Goal: Task Accomplishment & Management: Manage account settings

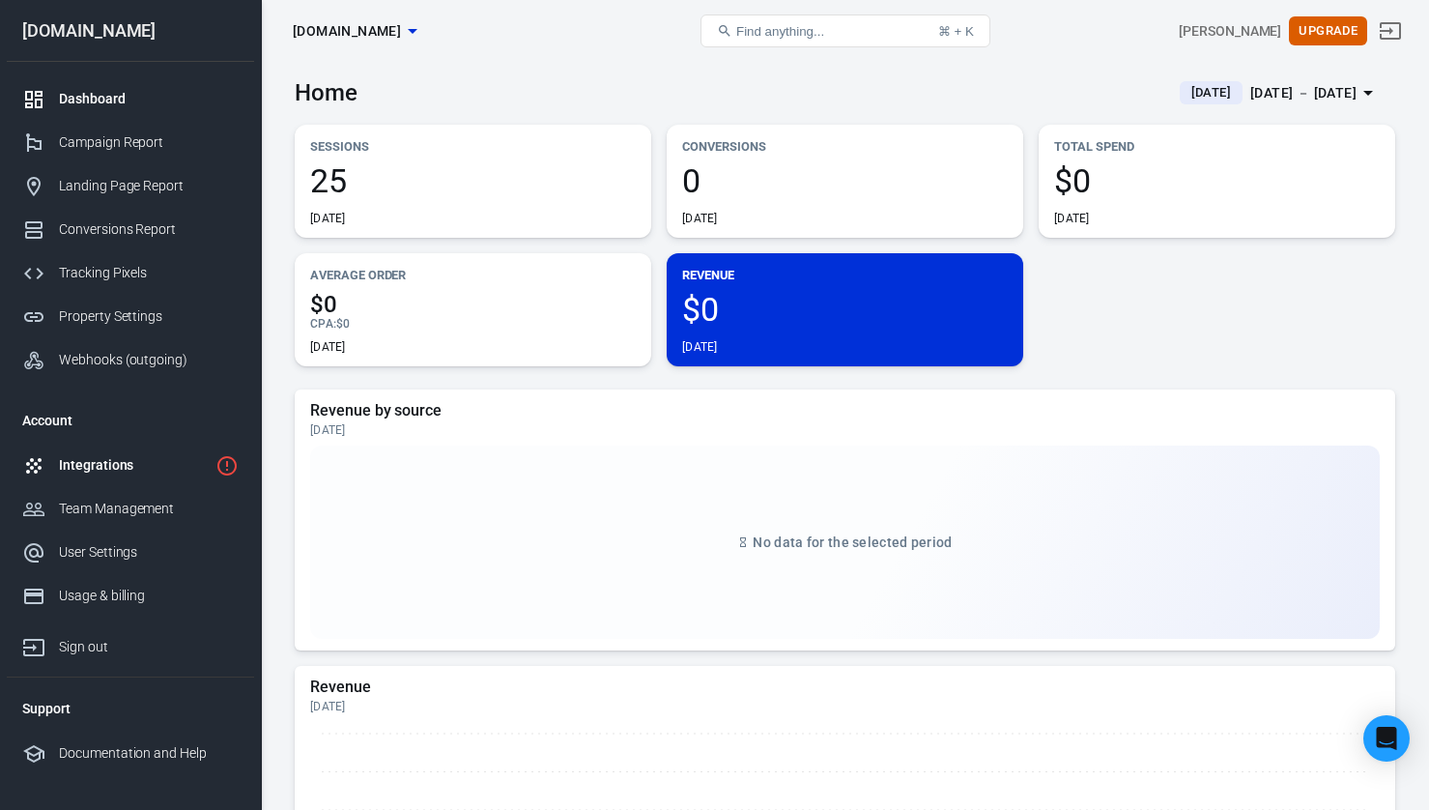
click at [98, 457] on div "Integrations" at bounding box center [133, 465] width 149 height 20
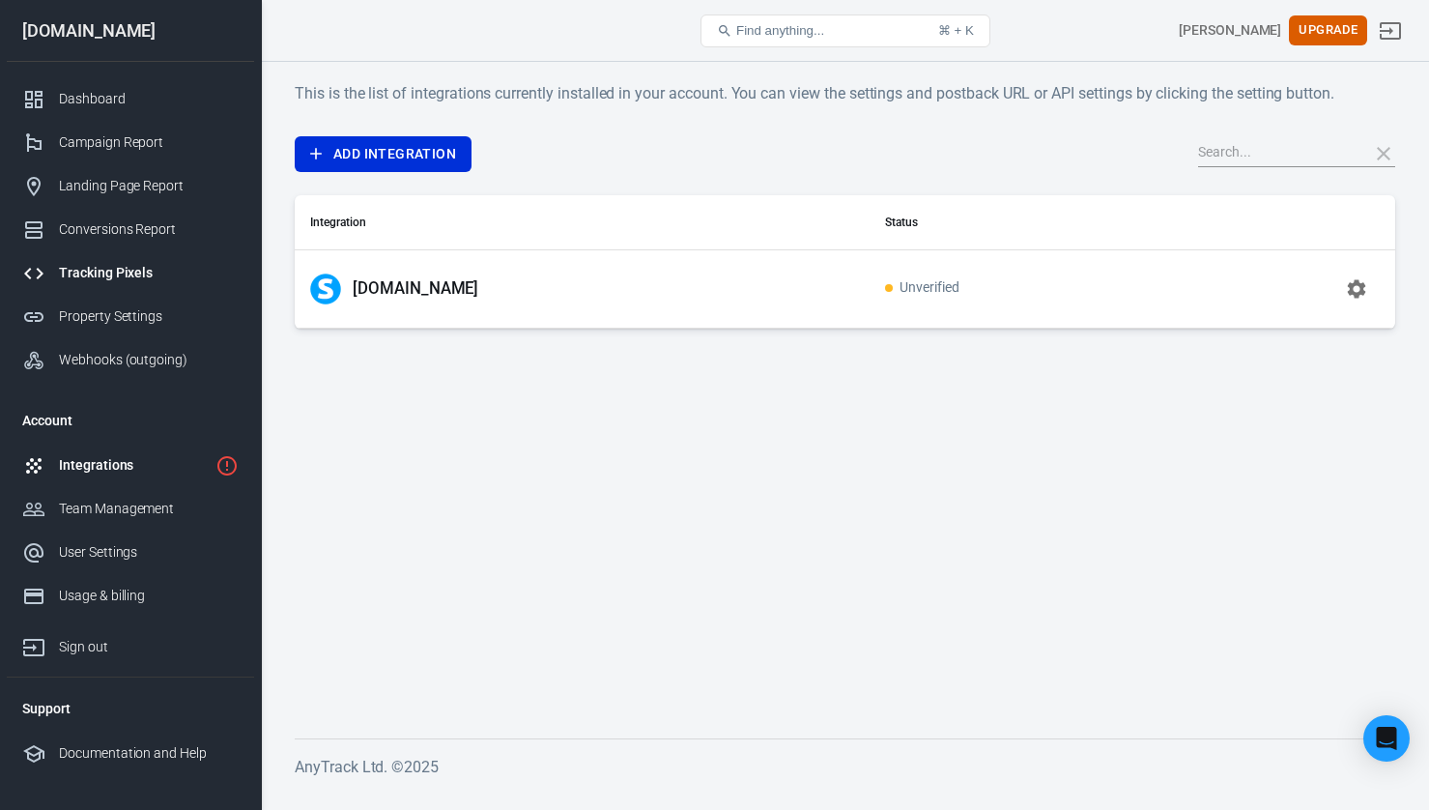
click at [110, 270] on div "Tracking Pixels" at bounding box center [149, 273] width 180 height 20
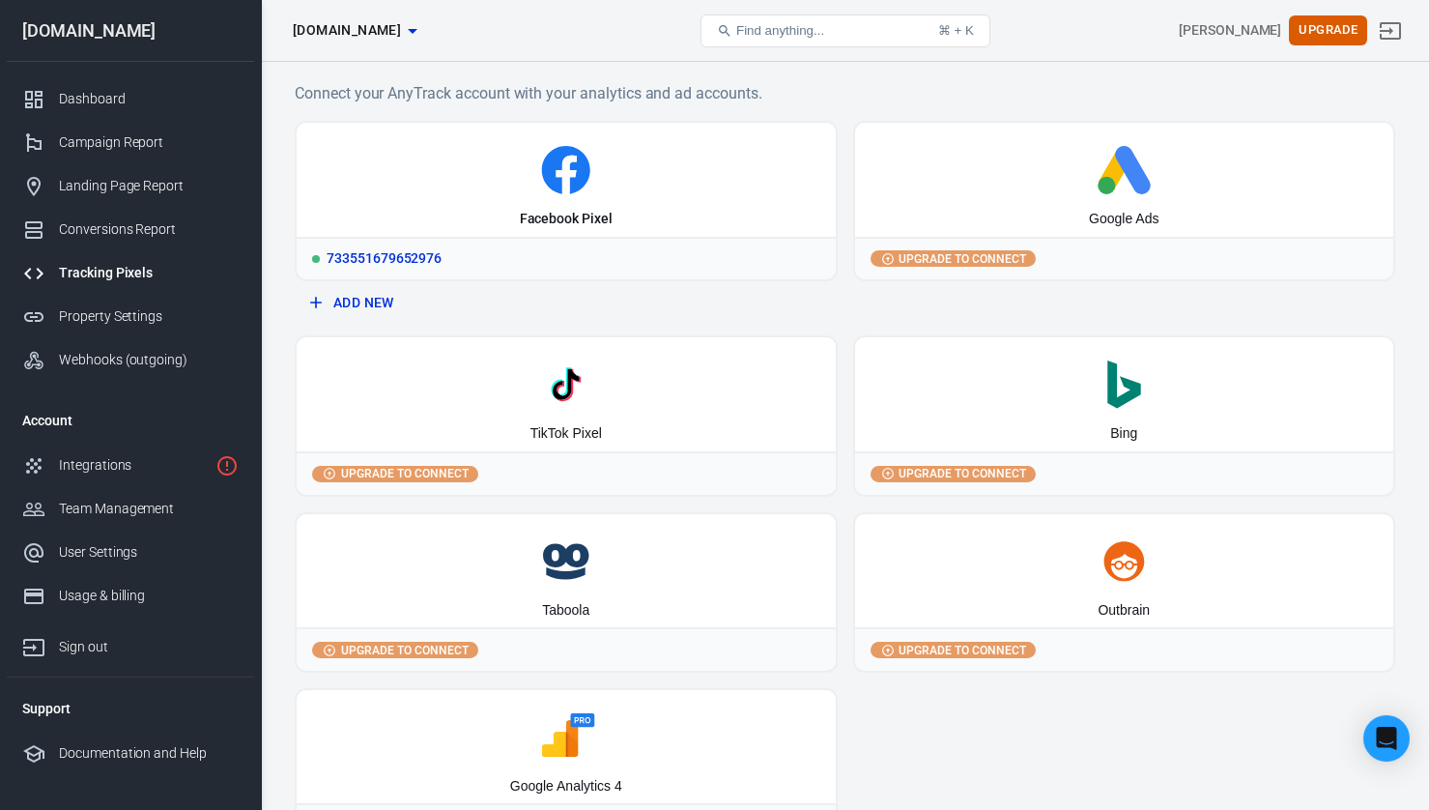
click at [512, 188] on icon at bounding box center [566, 170] width 524 height 48
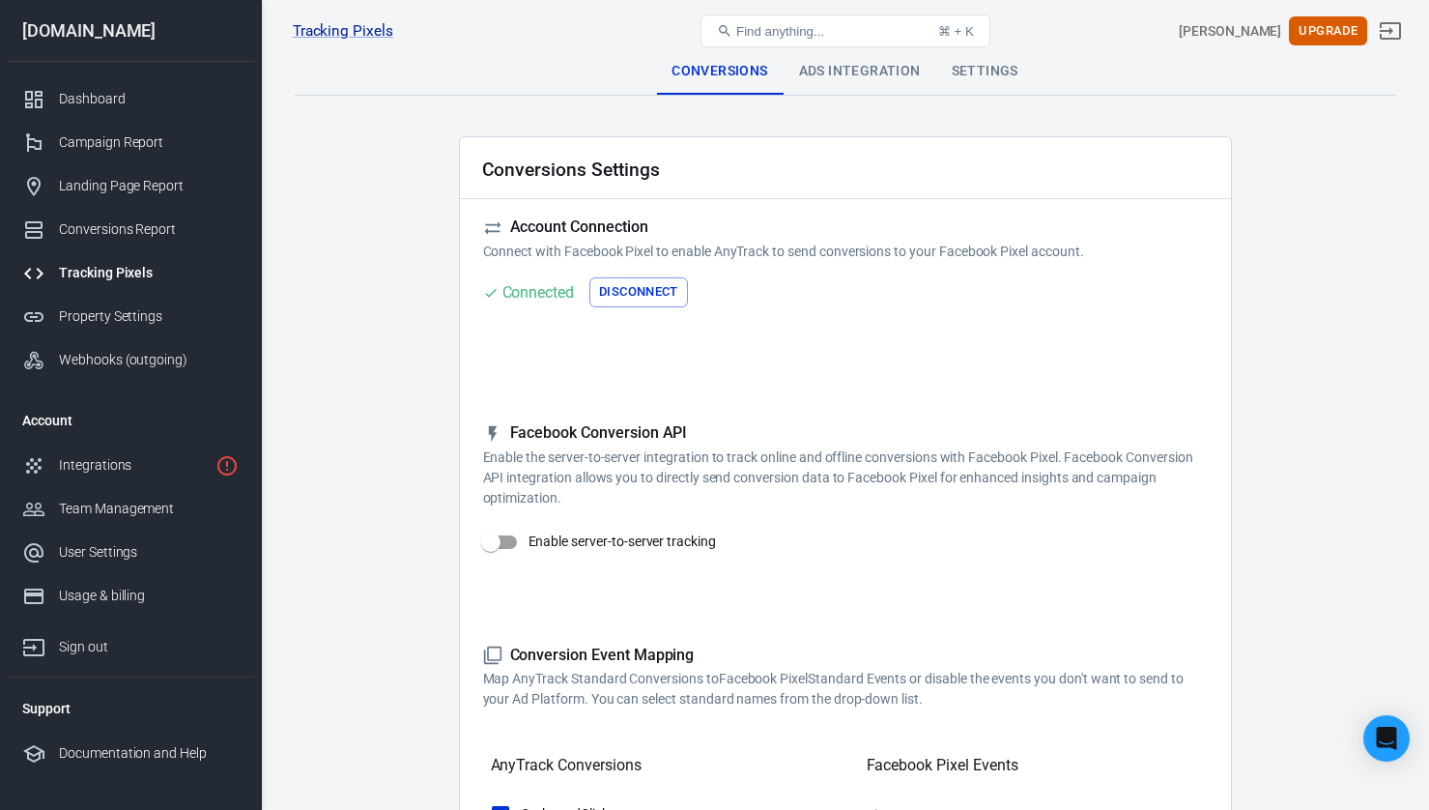
click at [860, 76] on div "Ads Integration" at bounding box center [860, 71] width 153 height 46
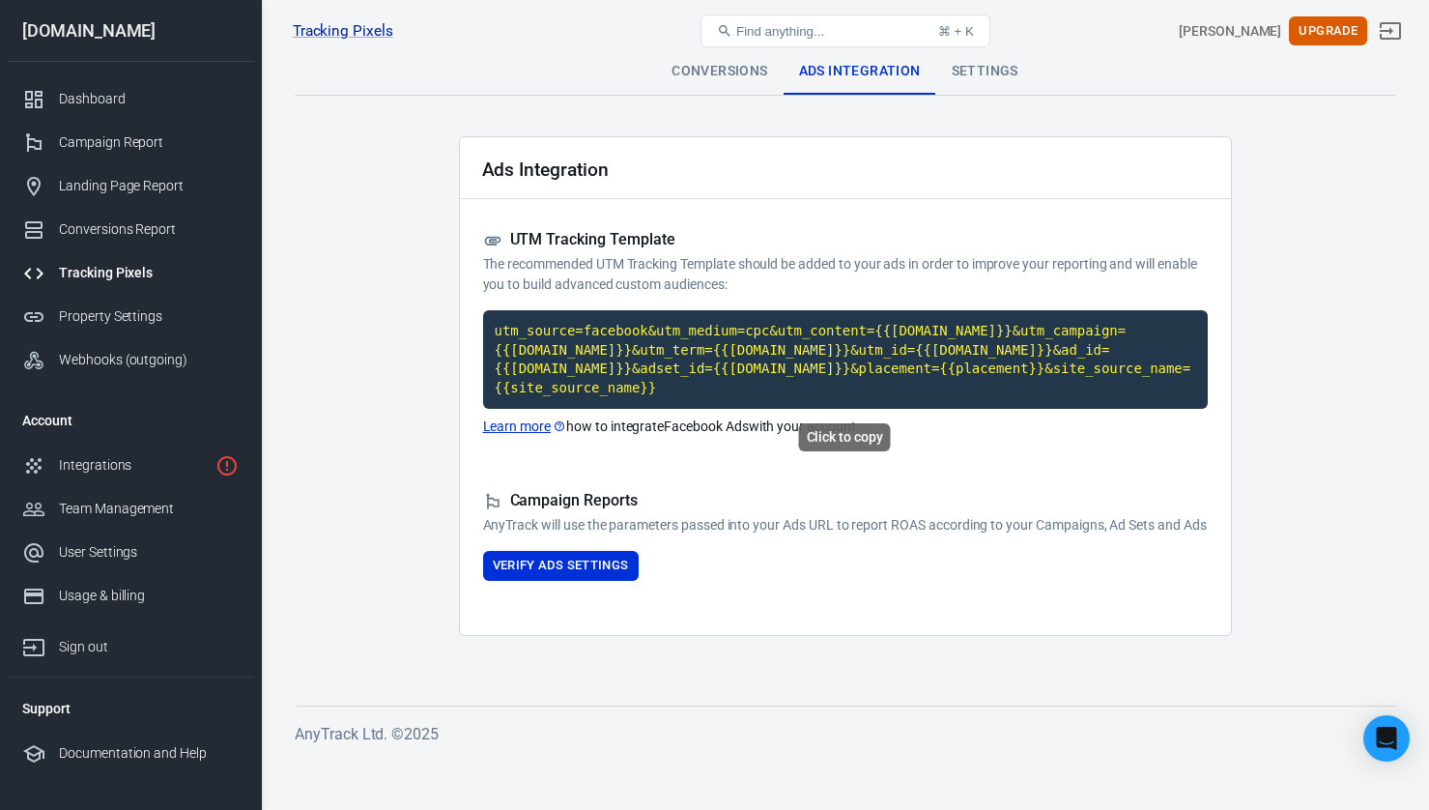
click at [662, 369] on code "utm_source=facebook&utm_medium=cpc&utm_content={{[DOMAIN_NAME]}}&utm_campaign={…" at bounding box center [845, 359] width 725 height 99
click at [730, 75] on div "Conversions" at bounding box center [719, 71] width 127 height 46
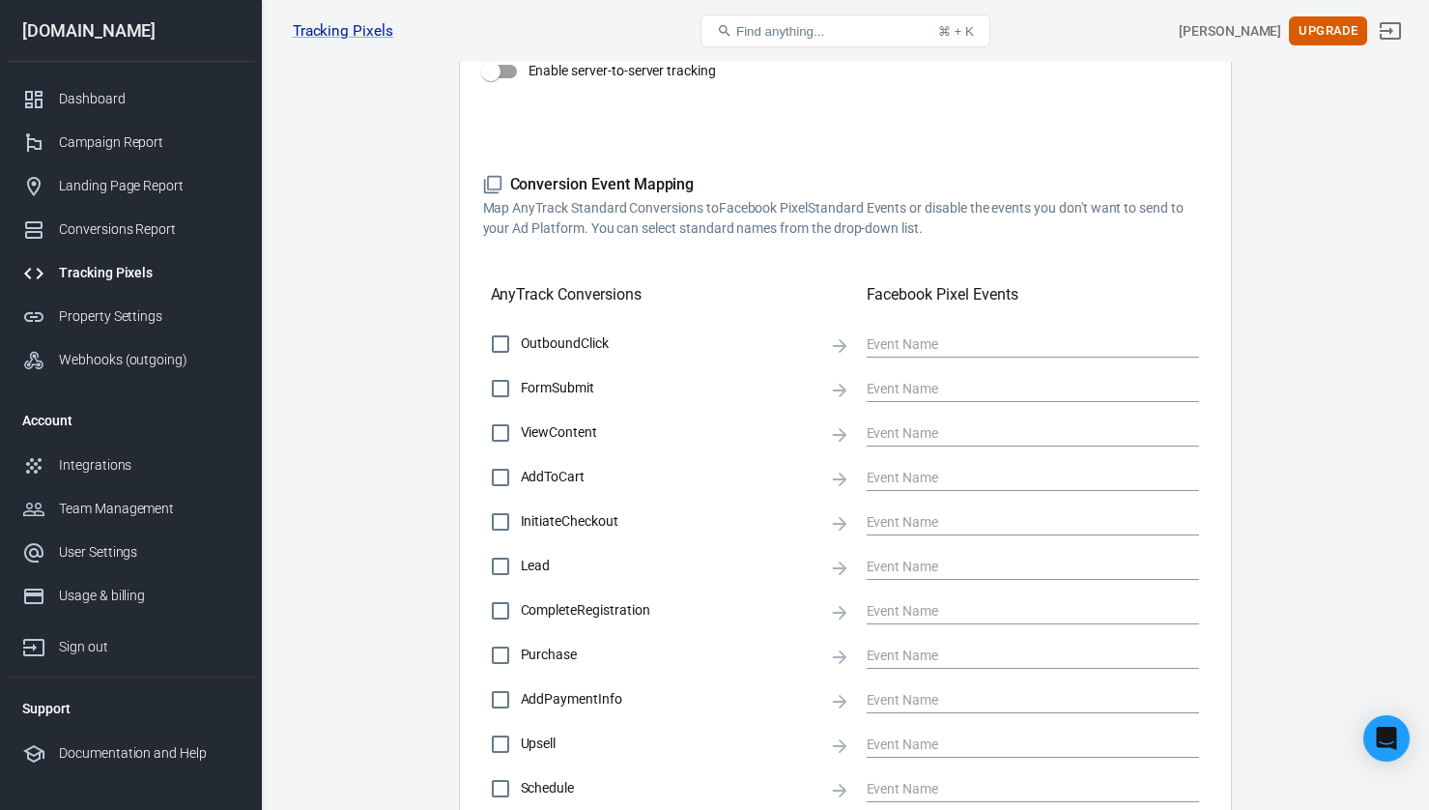
click at [497, 346] on input "OutboundClick" at bounding box center [500, 344] width 41 height 41
click at [793, 343] on span "OutboundClick" at bounding box center [667, 343] width 293 height 20
click at [521, 343] on input "OutboundClick" at bounding box center [500, 344] width 41 height 41
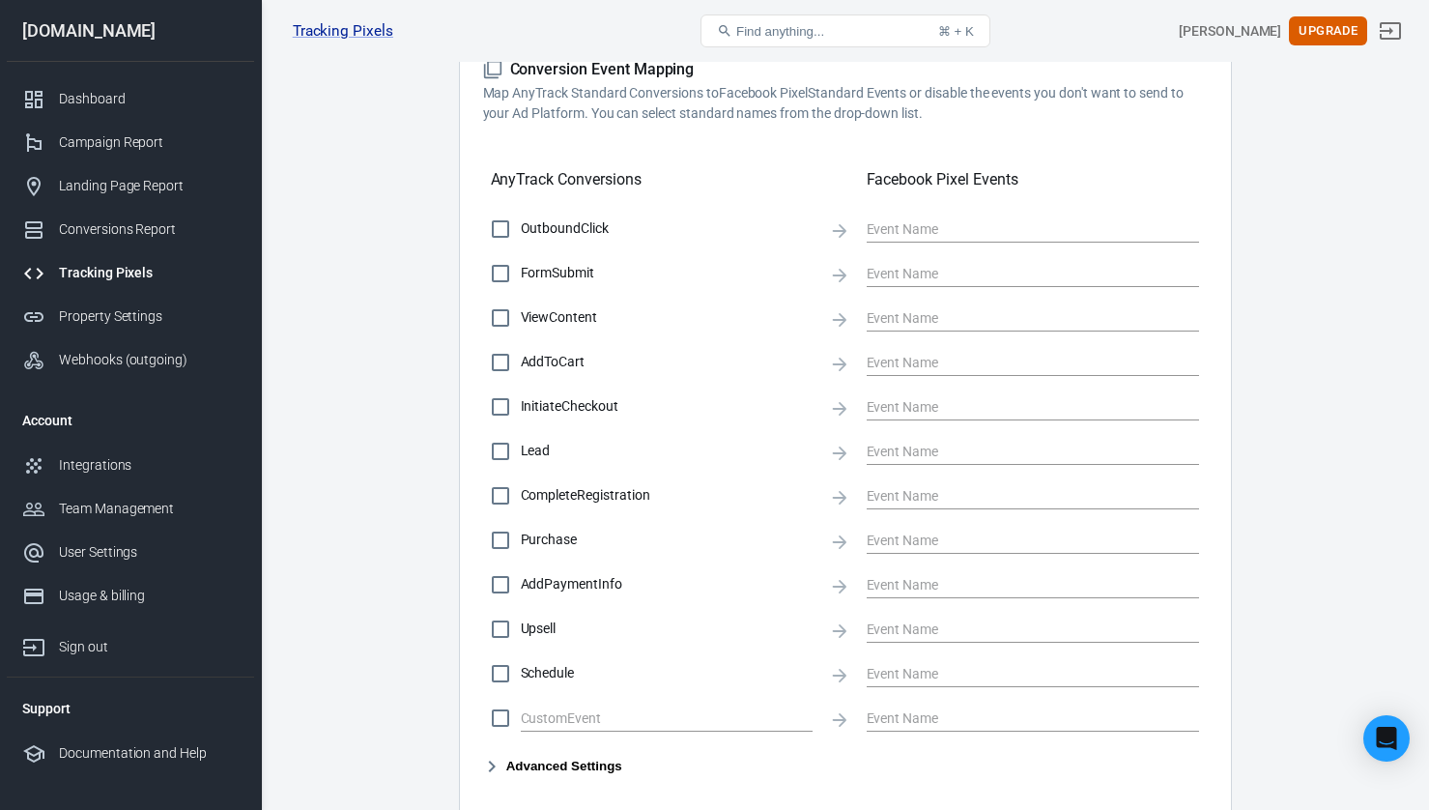
scroll to position [582, 0]
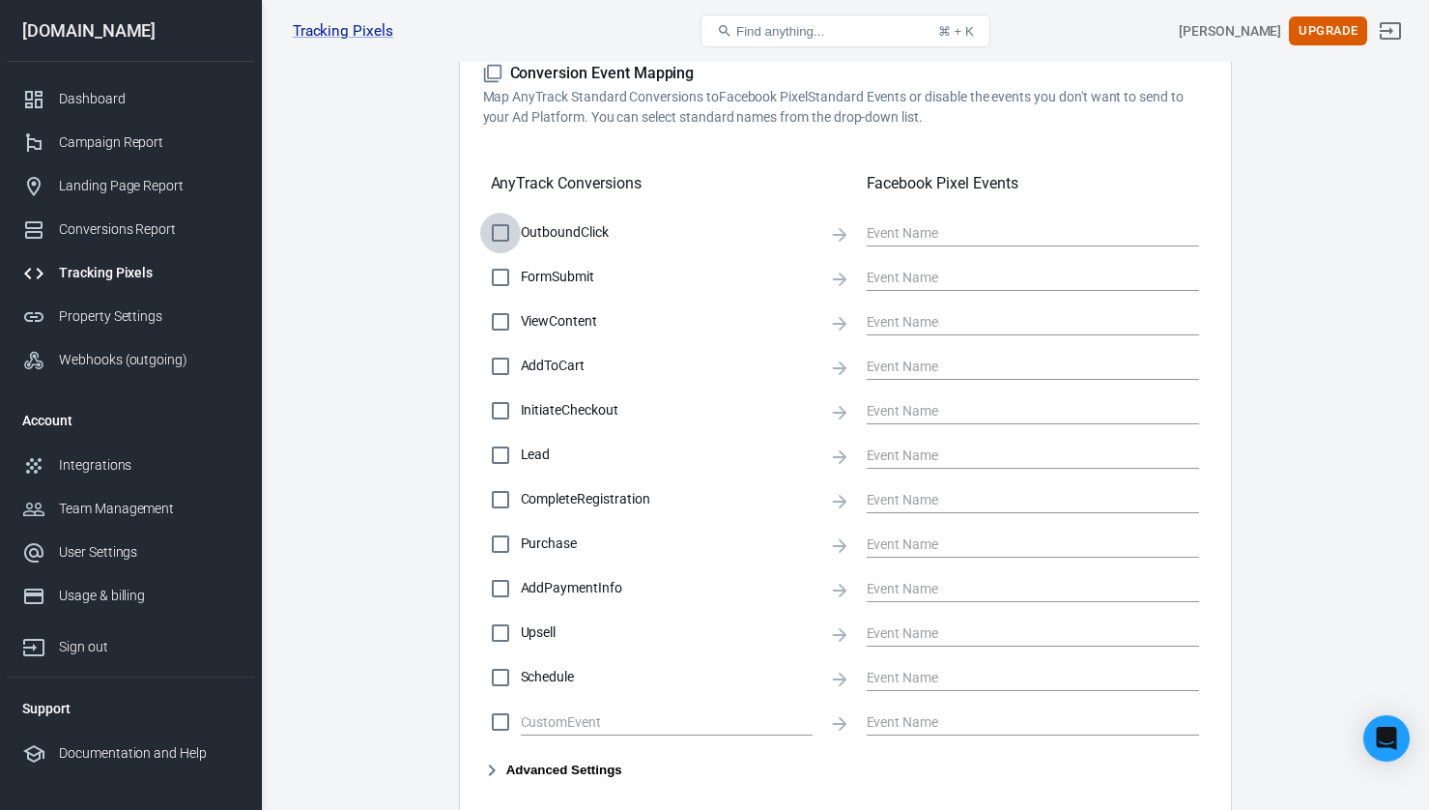
click at [505, 227] on input "OutboundClick" at bounding box center [500, 233] width 41 height 41
checkbox input "true"
click at [502, 273] on input "FormSubmit" at bounding box center [500, 277] width 41 height 41
checkbox input "true"
click at [512, 323] on input "ViewContent" at bounding box center [500, 322] width 41 height 41
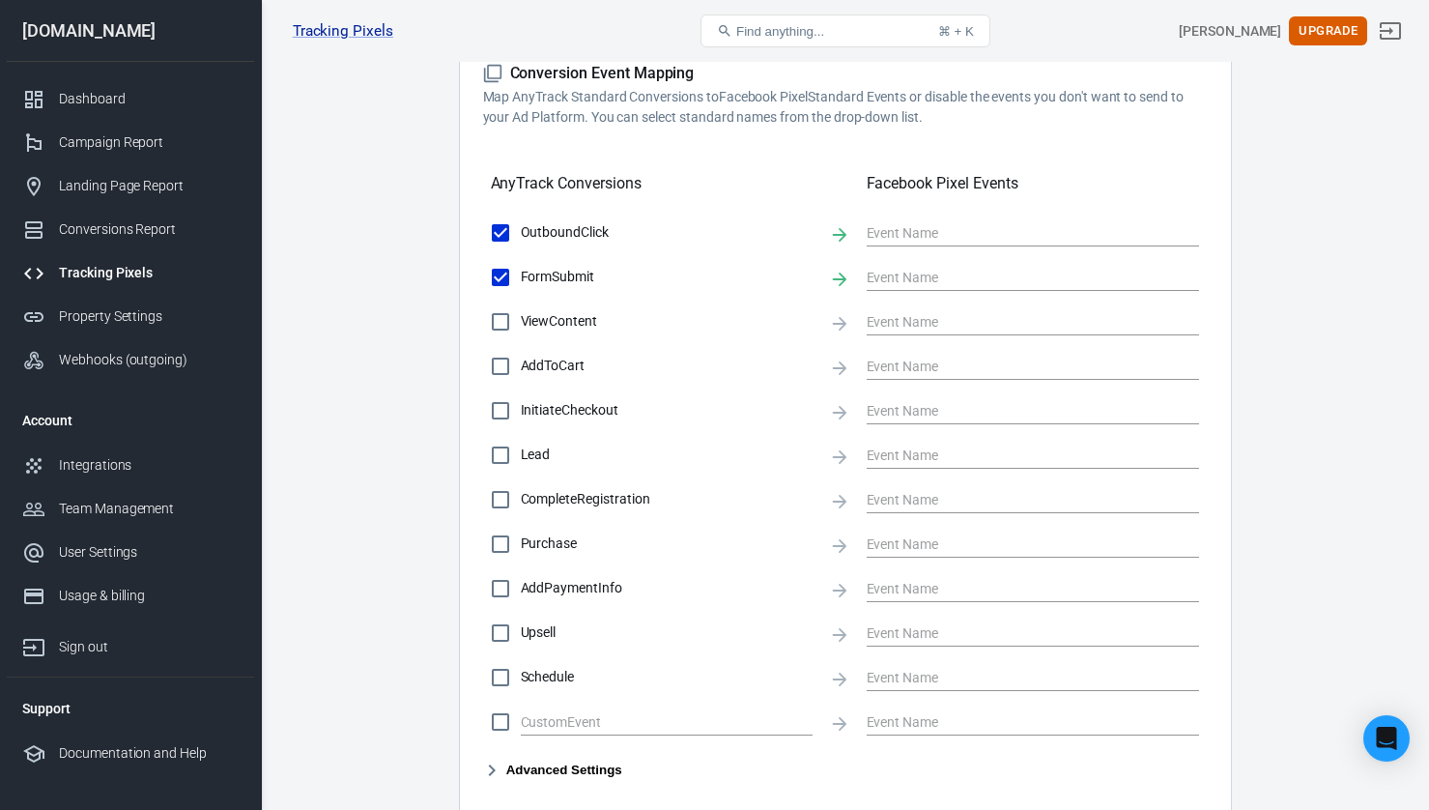
checkbox input "true"
click at [504, 369] on input "AddToCart" at bounding box center [500, 366] width 41 height 41
checkbox input "true"
click at [506, 413] on input "InitiateCheckout" at bounding box center [500, 410] width 41 height 41
checkbox input "true"
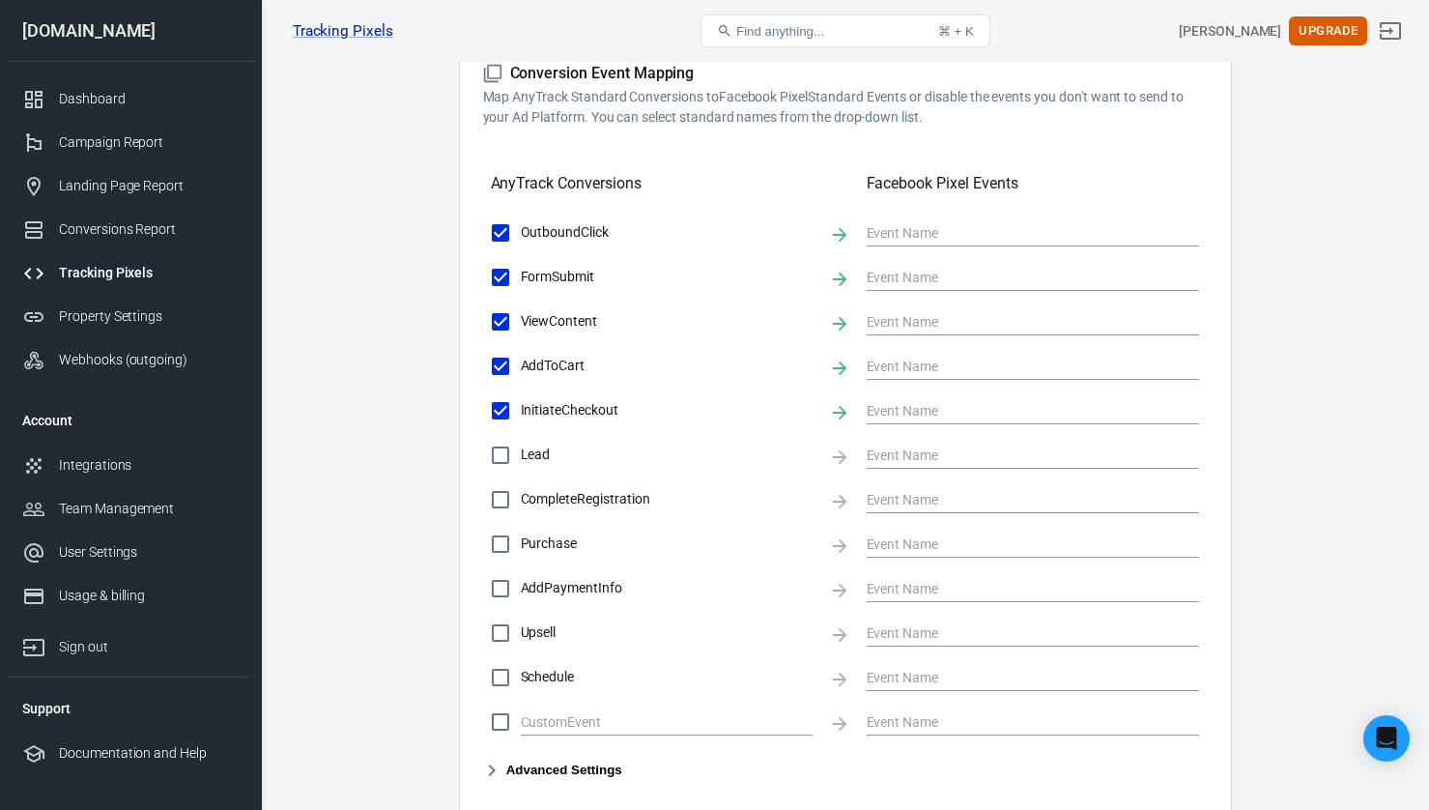
click at [503, 452] on input "Lead" at bounding box center [500, 455] width 41 height 41
checkbox input "true"
click at [501, 497] on input "CompleteRegistration" at bounding box center [500, 499] width 41 height 41
checkbox input "true"
click at [503, 545] on input "Purchase" at bounding box center [500, 544] width 41 height 41
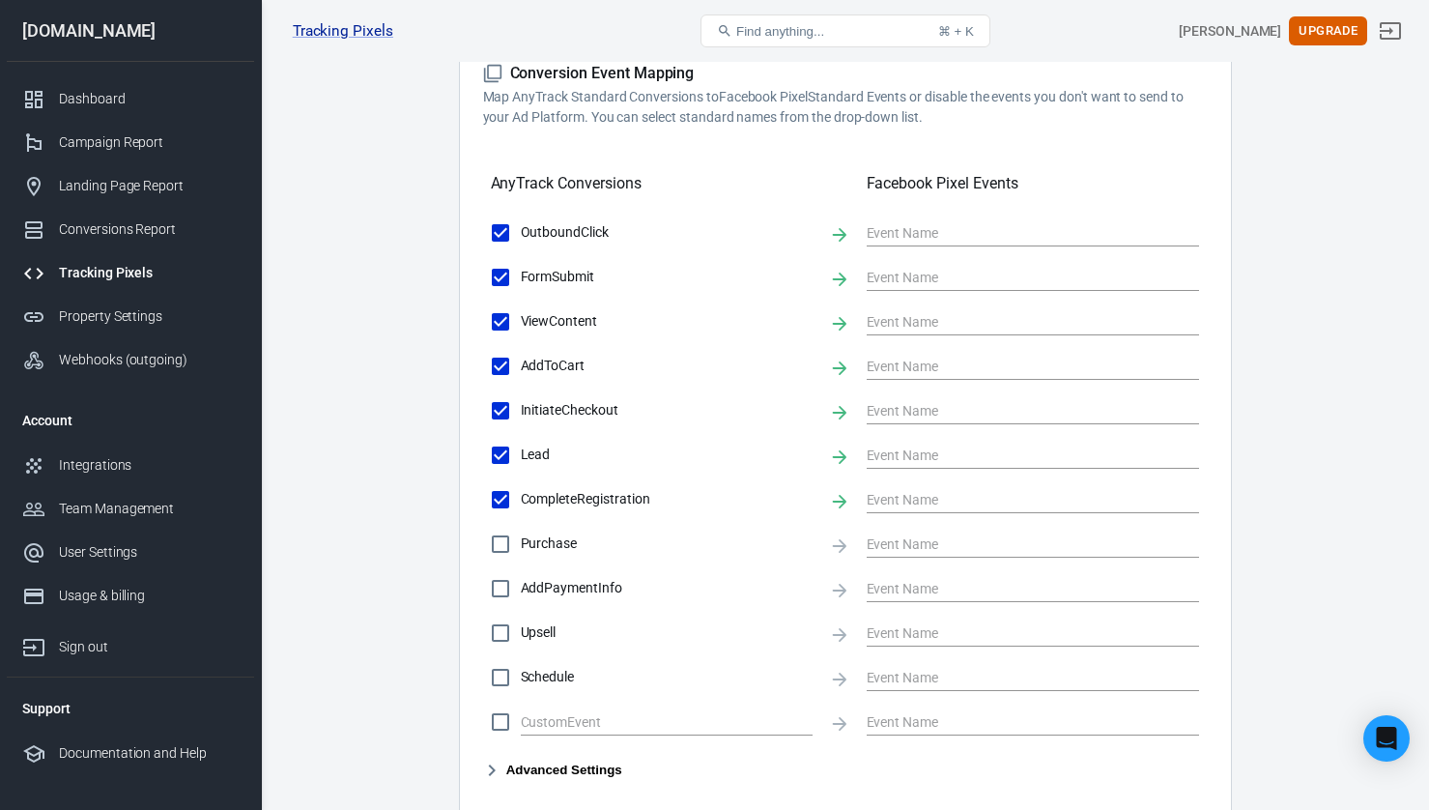
checkbox input "true"
click at [509, 591] on input "AddPaymentInfo" at bounding box center [500, 588] width 41 height 41
checkbox input "true"
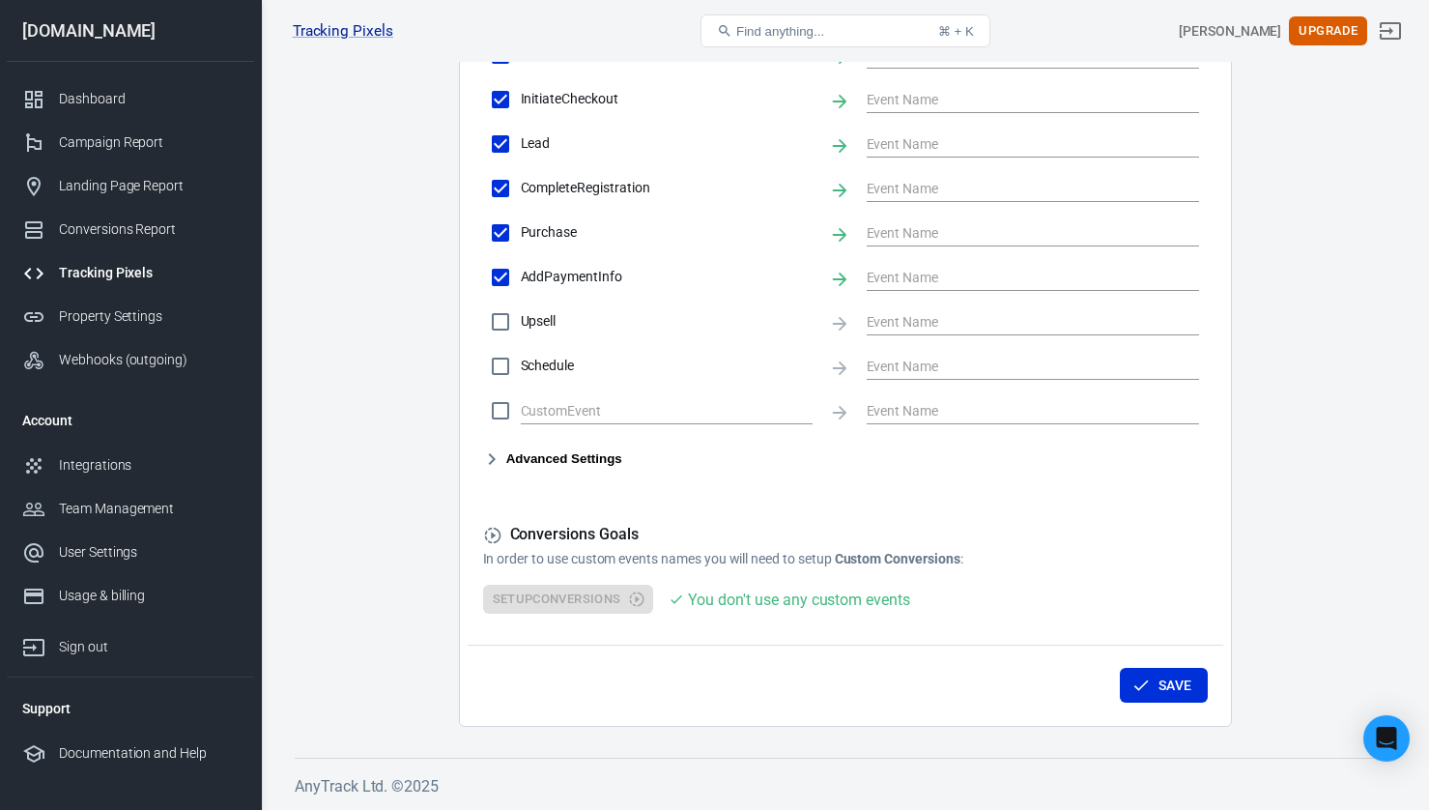
scroll to position [0, 0]
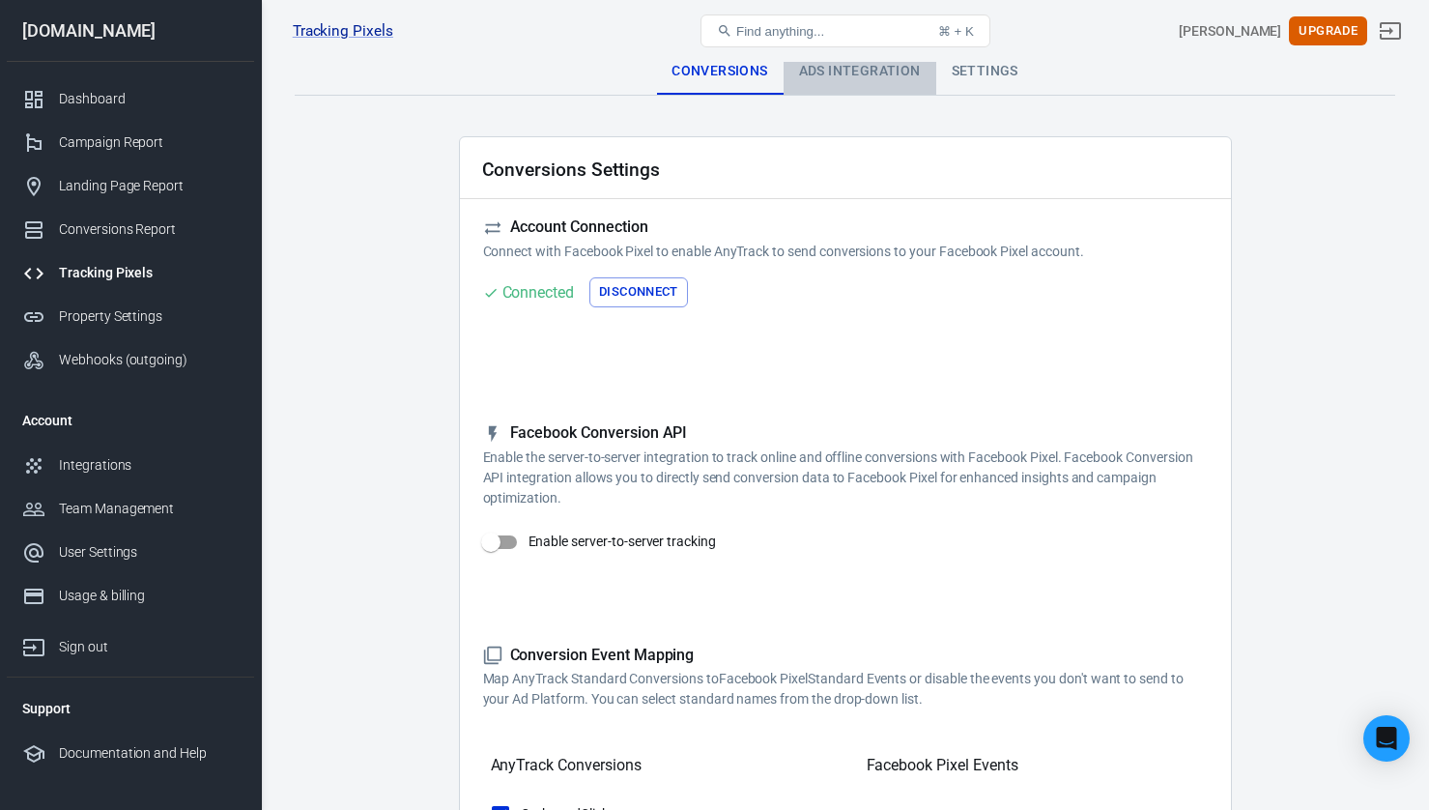
click at [875, 80] on div "Ads Integration" at bounding box center [860, 71] width 153 height 46
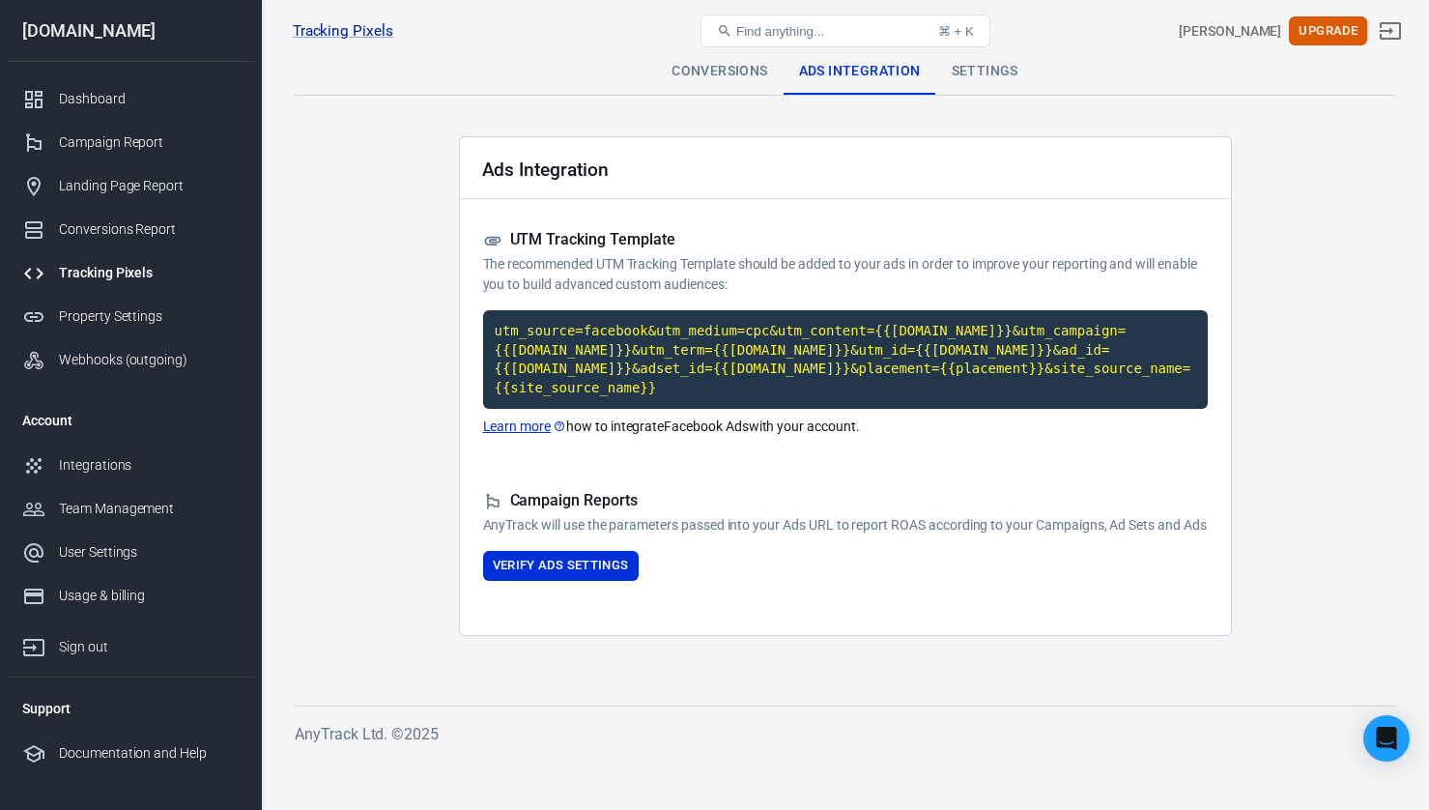
click at [738, 65] on div "Conversions" at bounding box center [719, 71] width 127 height 46
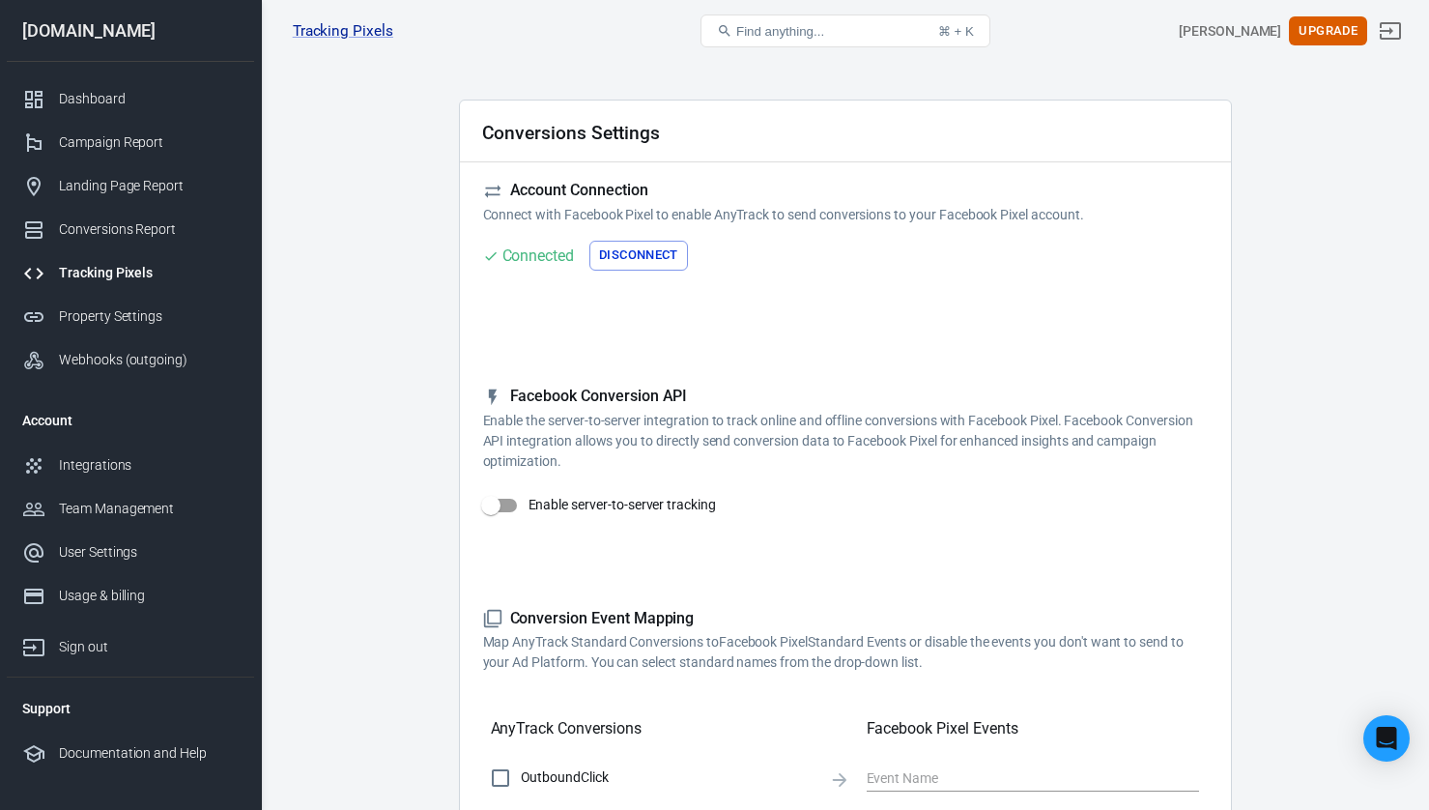
scroll to position [35, 0]
click at [639, 257] on button "Disconnect" at bounding box center [638, 258] width 99 height 30
click at [534, 256] on button "Connect" at bounding box center [522, 258] width 78 height 30
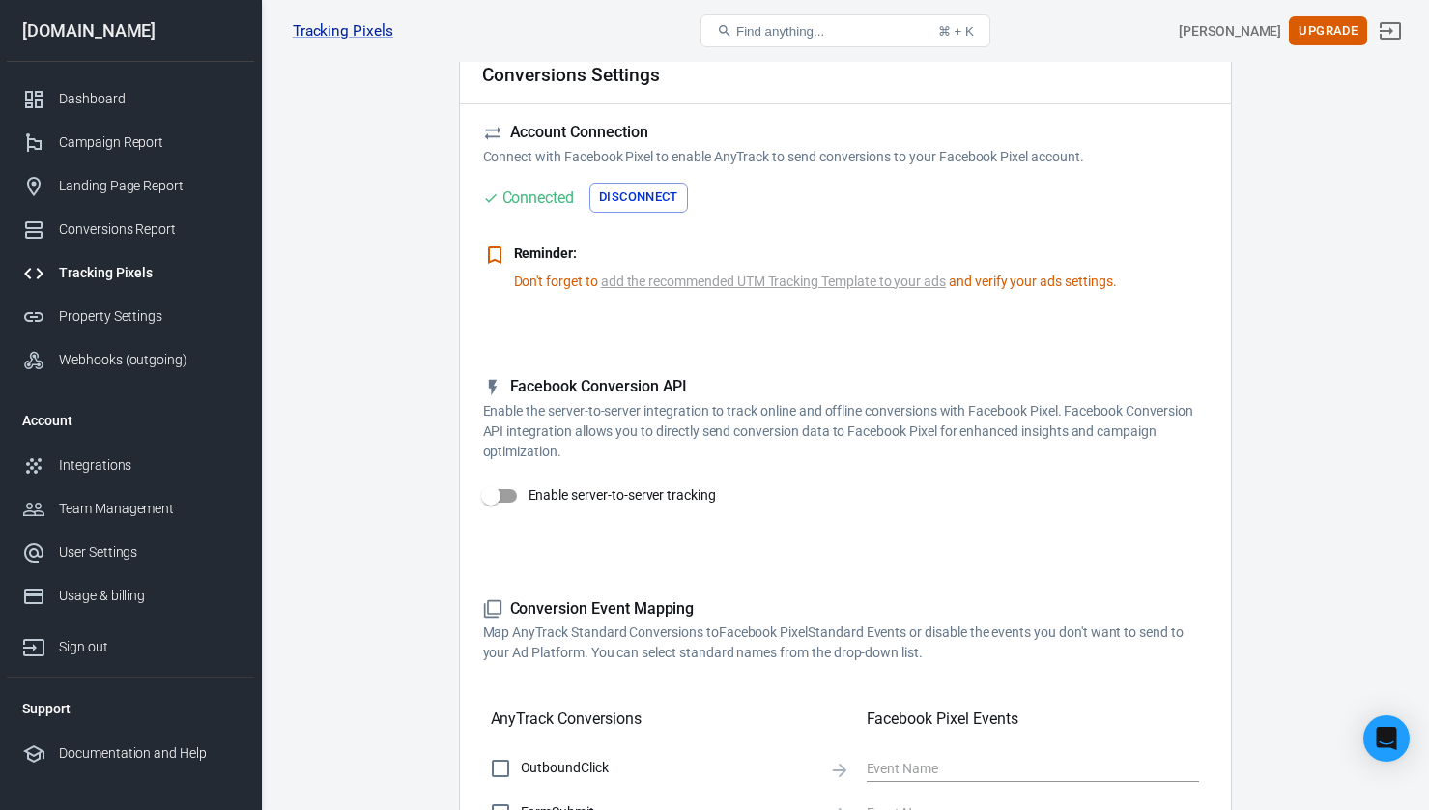
scroll to position [0, 0]
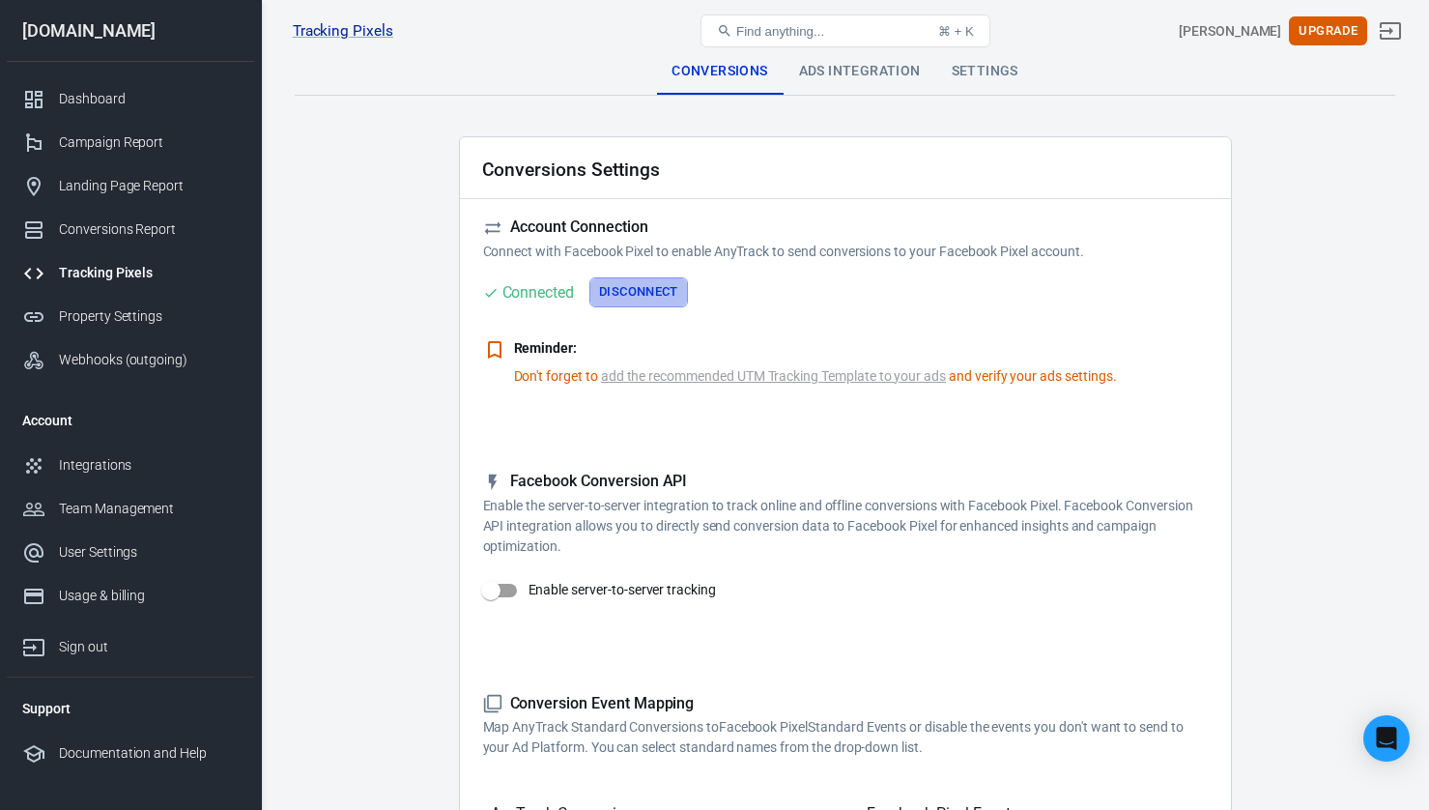
click at [625, 298] on button "Disconnect" at bounding box center [638, 292] width 99 height 30
click at [1001, 63] on div "Settings" at bounding box center [985, 71] width 98 height 46
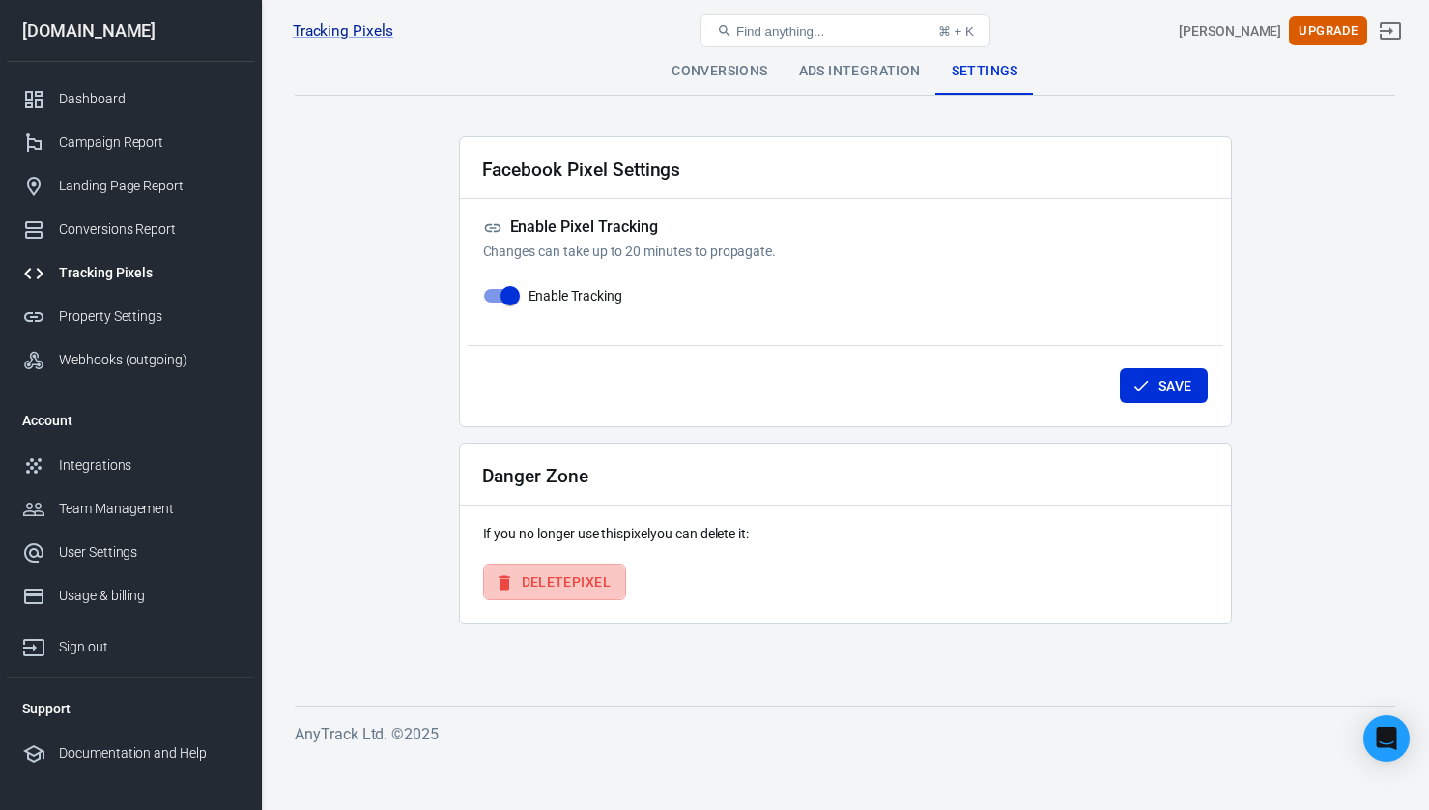
click at [597, 591] on button "Delete Pixel" at bounding box center [554, 582] width 143 height 36
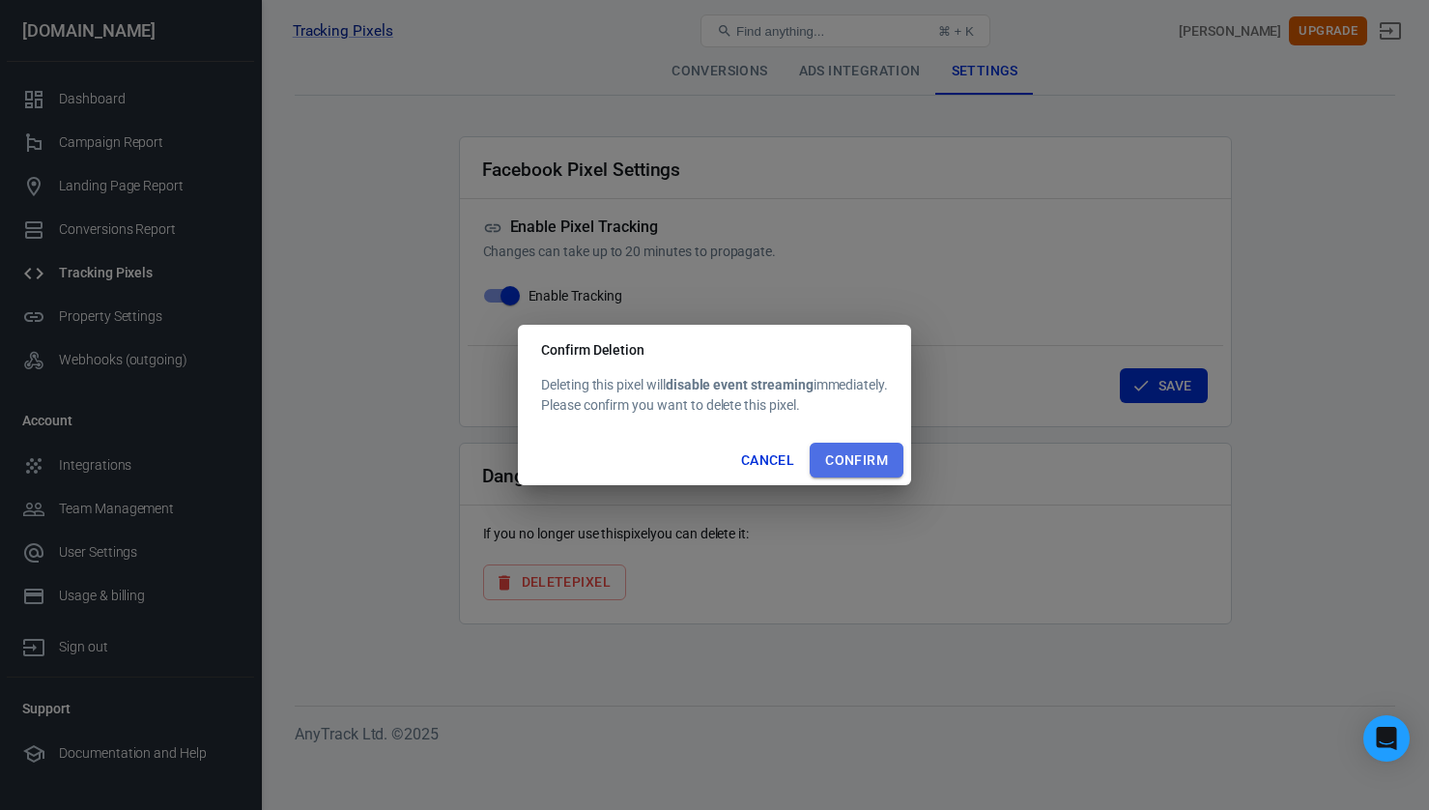
click at [859, 453] on button "Confirm" at bounding box center [857, 461] width 94 height 36
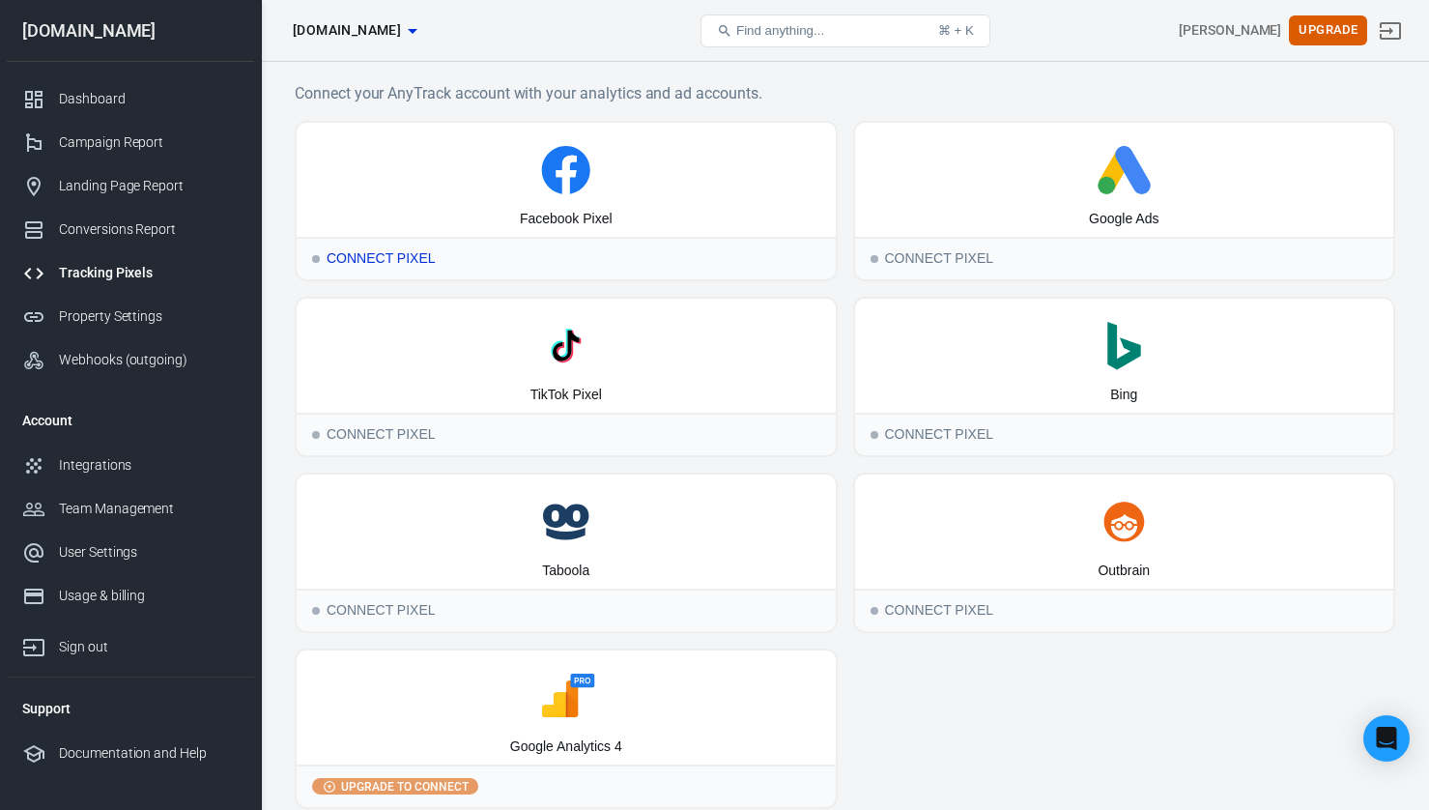
click at [395, 261] on div "Connect Pixel" at bounding box center [566, 258] width 539 height 43
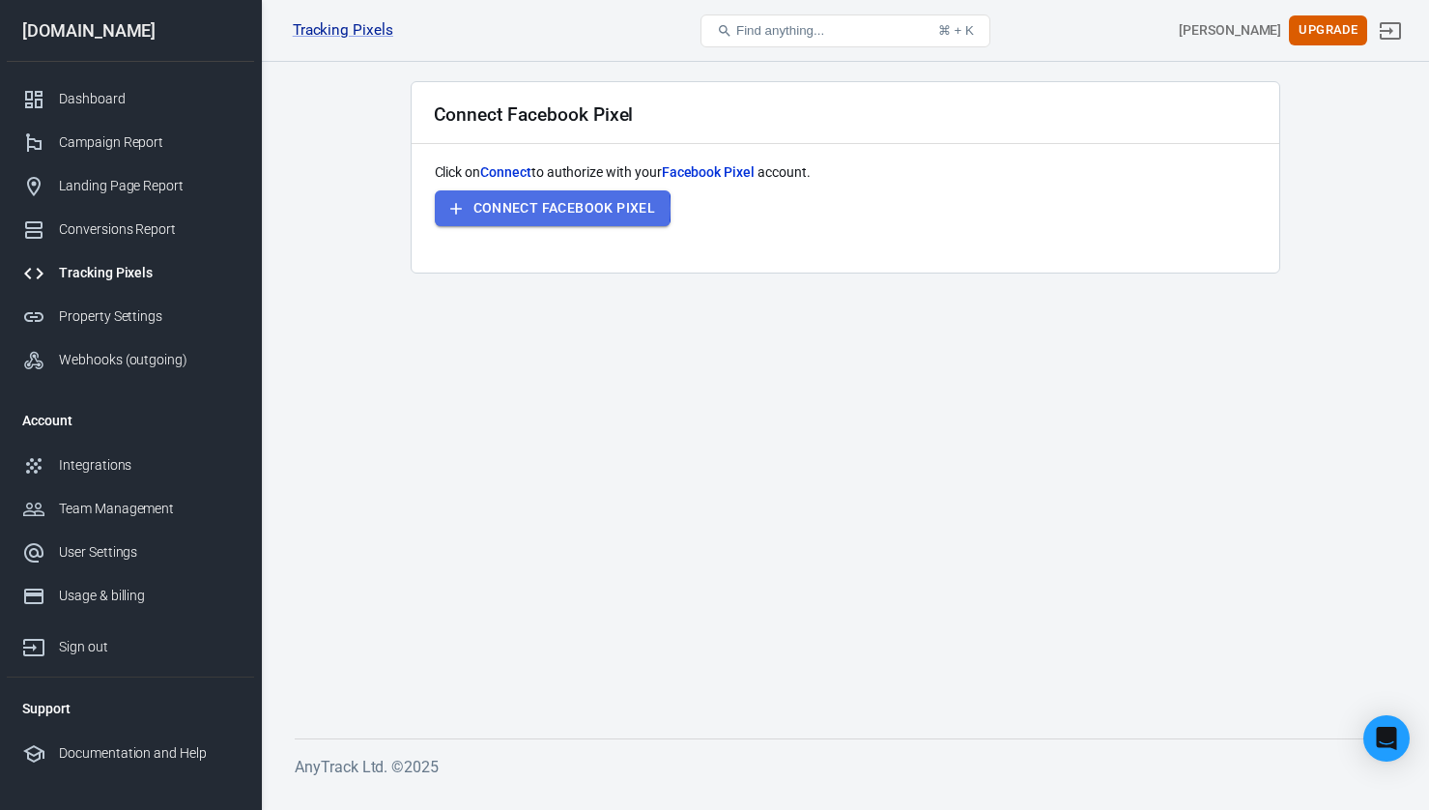
click at [544, 208] on button "Connect Facebook Pixel" at bounding box center [553, 208] width 237 height 36
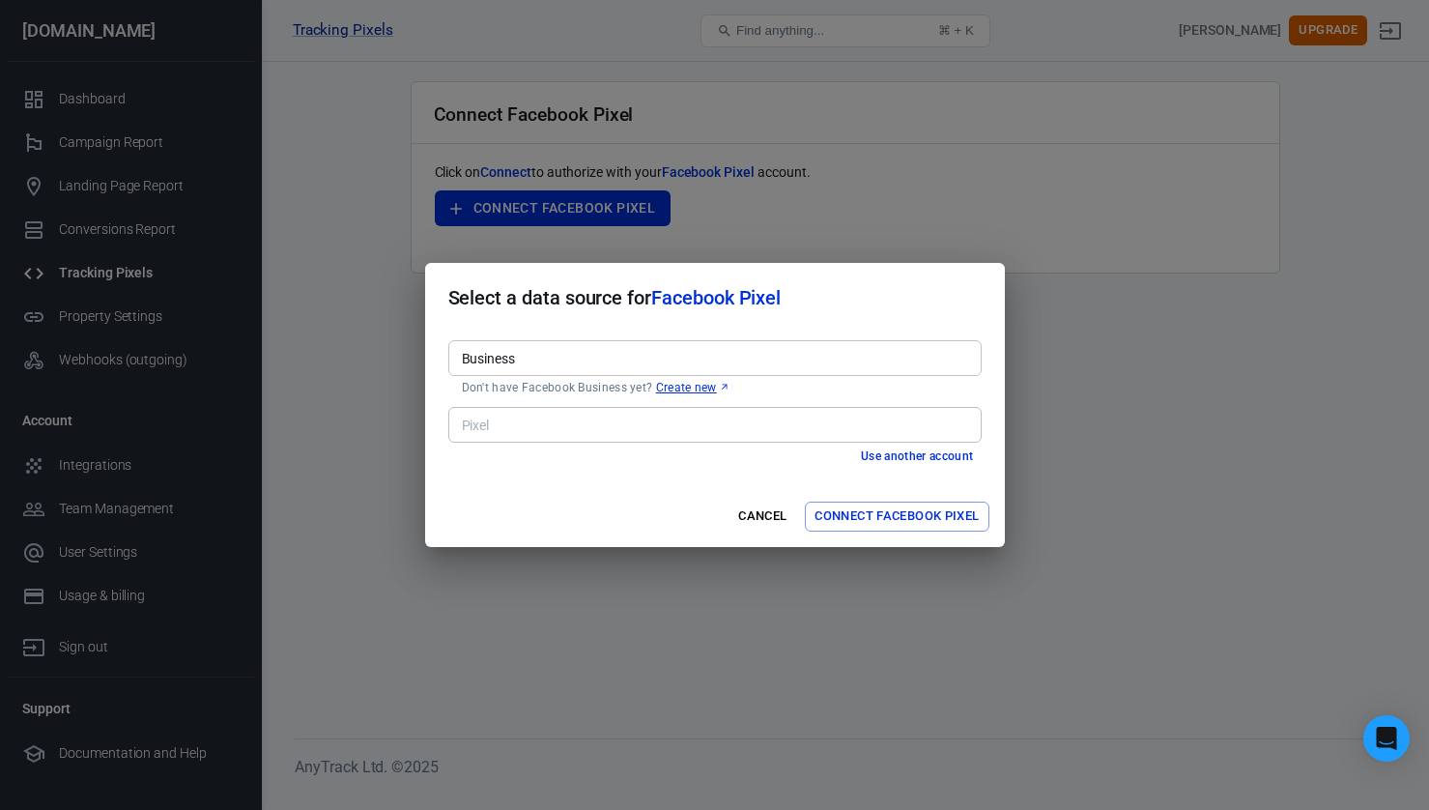
click at [659, 347] on input "Business" at bounding box center [713, 358] width 519 height 24
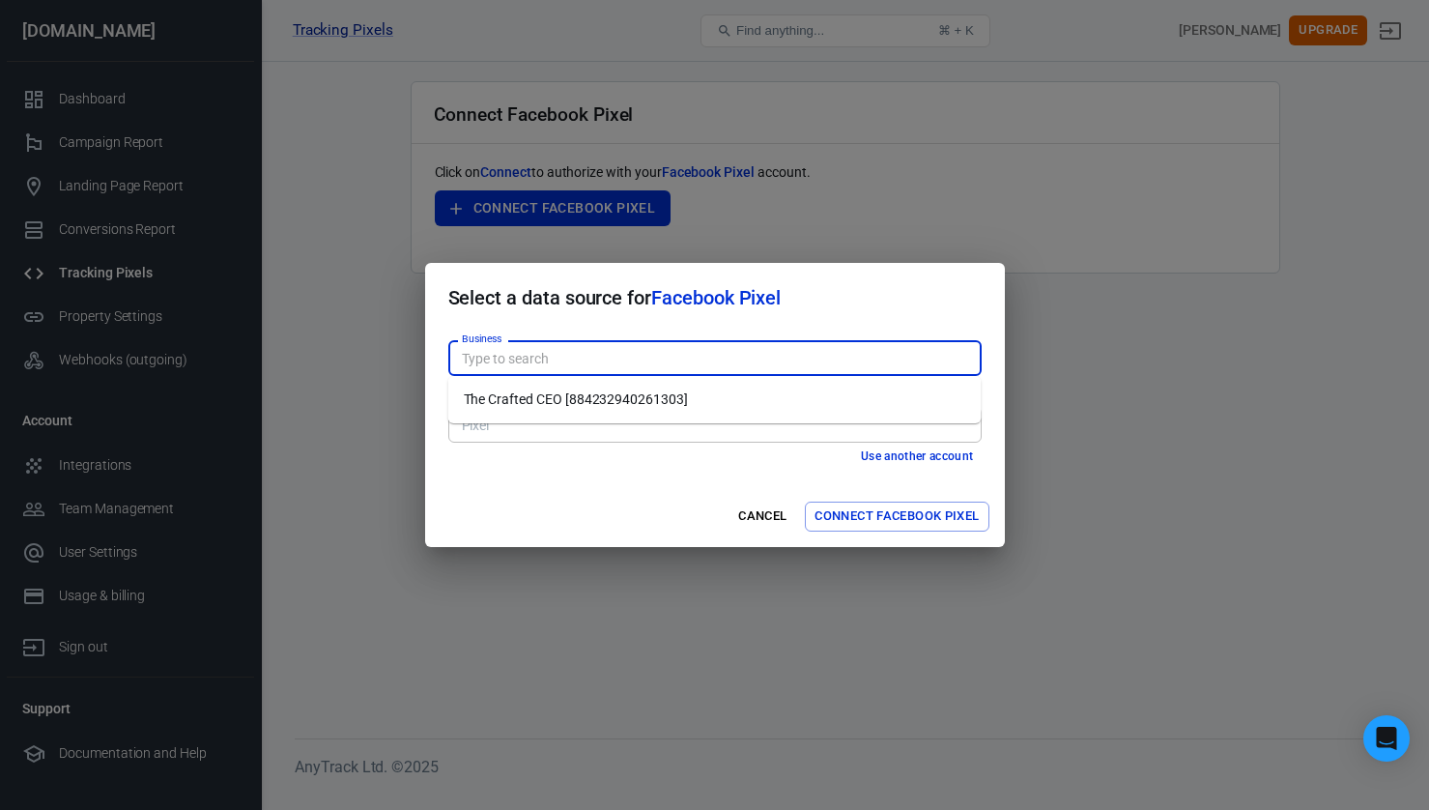
click at [594, 395] on li "The Crafted CEO [884232940261303]" at bounding box center [714, 400] width 533 height 32
type input "The Crafted CEO [884232940261303]"
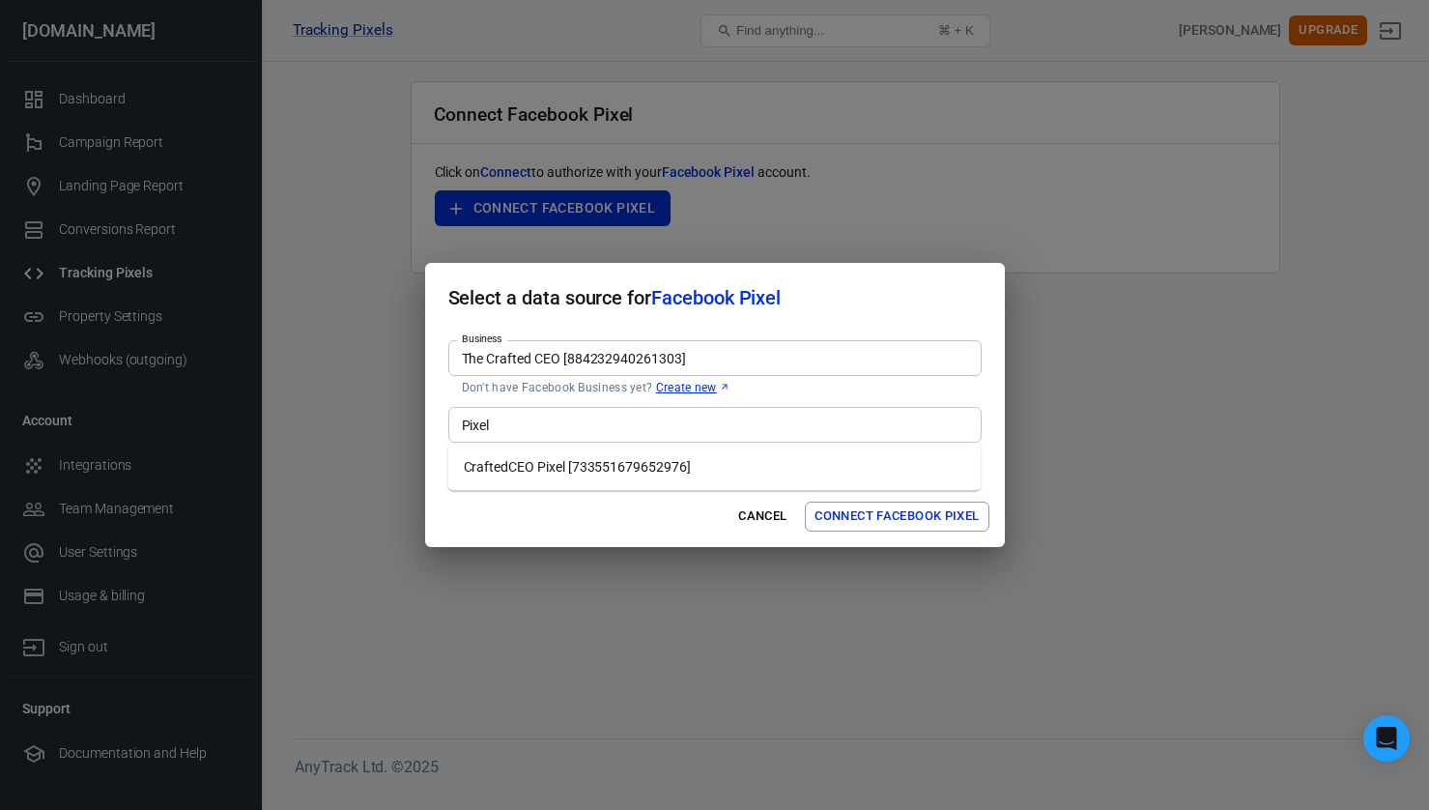
click at [589, 437] on div "Pixel" at bounding box center [714, 425] width 533 height 36
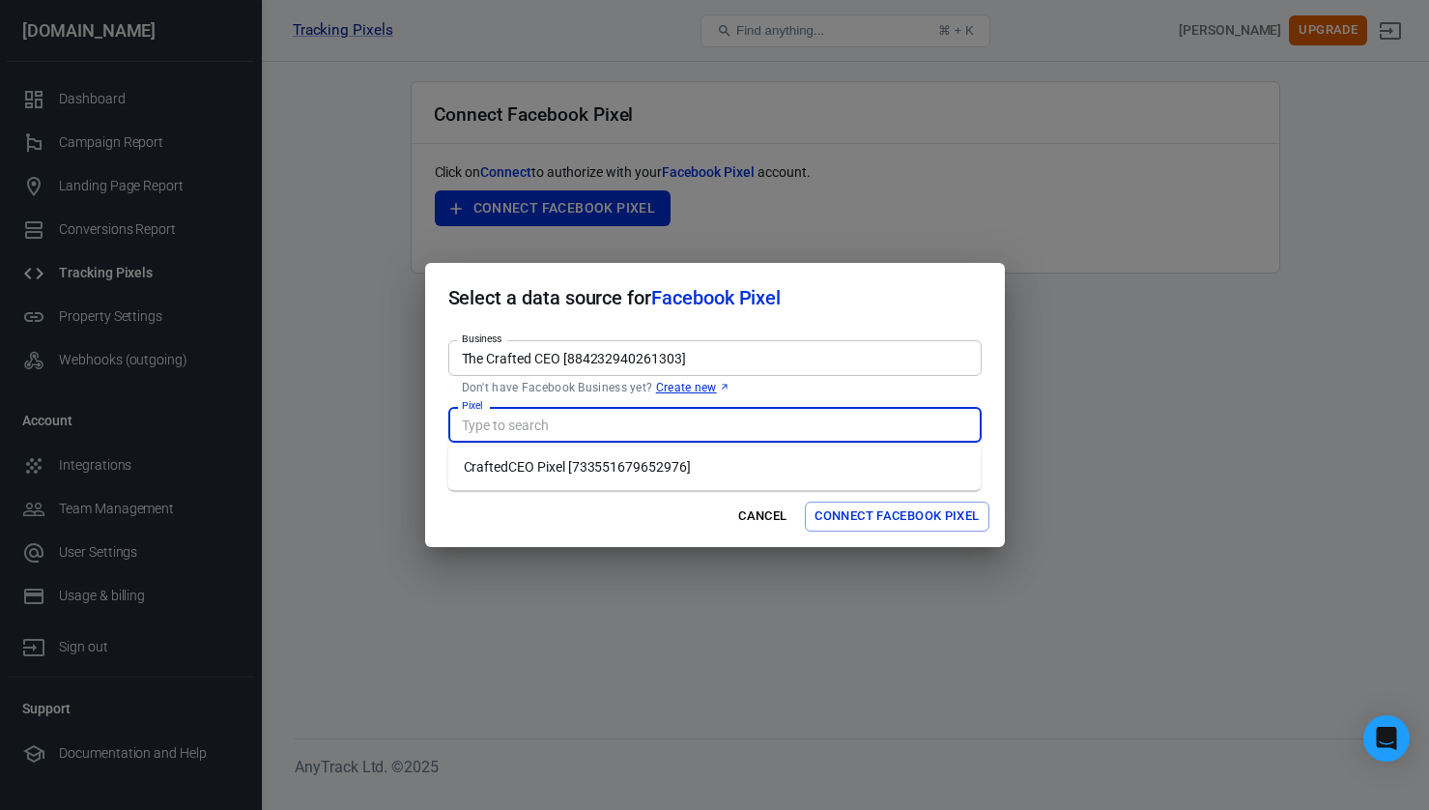
click at [563, 469] on li "CraftedCEO Pixel [733551679652976]" at bounding box center [714, 467] width 533 height 32
type input "CraftedCEO Pixel [733551679652976]"
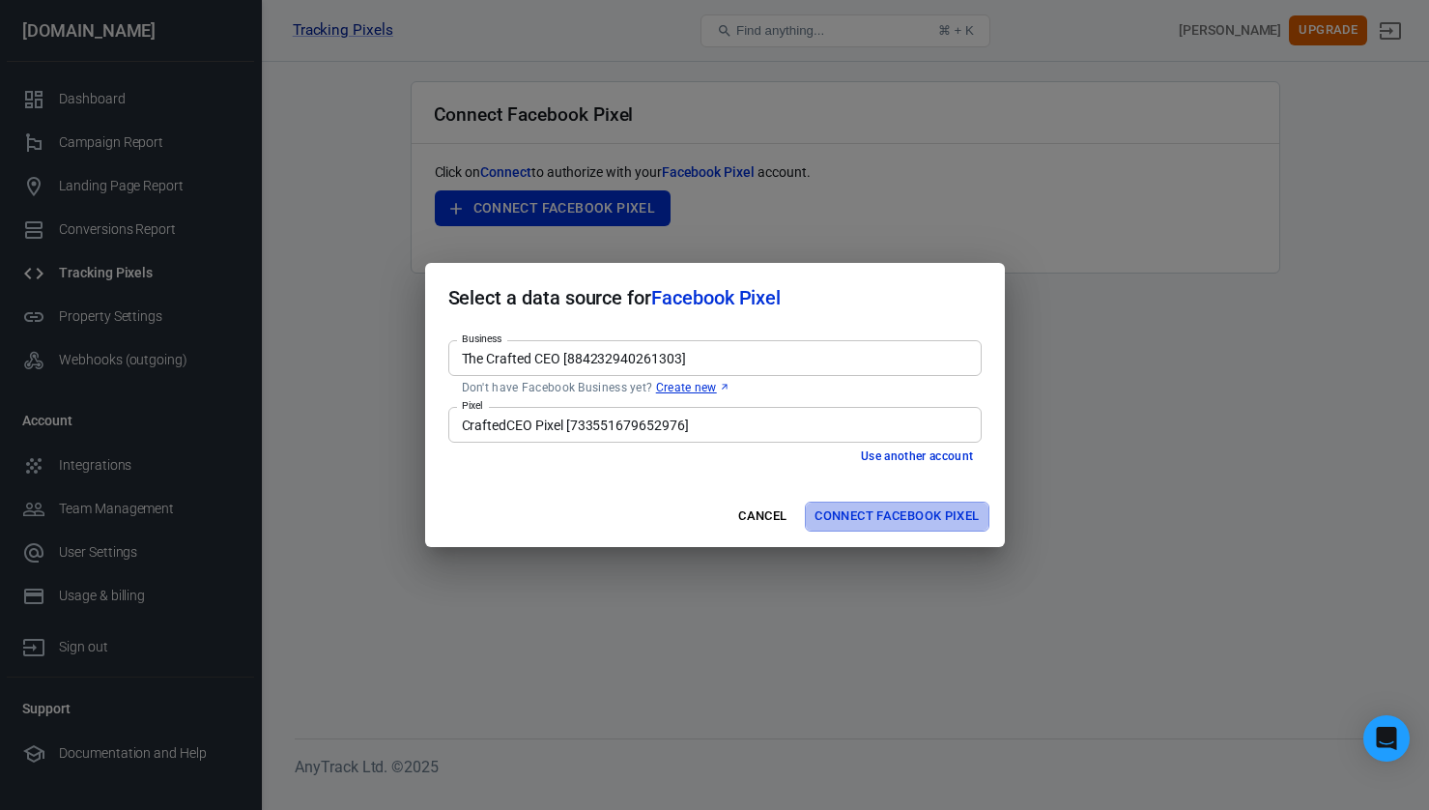
click at [857, 522] on button "Connect Facebook Pixel" at bounding box center [897, 517] width 184 height 30
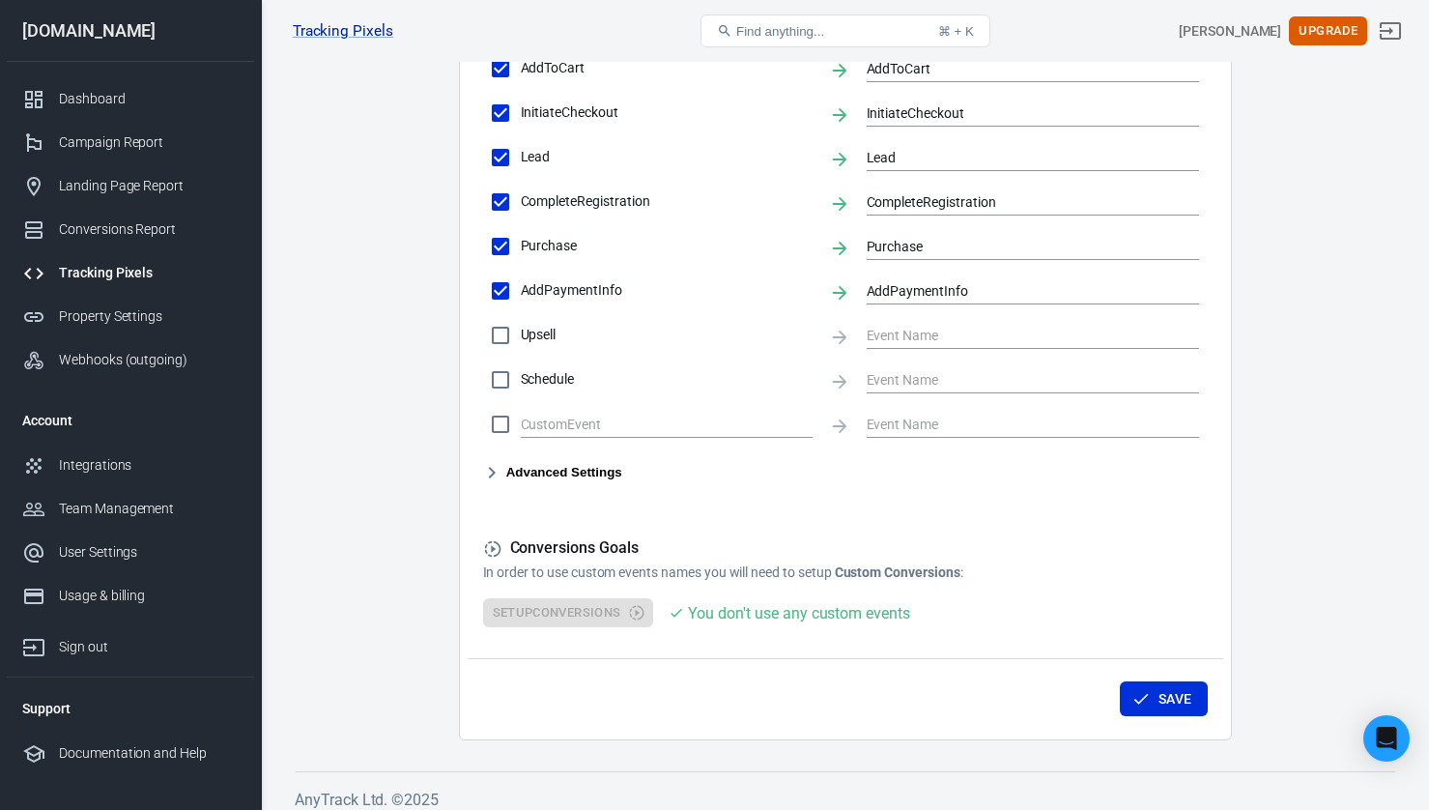
scroll to position [880, 0]
click at [1150, 694] on button "Save" at bounding box center [1164, 698] width 88 height 36
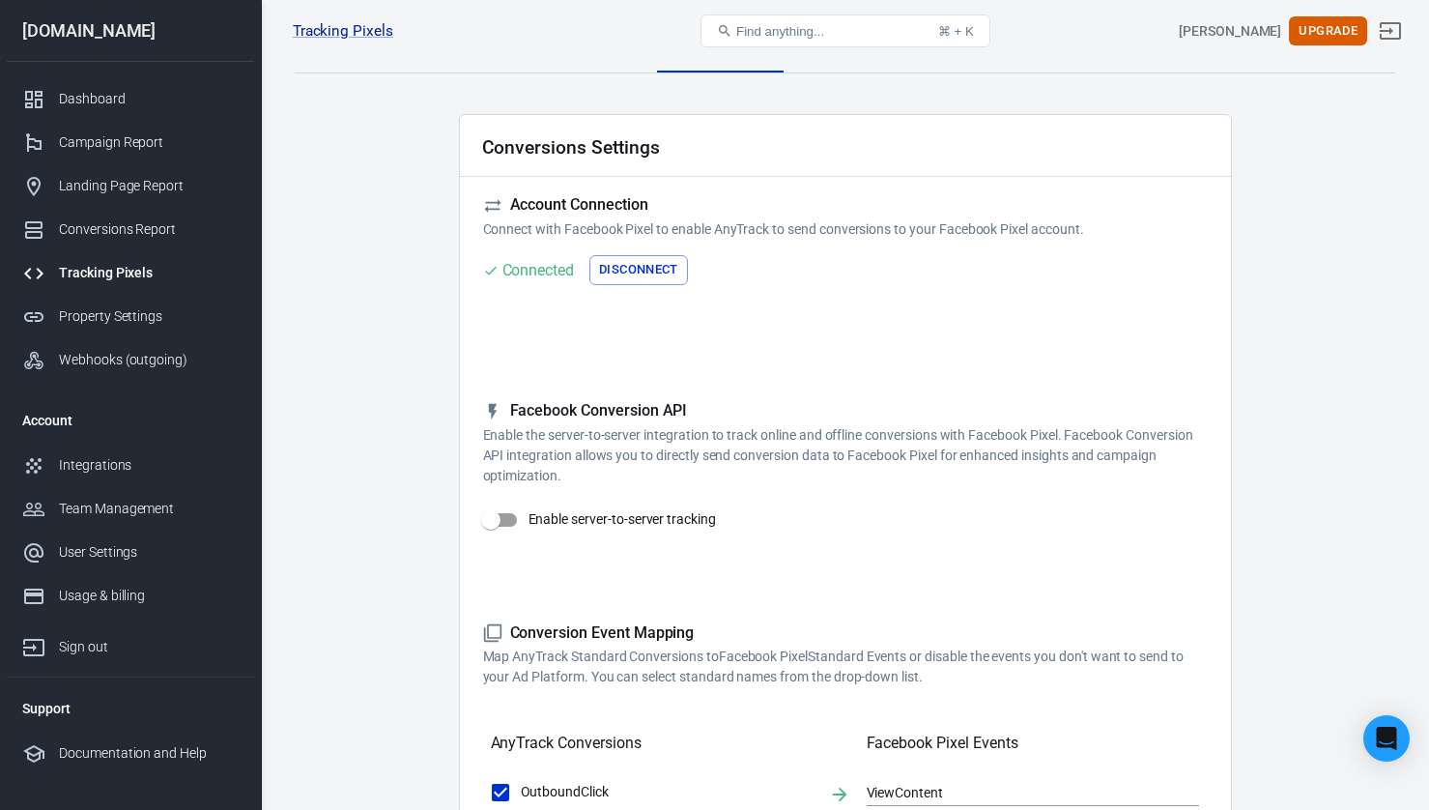
scroll to position [0, 0]
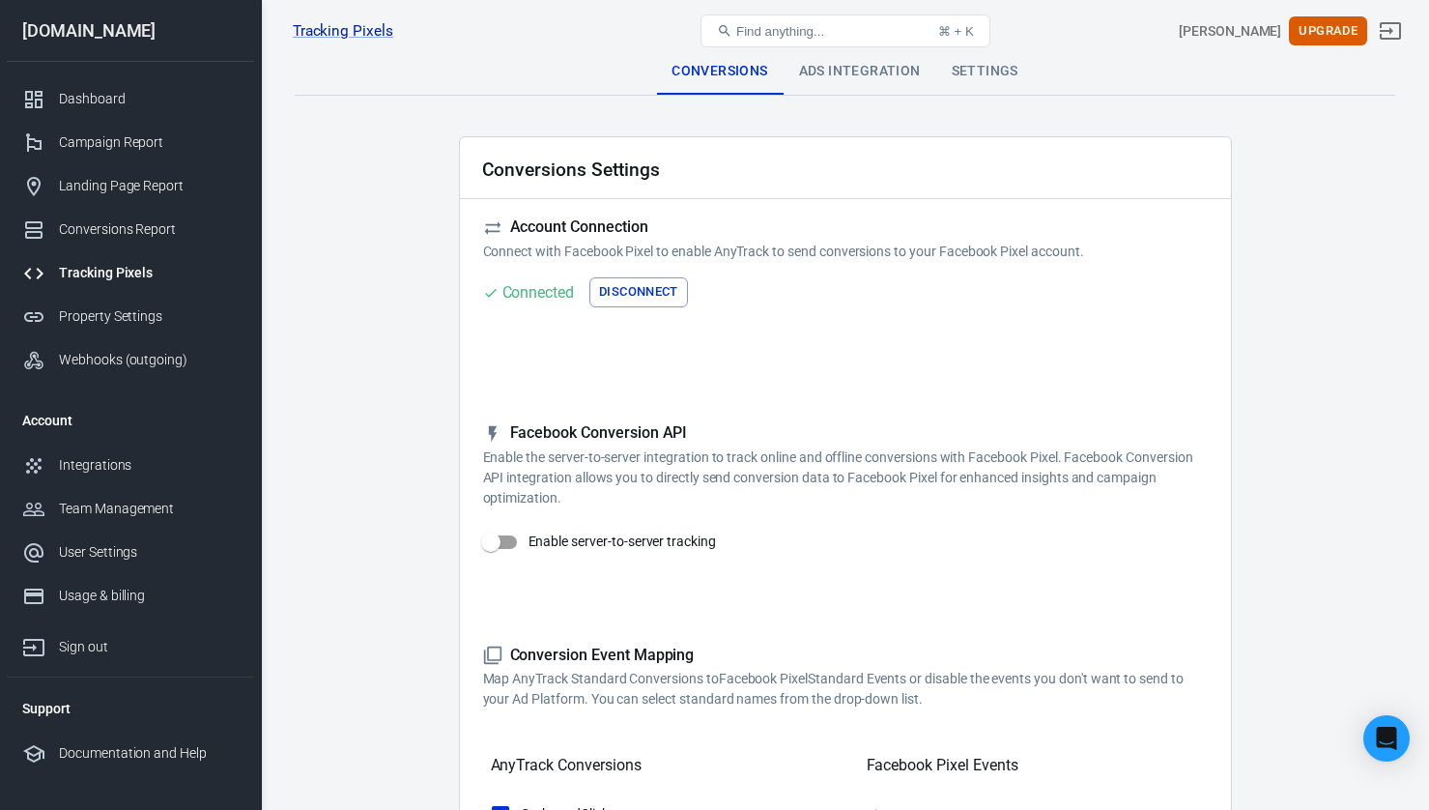
click at [494, 543] on input "Enable server-to-server tracking" at bounding box center [491, 542] width 110 height 37
checkbox input "false"
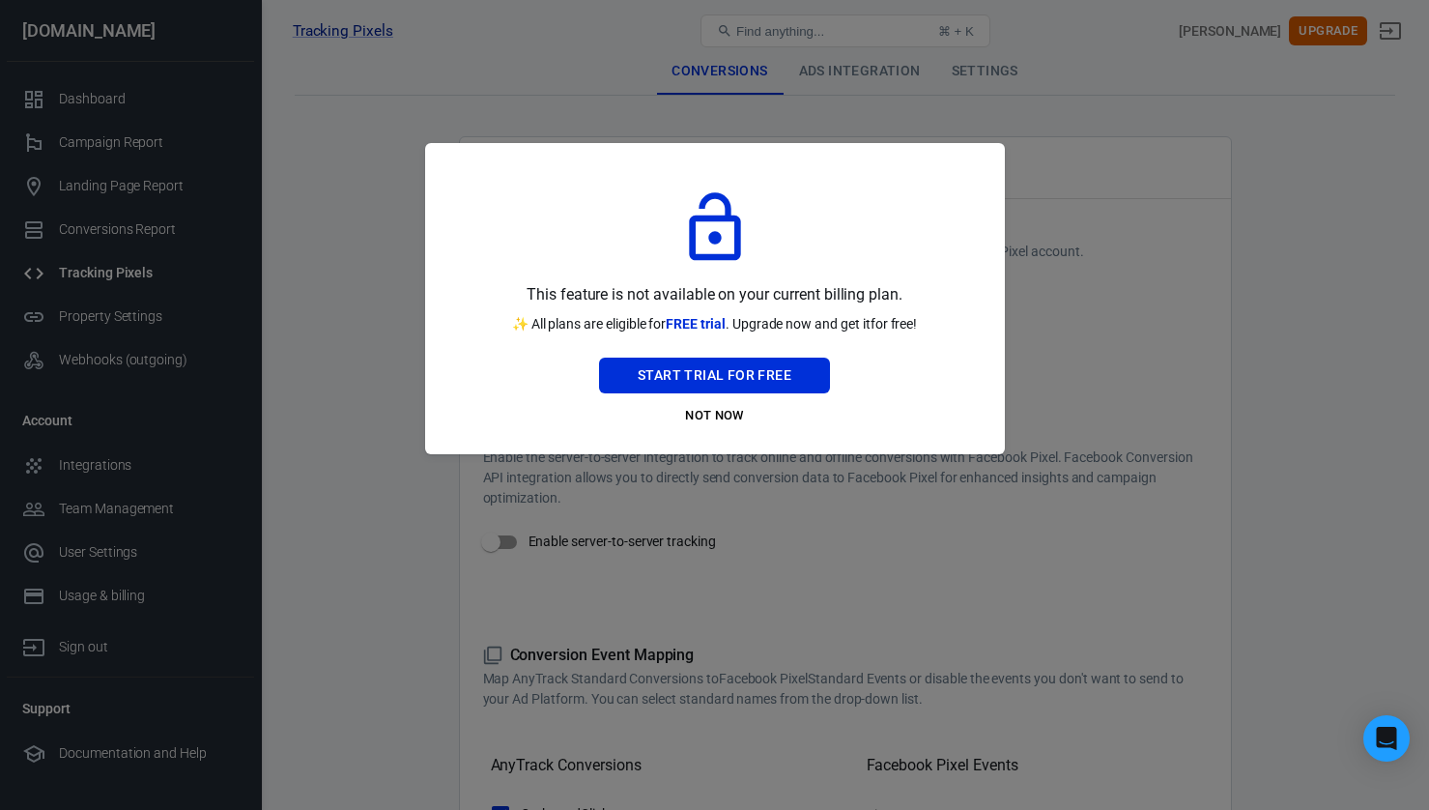
click at [365, 477] on div at bounding box center [714, 405] width 1429 height 810
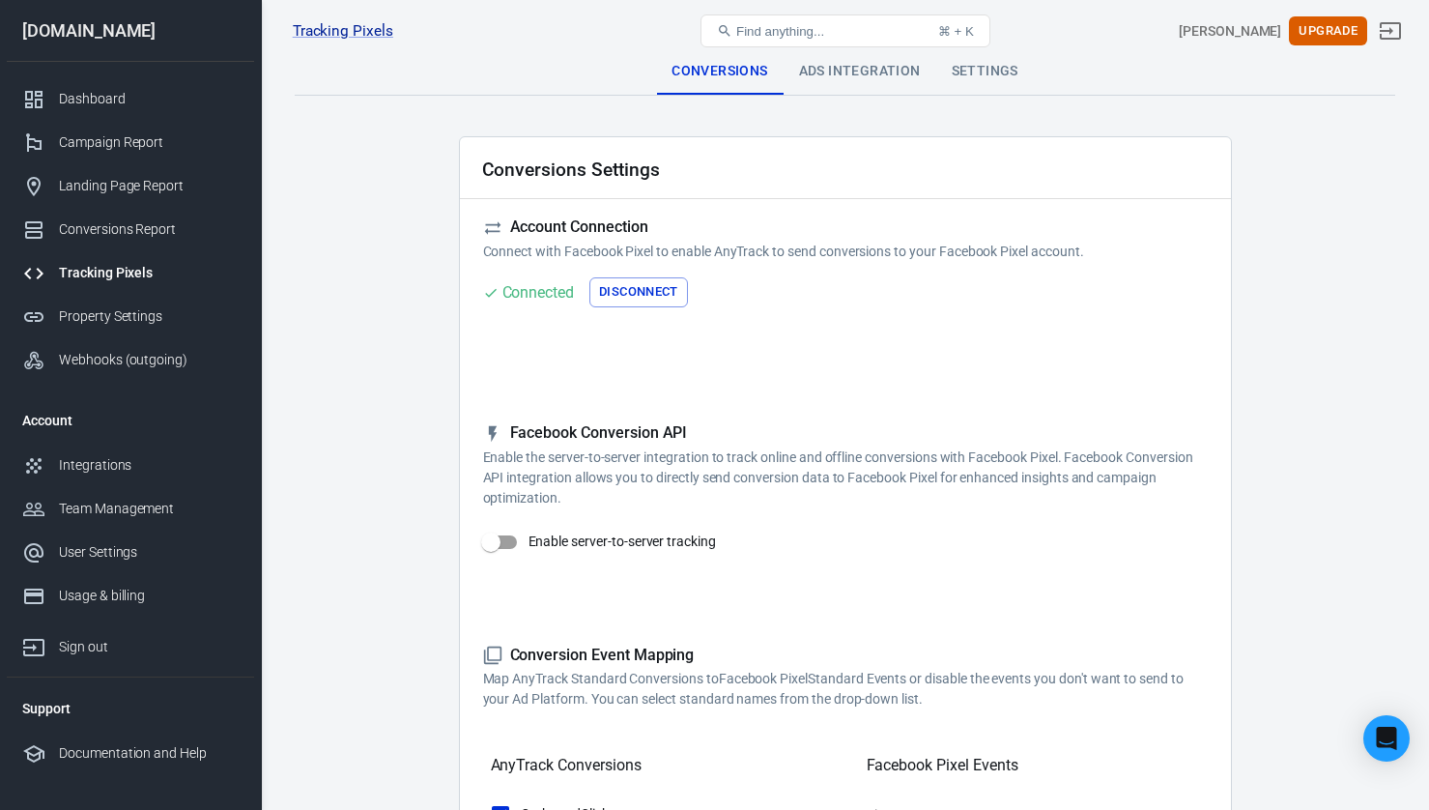
click at [855, 64] on div "Ads Integration" at bounding box center [860, 71] width 153 height 46
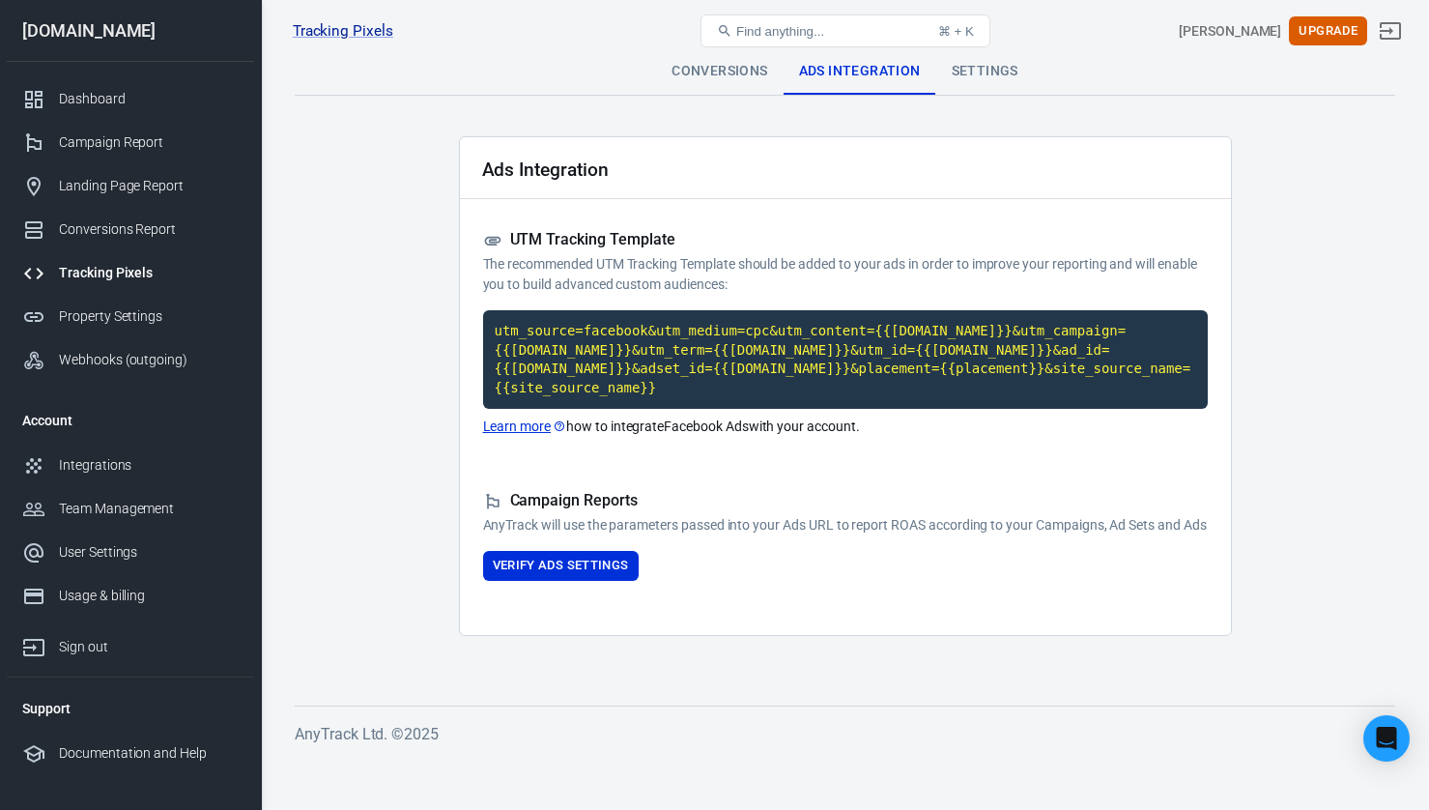
click at [993, 535] on p "AnyTrack will use the parameters passed into your Ads URL to report ROAS accord…" at bounding box center [845, 525] width 725 height 20
click at [756, 60] on div "Tracking Pixels CraftedCEO Pixel 733551679652976, [DOMAIN_NAME] Find anything..…" at bounding box center [845, 31] width 1167 height 62
click at [739, 69] on div "Conversions" at bounding box center [719, 71] width 127 height 46
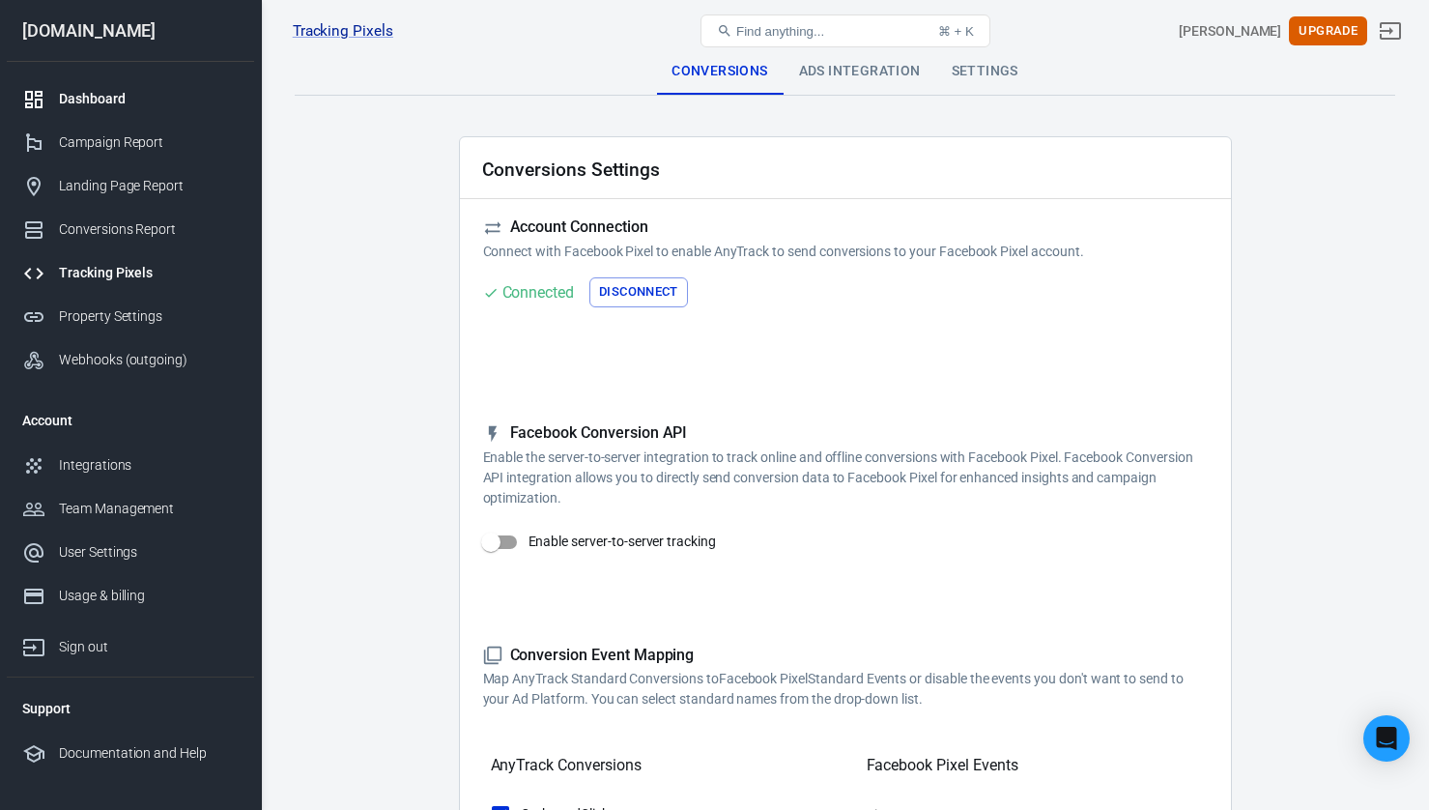
click at [107, 101] on div "Dashboard" at bounding box center [149, 99] width 180 height 20
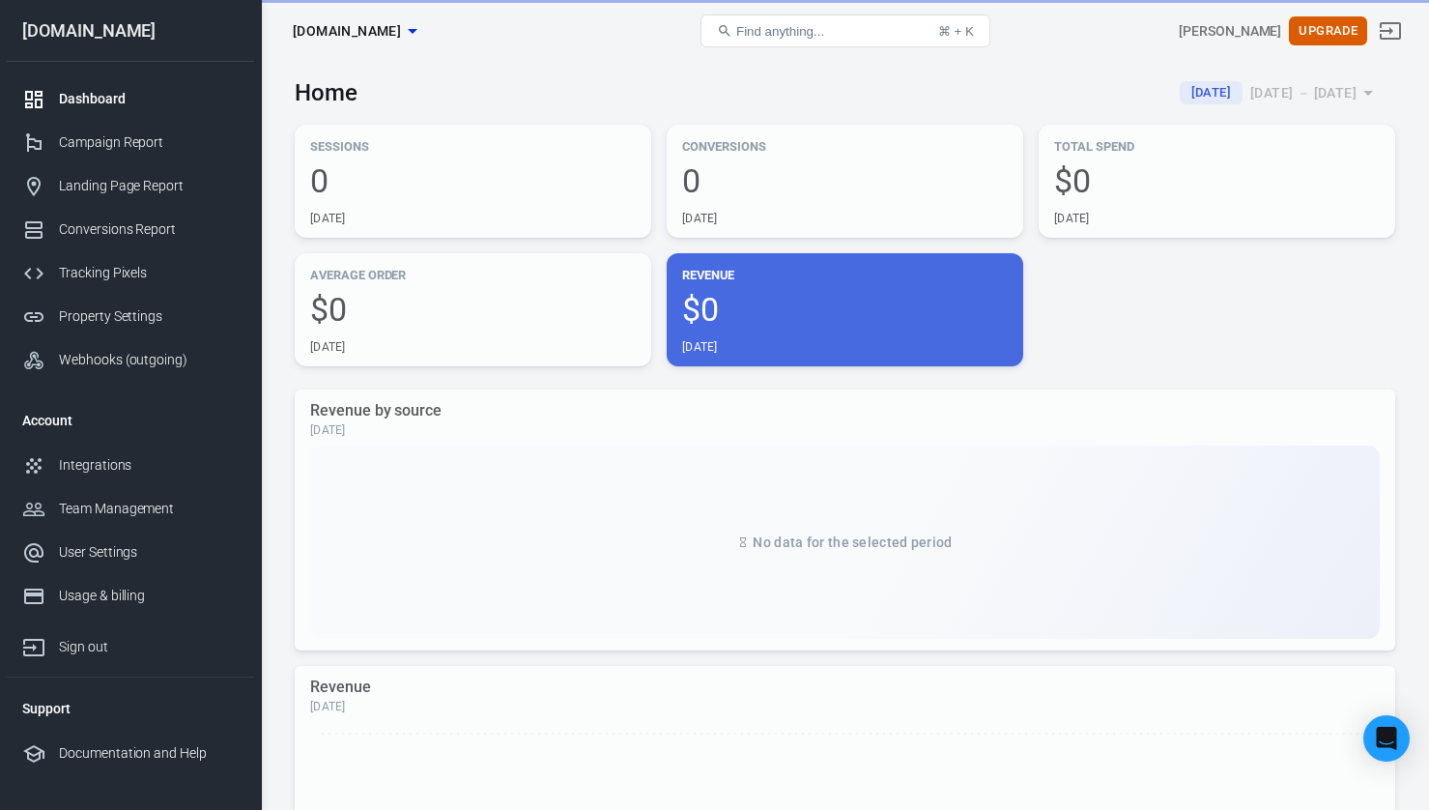
click at [1198, 318] on div "Sessions Total website's sessions in the current period. Setup Tracking Script …" at bounding box center [845, 246] width 1101 height 242
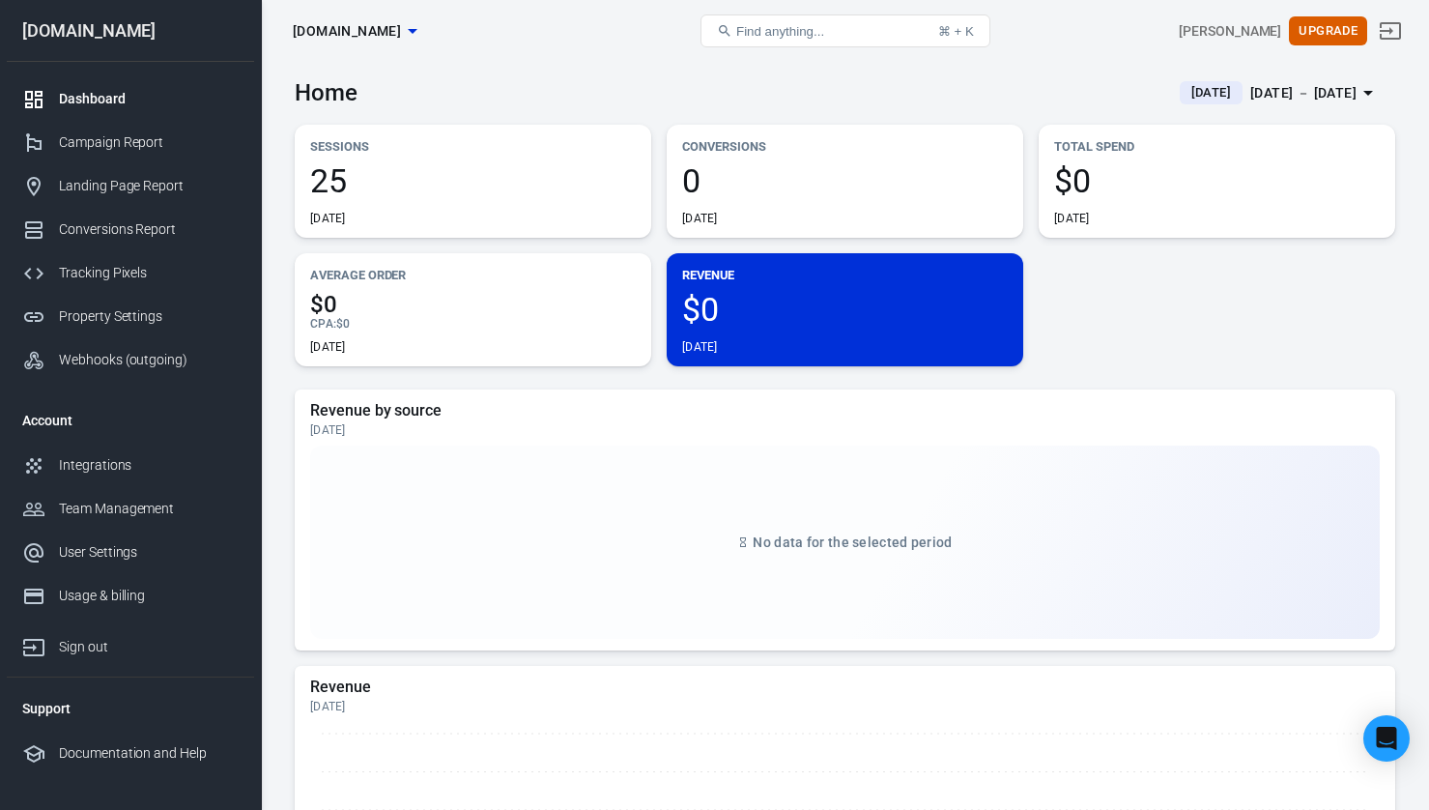
click at [1184, 88] on span "[DATE]" at bounding box center [1211, 92] width 55 height 19
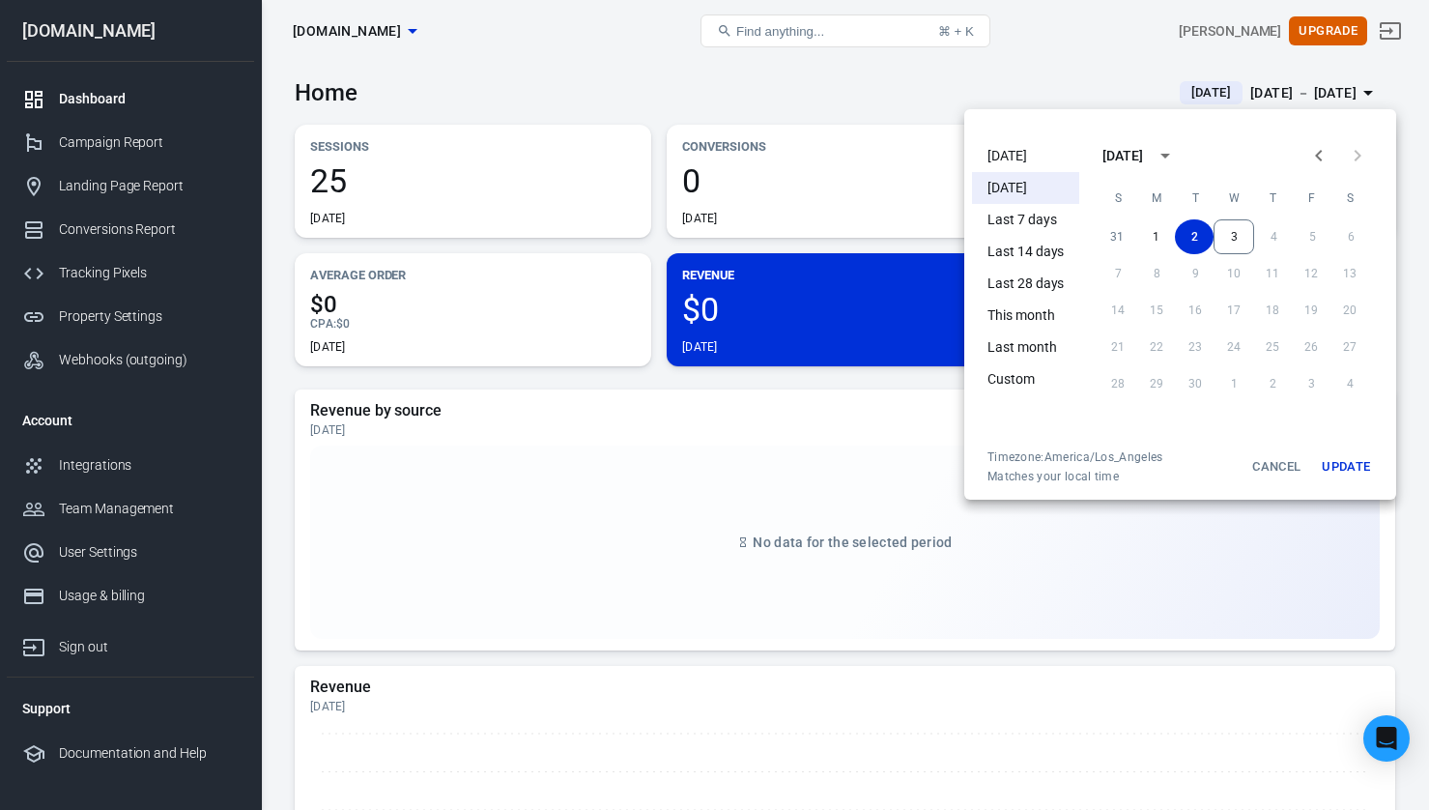
drag, startPoint x: 1030, startPoint y: 159, endPoint x: 1056, endPoint y: 177, distance: 31.4
click at [1030, 159] on li "[DATE]" at bounding box center [1025, 156] width 107 height 32
click at [1340, 472] on button "Update" at bounding box center [1346, 466] width 62 height 35
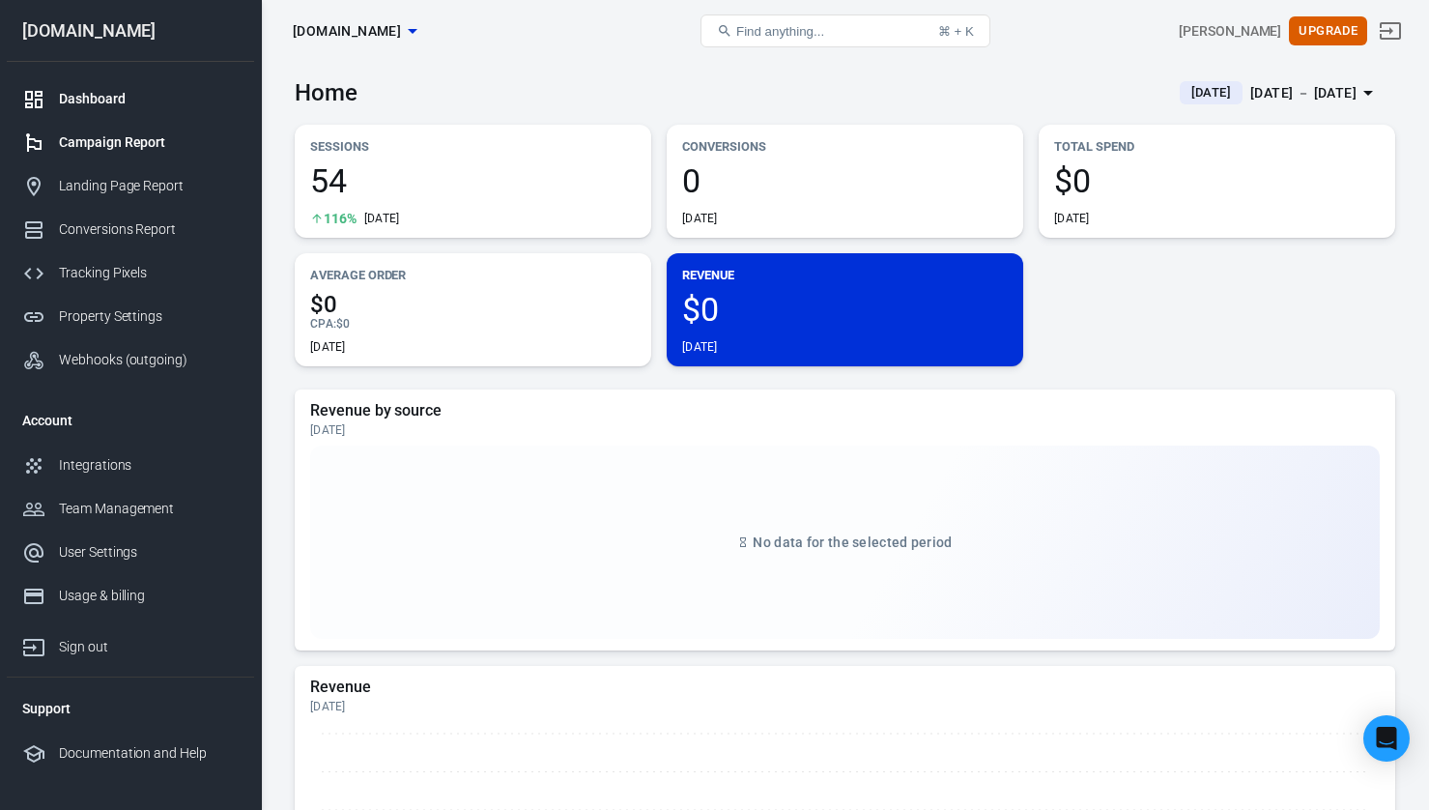
click at [161, 142] on div "Campaign Report" at bounding box center [149, 142] width 180 height 20
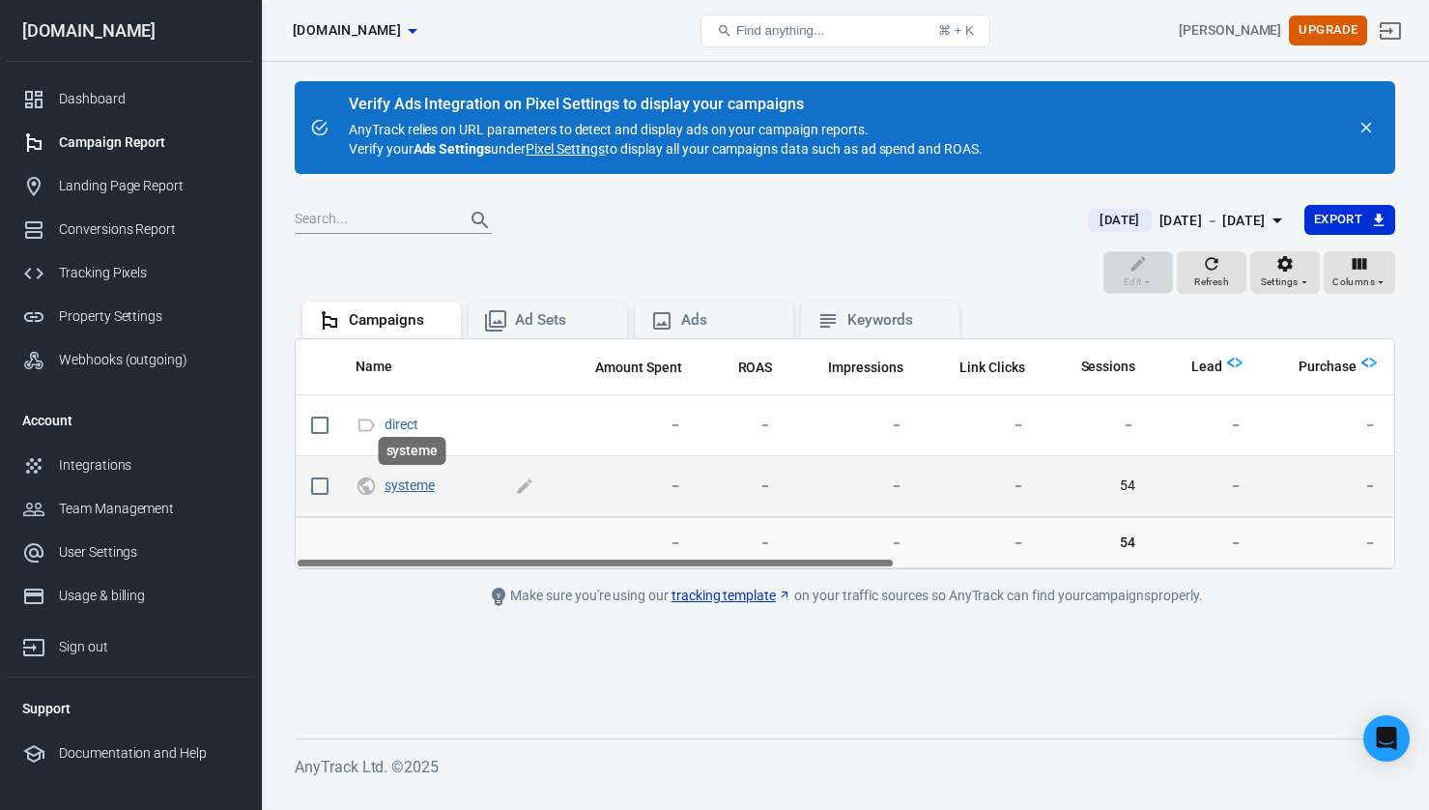
click at [423, 489] on link "systeme" at bounding box center [410, 484] width 50 height 15
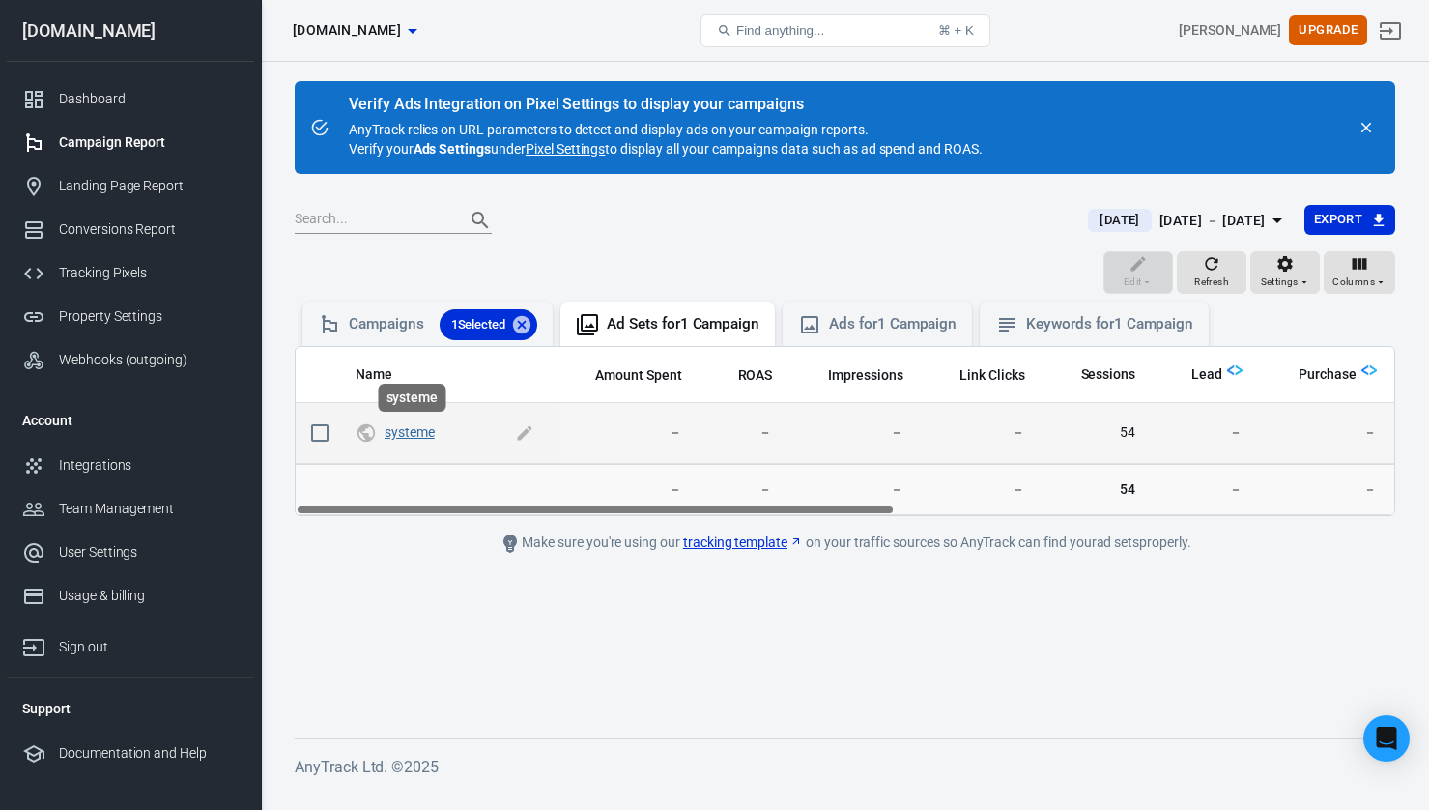
click at [422, 437] on link "systeme" at bounding box center [410, 431] width 50 height 15
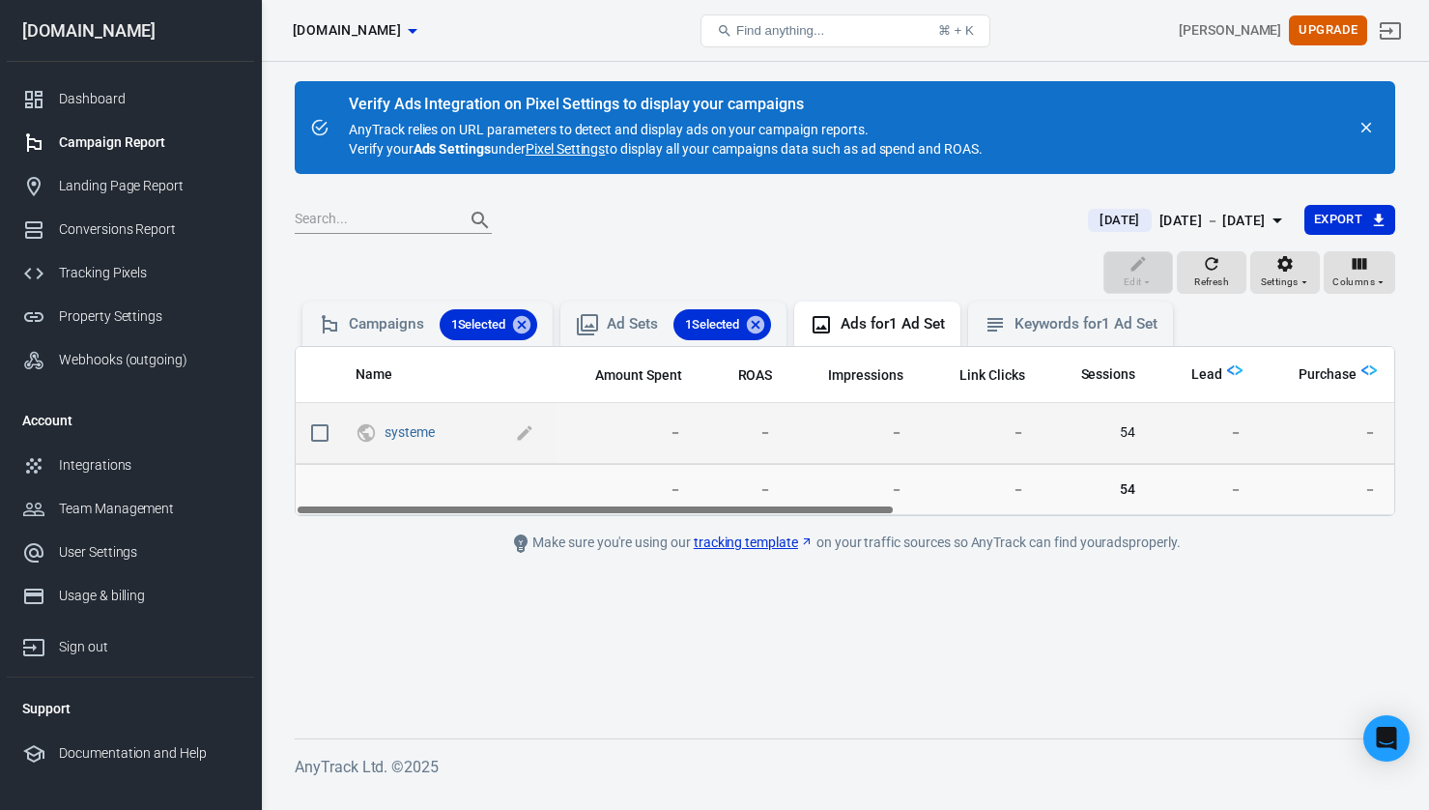
click at [407, 443] on span "systeme" at bounding box center [462, 432] width 155 height 29
click at [408, 435] on link "systeme" at bounding box center [410, 431] width 50 height 15
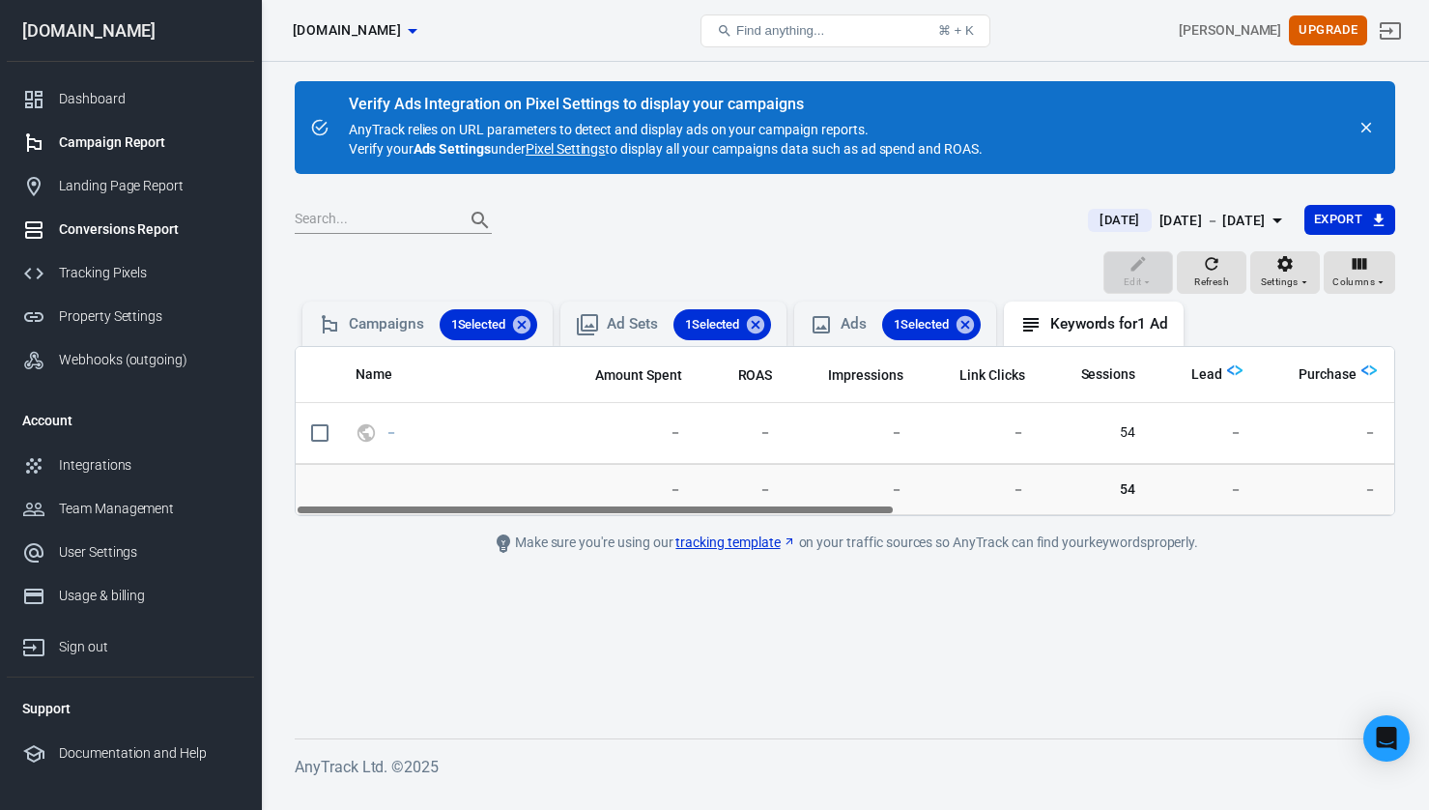
click at [129, 222] on div "Conversions Report" at bounding box center [149, 229] width 180 height 20
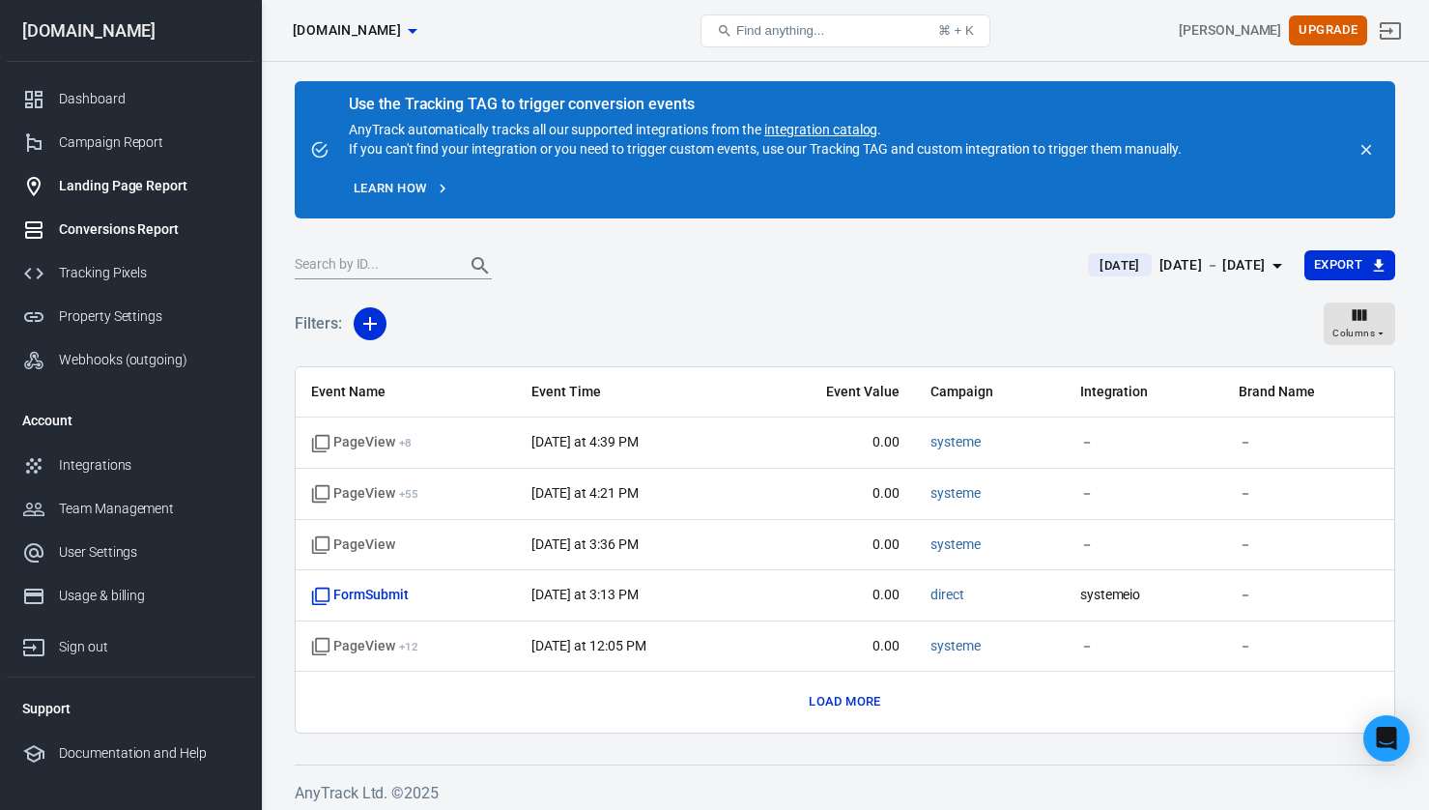
click at [138, 200] on link "Landing Page Report" at bounding box center [130, 185] width 247 height 43
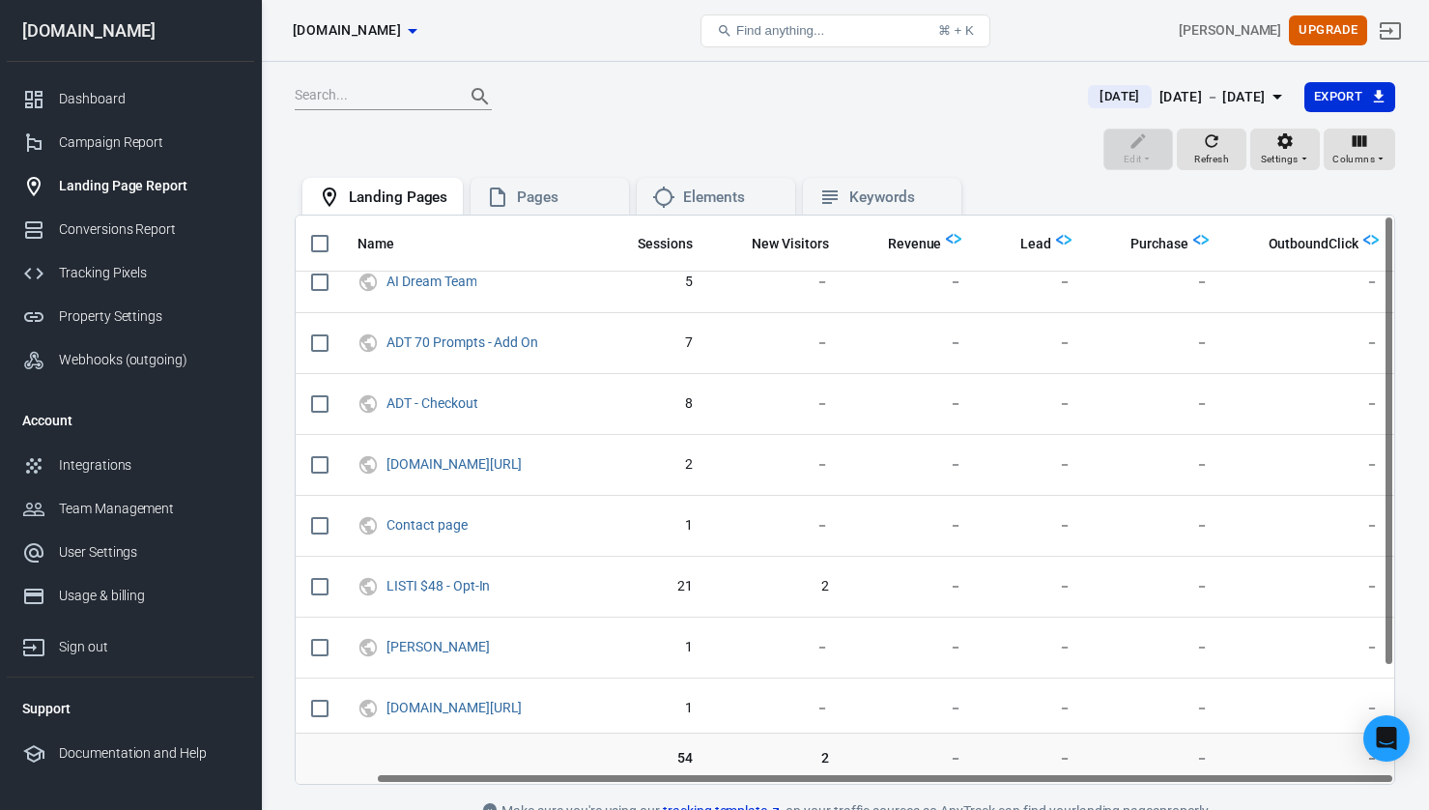
scroll to position [0, 86]
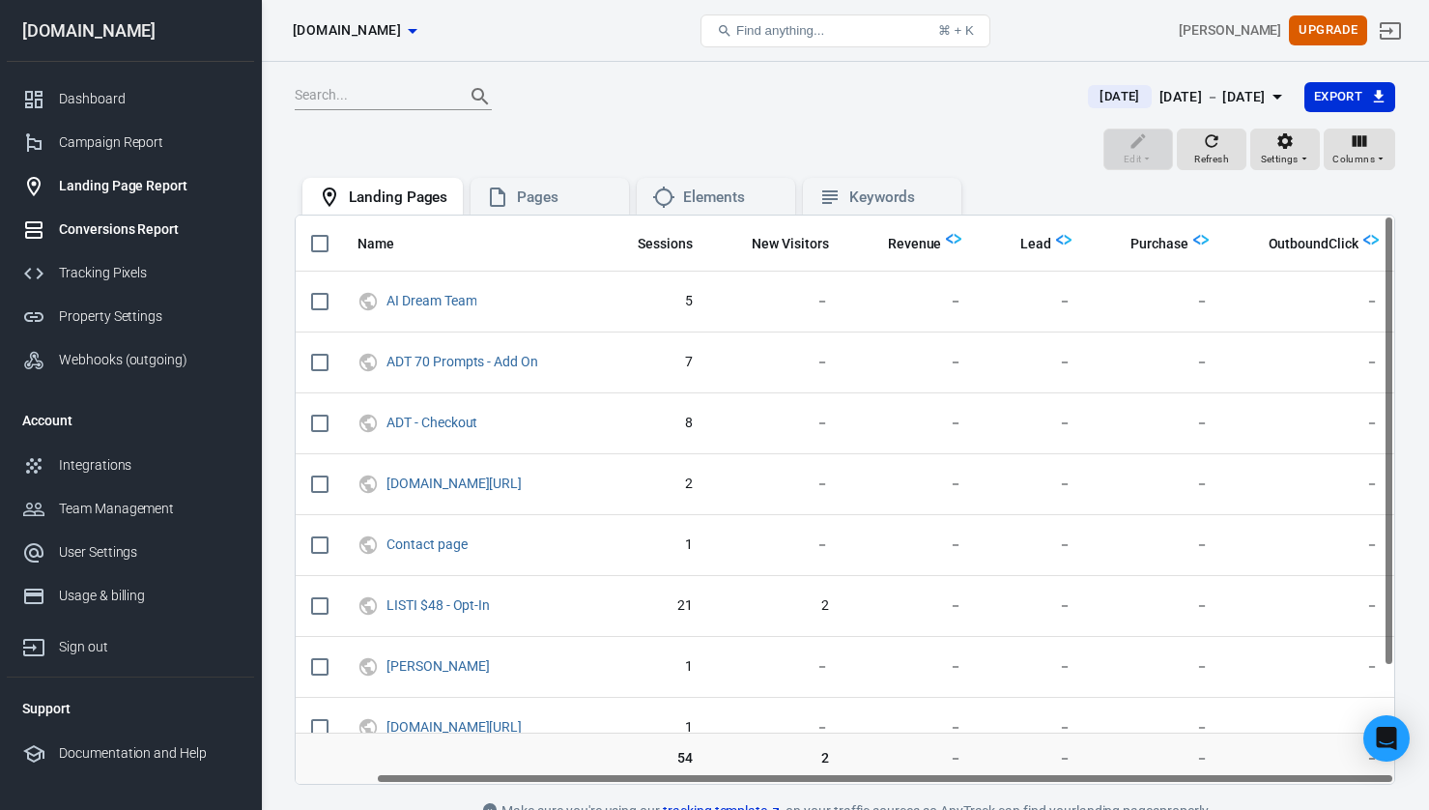
click at [126, 230] on div "Conversions Report" at bounding box center [149, 229] width 180 height 20
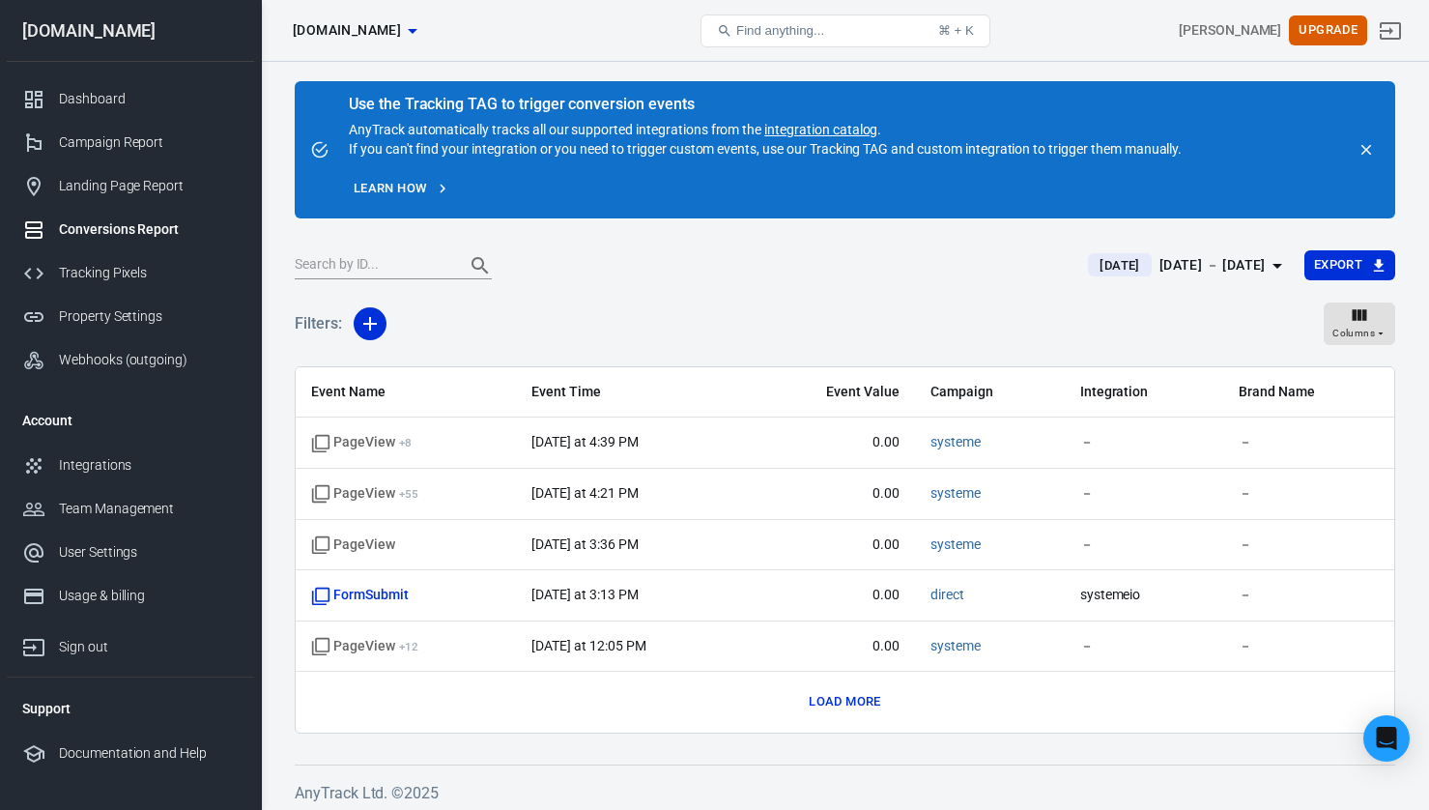
click at [836, 704] on button "Load more" at bounding box center [844, 702] width 81 height 30
click at [114, 270] on div "Tracking Pixels" at bounding box center [149, 273] width 180 height 20
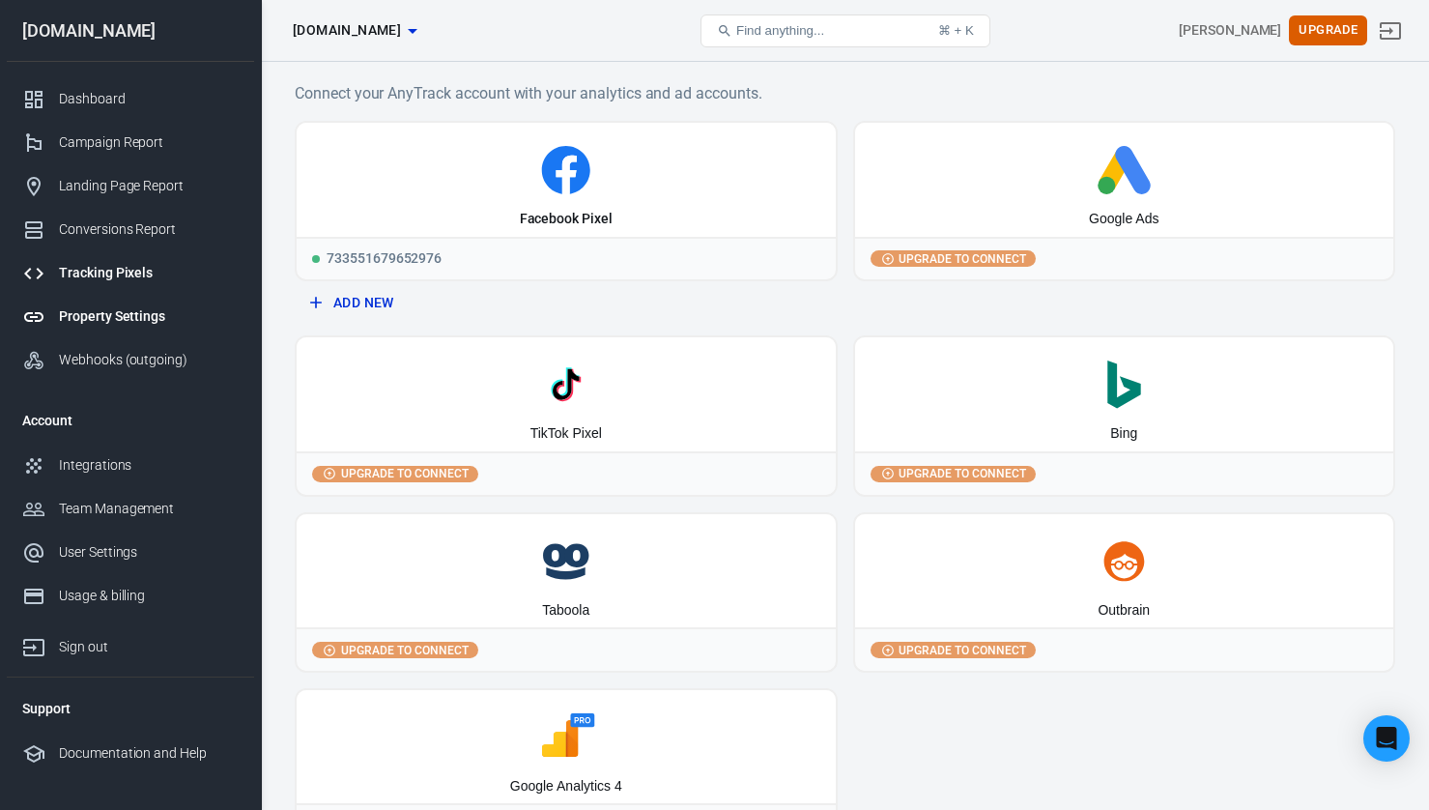
click at [110, 311] on div "Property Settings" at bounding box center [149, 316] width 180 height 20
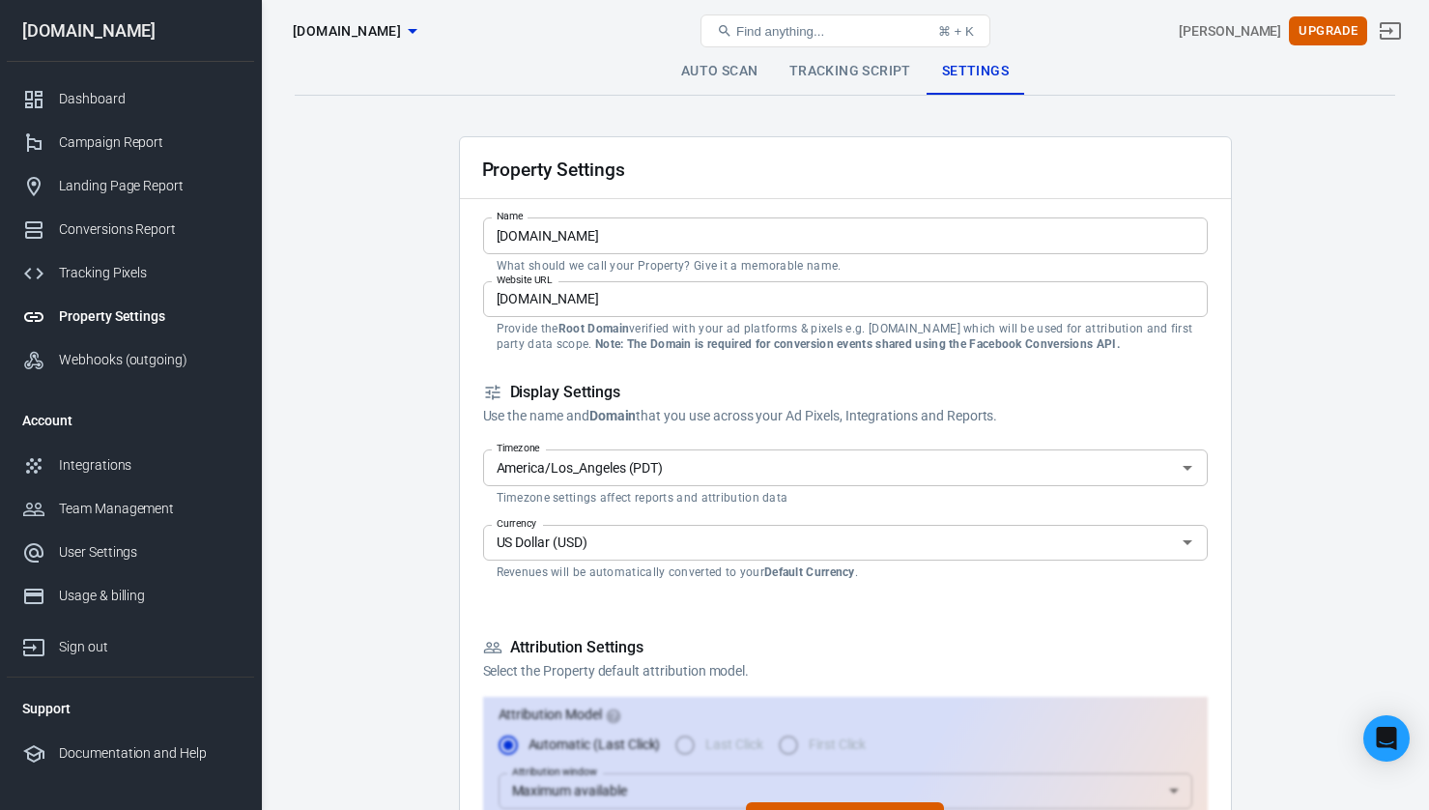
click at [721, 77] on link "Auto Scan" at bounding box center [720, 71] width 108 height 46
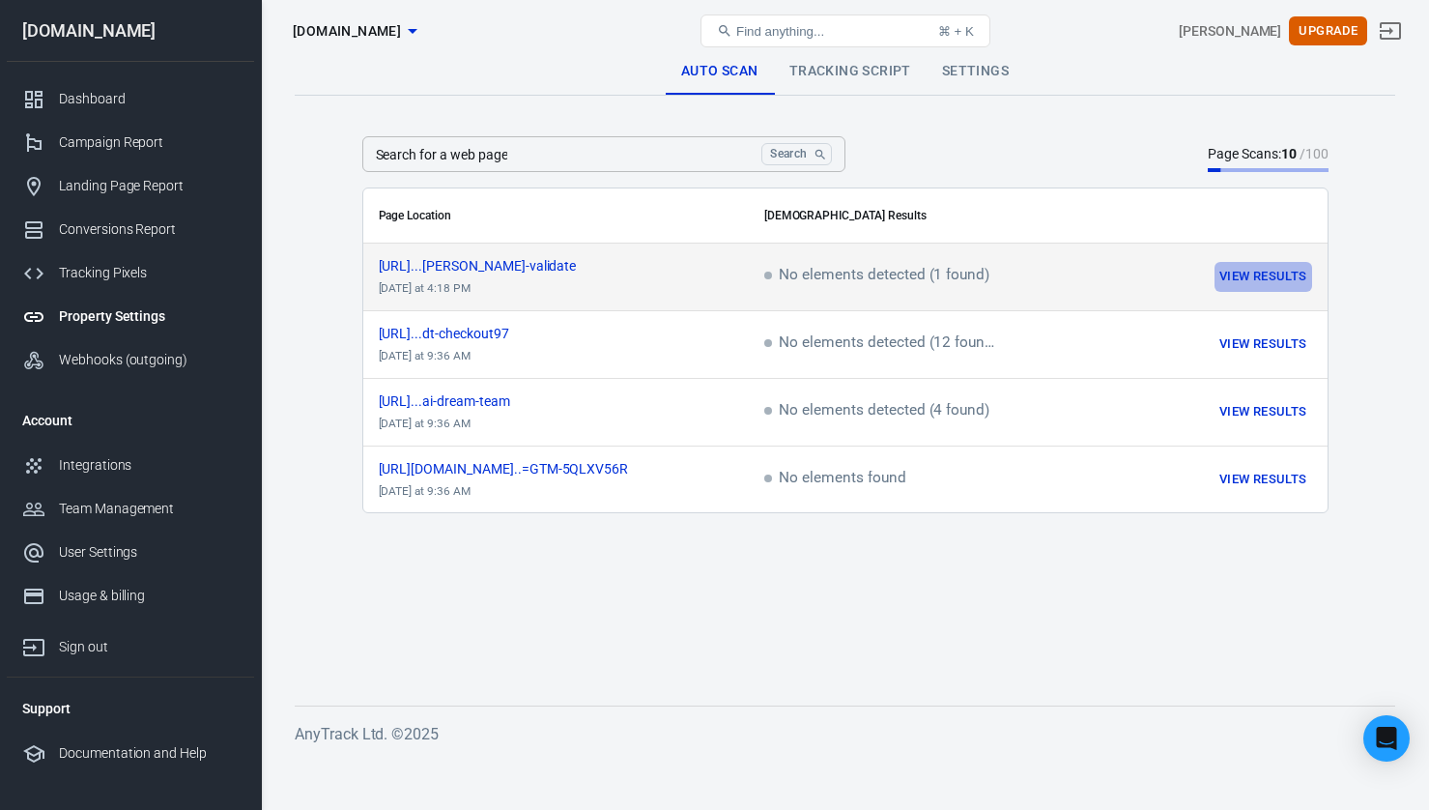
click at [1234, 274] on button "View Results" at bounding box center [1263, 277] width 97 height 30
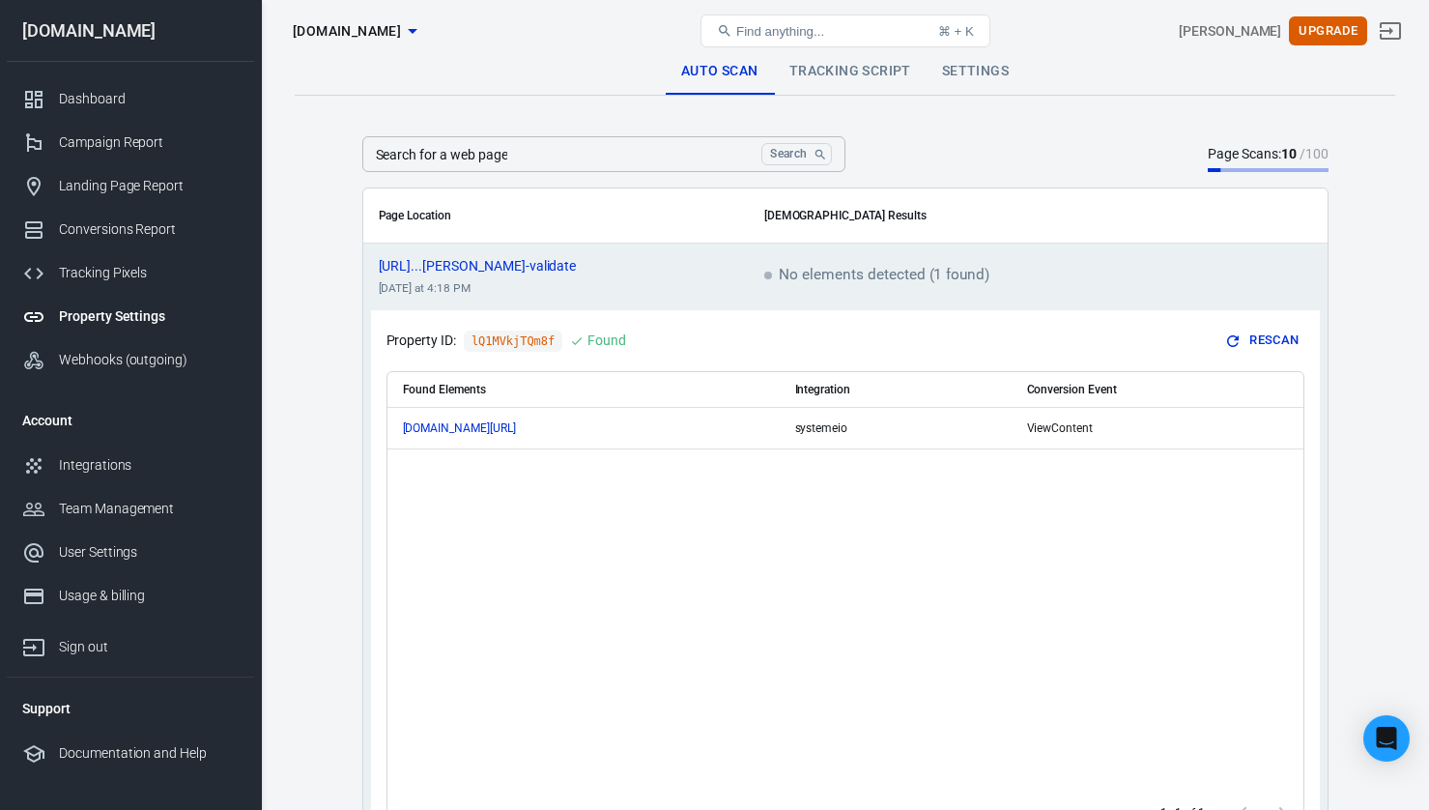
click at [731, 340] on div "Property ID: lQ1MVkjTQm8f Found Rescan" at bounding box center [846, 341] width 918 height 30
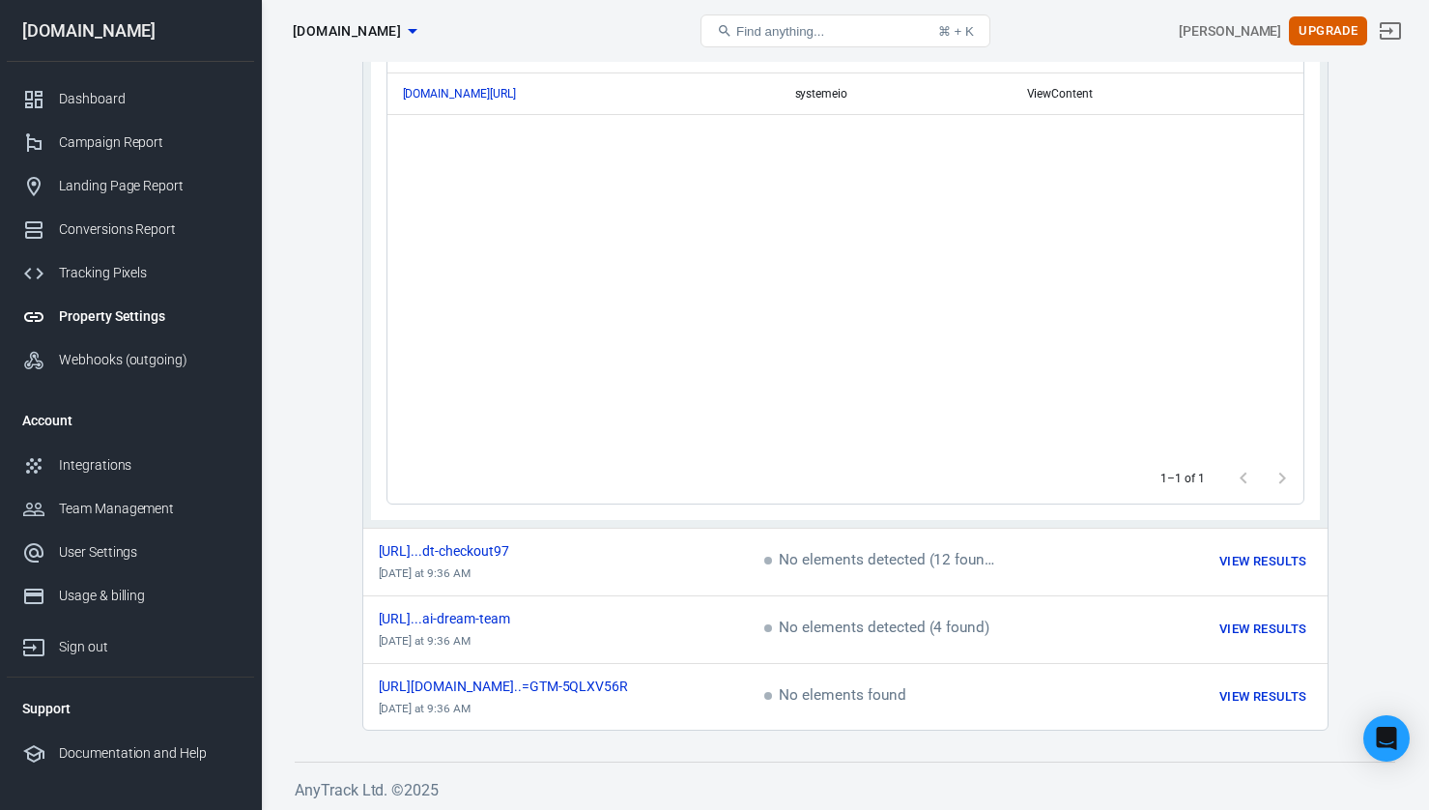
scroll to position [338, 0]
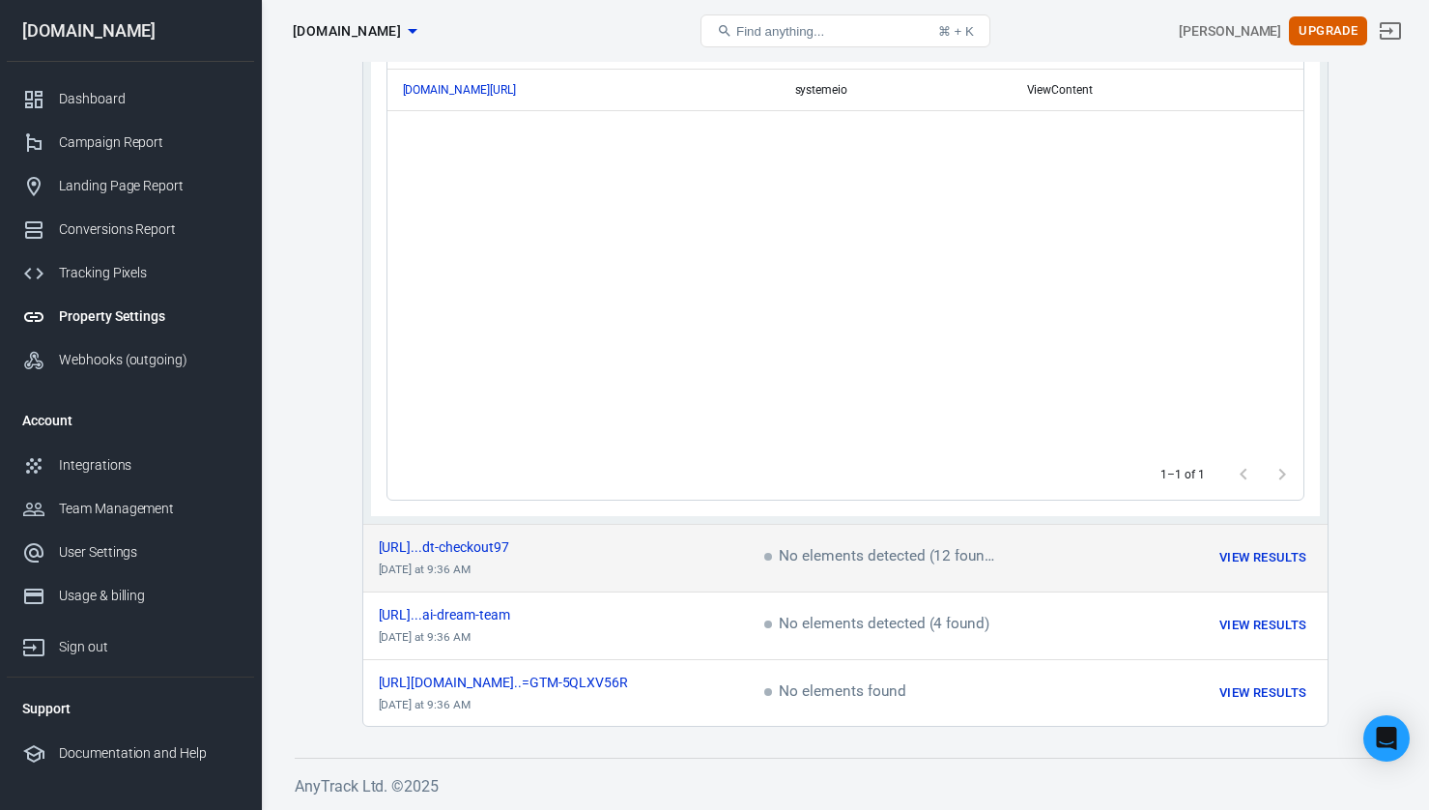
click at [856, 549] on span "No elements detected (12 found)" at bounding box center [880, 557] width 232 height 17
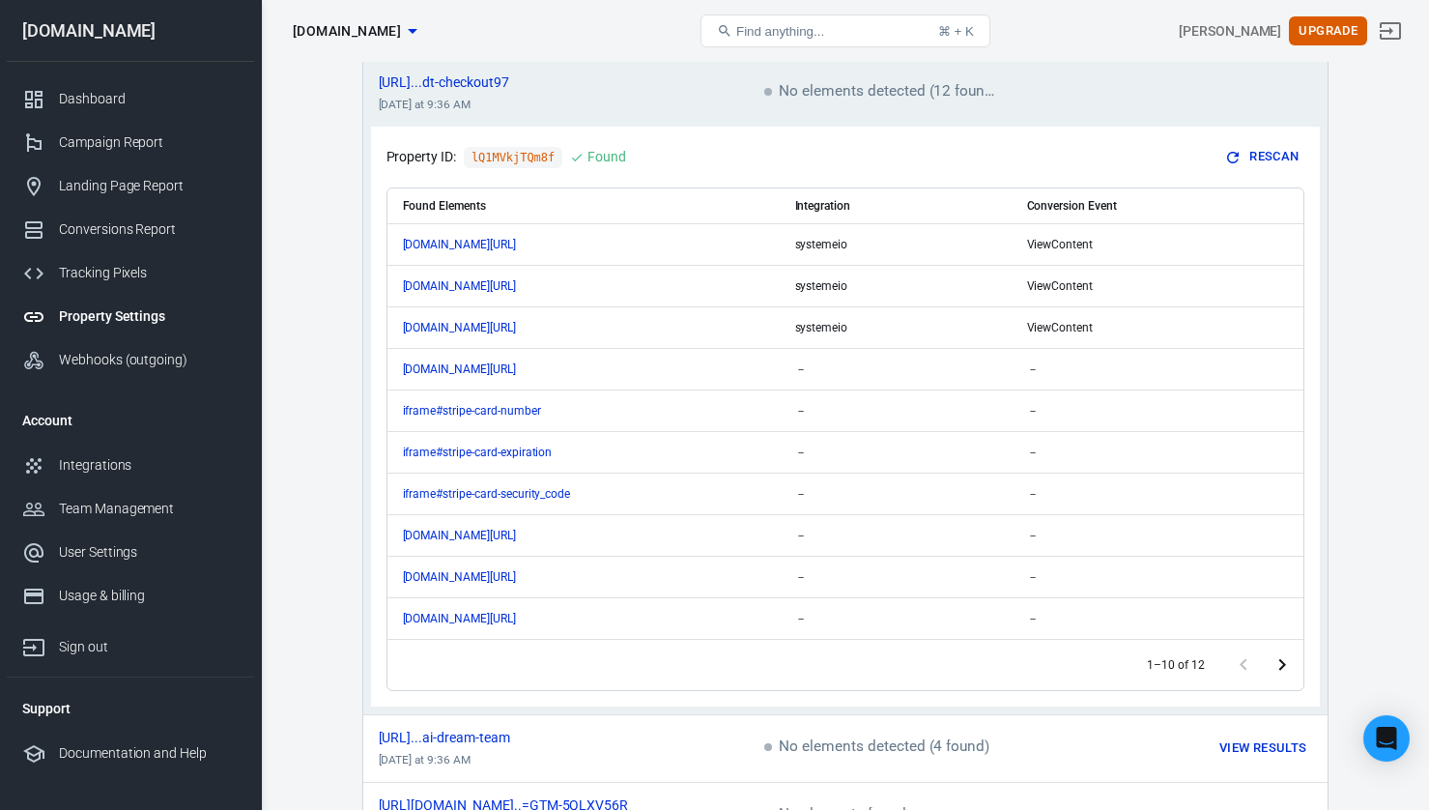
scroll to position [252, 0]
click at [1282, 664] on icon "Go to next page" at bounding box center [1282, 664] width 7 height 12
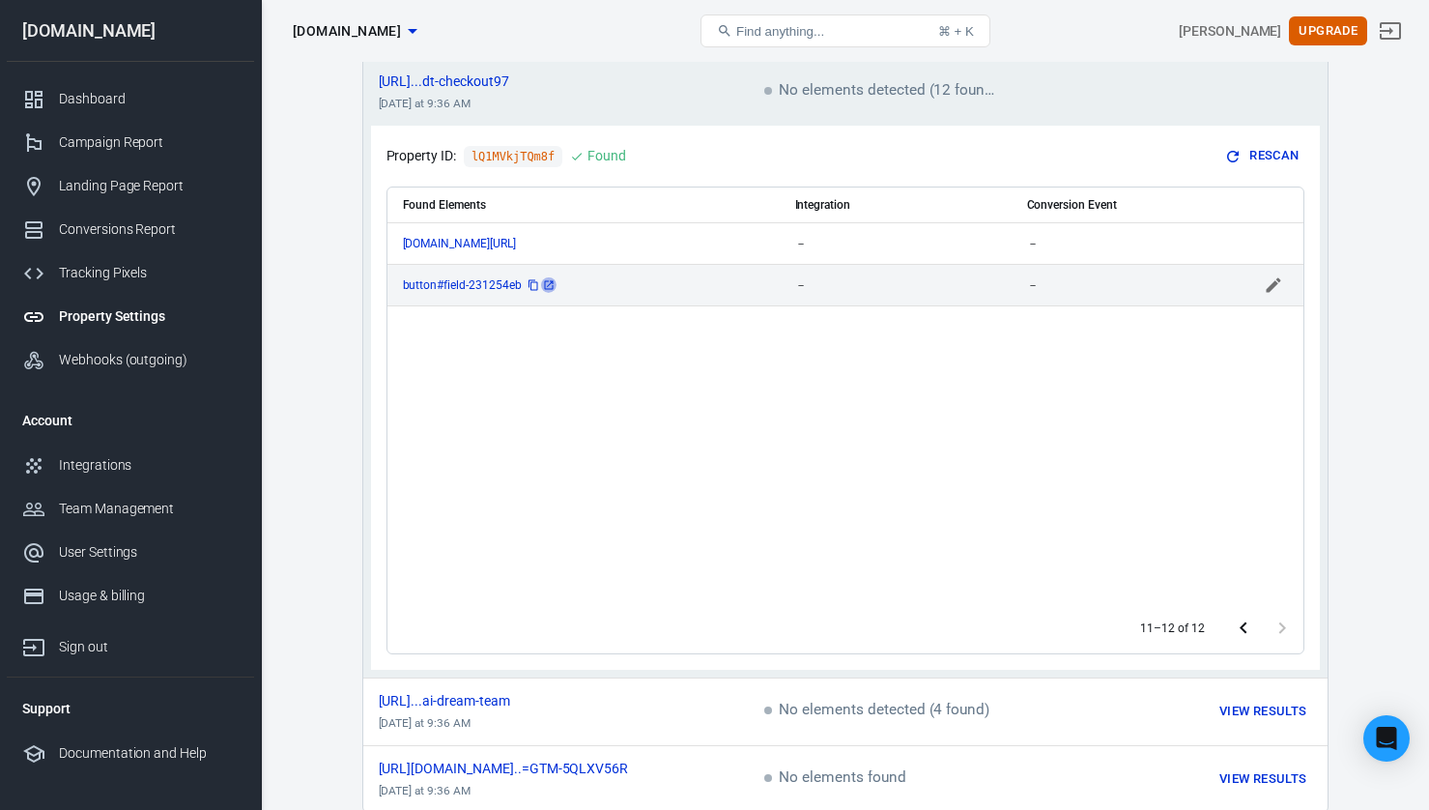
click at [550, 284] on icon "scrollable content" at bounding box center [549, 285] width 12 height 12
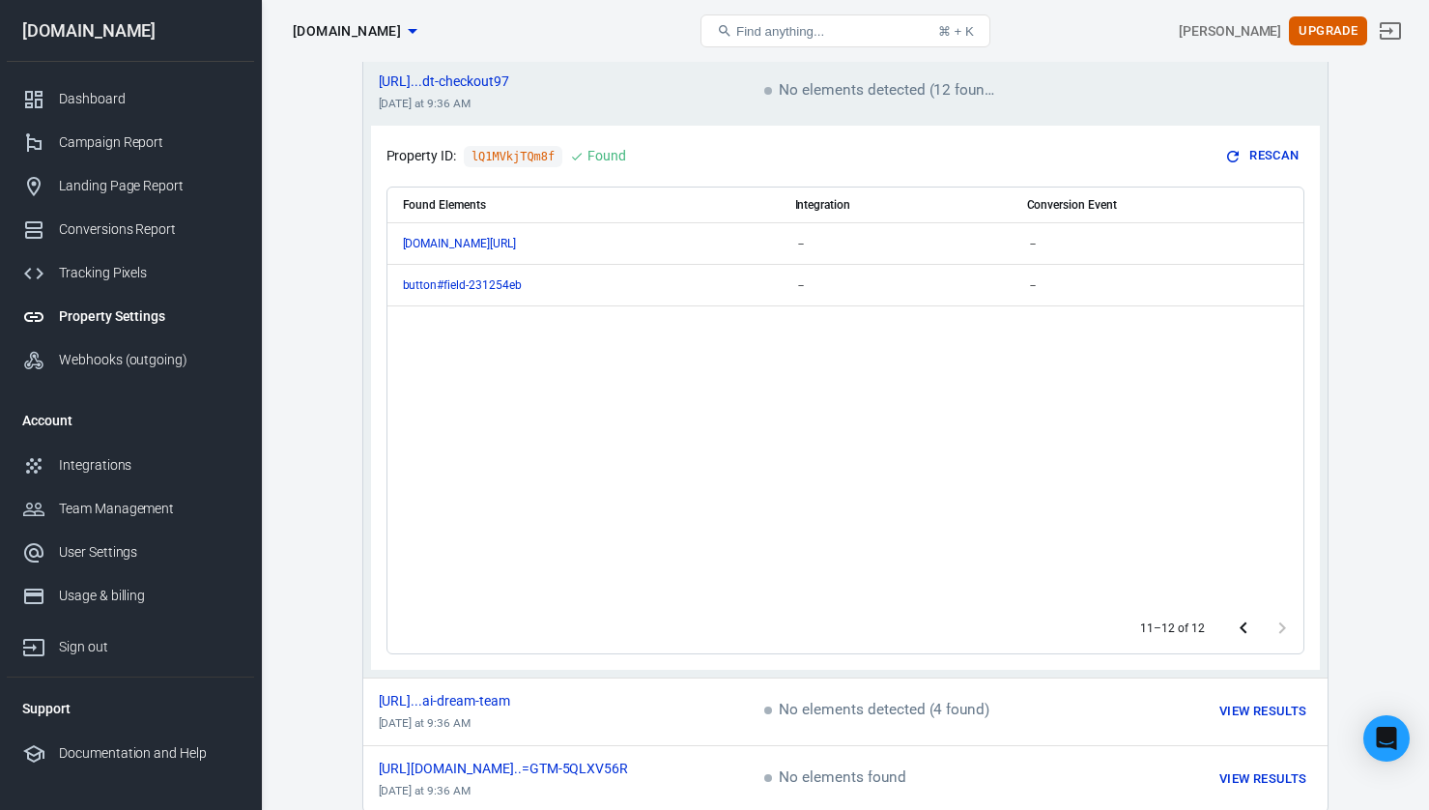
click at [889, 472] on div "Found Elements Integration Conversion Event [DOMAIN_NAME][URL] － － button#field…" at bounding box center [846, 395] width 916 height 416
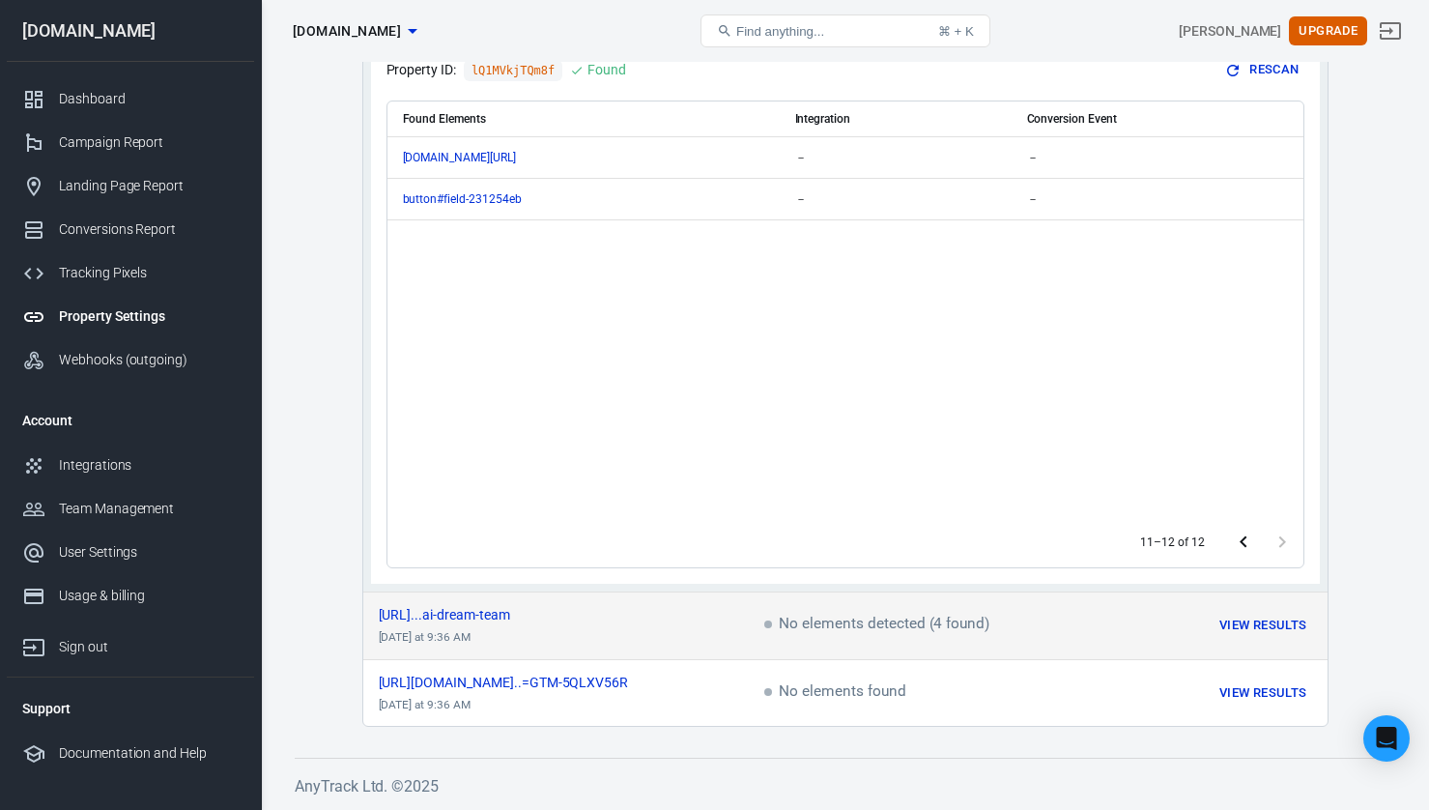
click at [923, 617] on span "No elements detected (4 found)" at bounding box center [877, 625] width 226 height 17
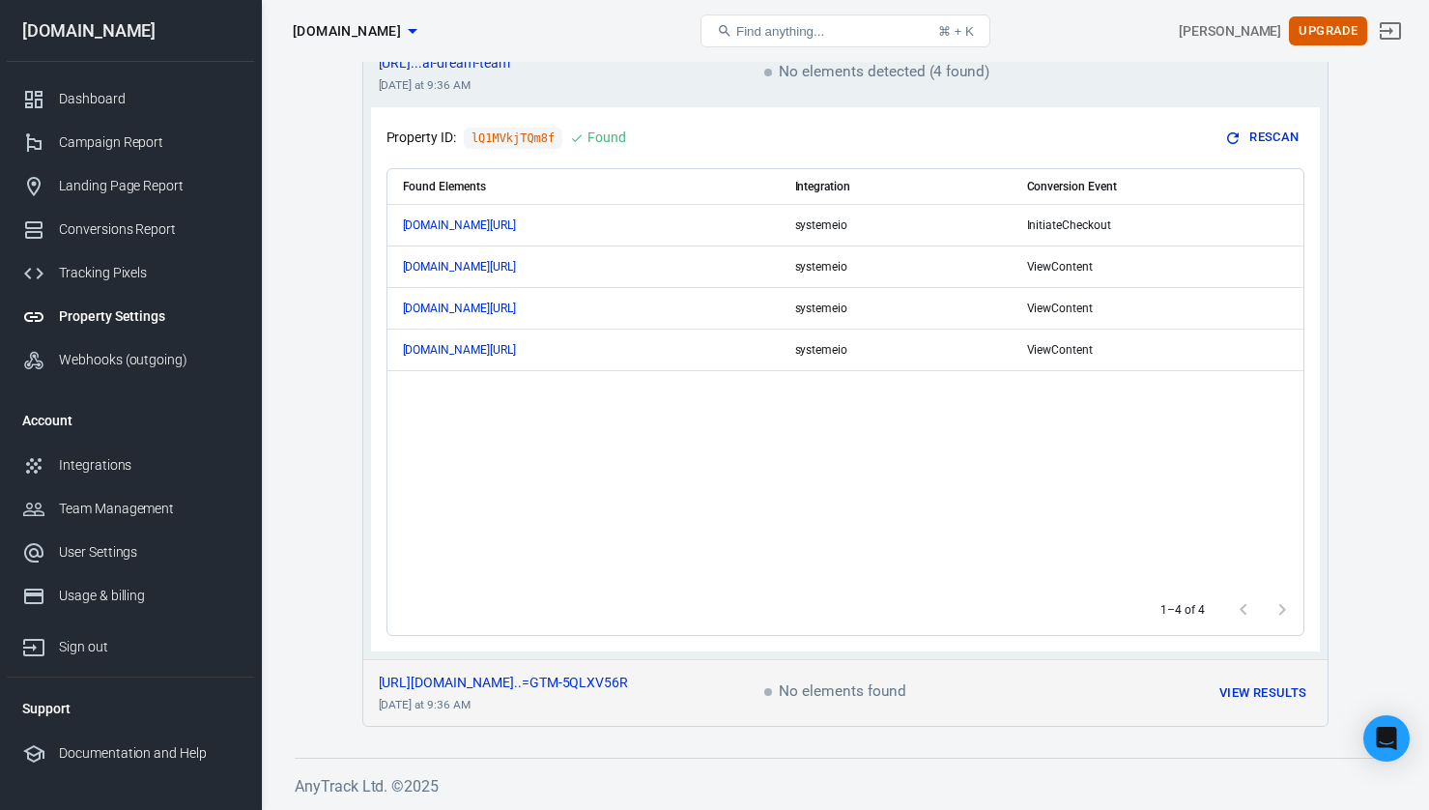
click at [903, 693] on span "No elements found" at bounding box center [835, 692] width 142 height 17
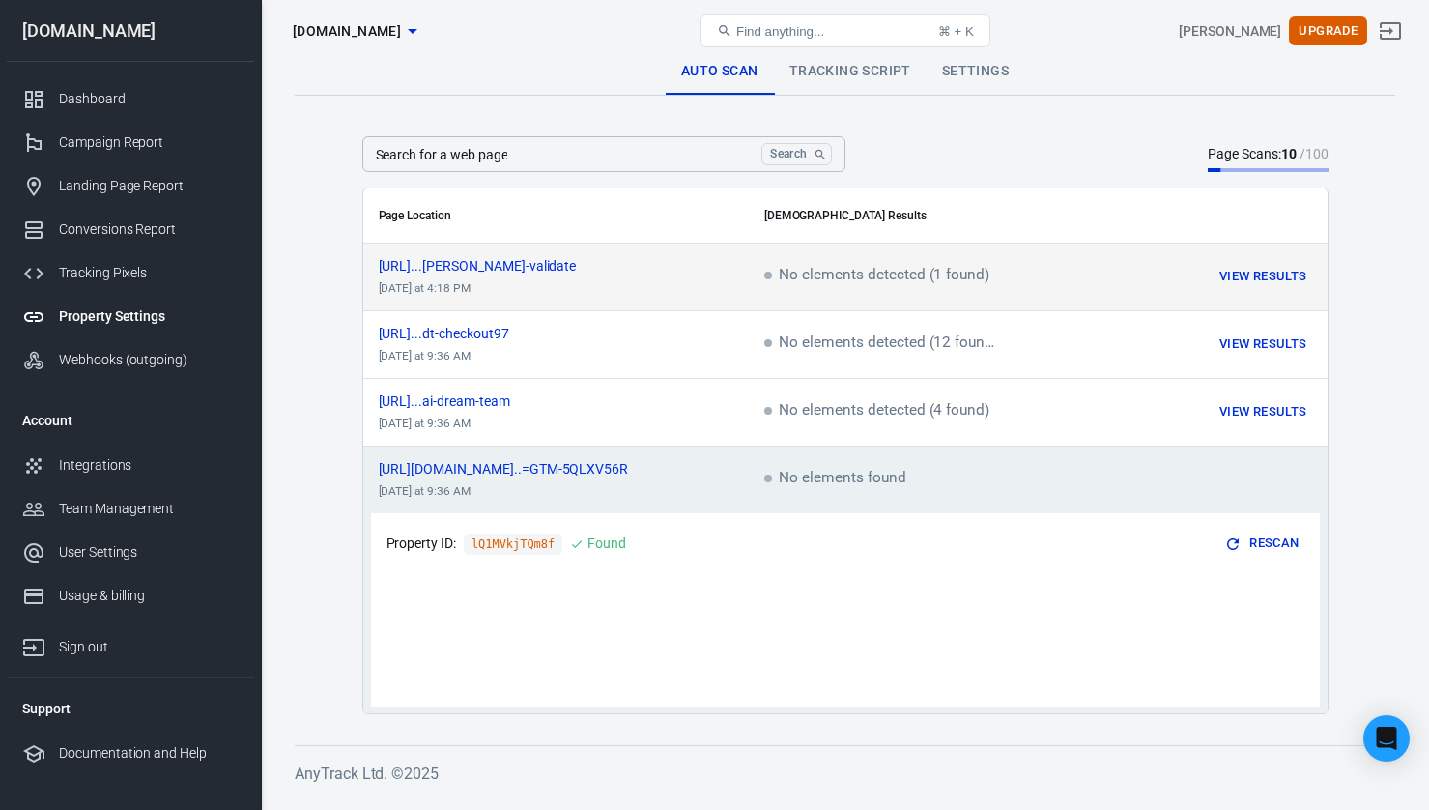
scroll to position [0, 0]
click at [819, 536] on div "Property ID: lQ1MVkjTQm8f Found Rescan" at bounding box center [846, 544] width 918 height 30
click at [969, 159] on div "Search for a web page Search Search for a web page Page Scans: 10 / 100" at bounding box center [845, 154] width 966 height 36
click at [848, 70] on link "Tracking Script" at bounding box center [850, 71] width 153 height 46
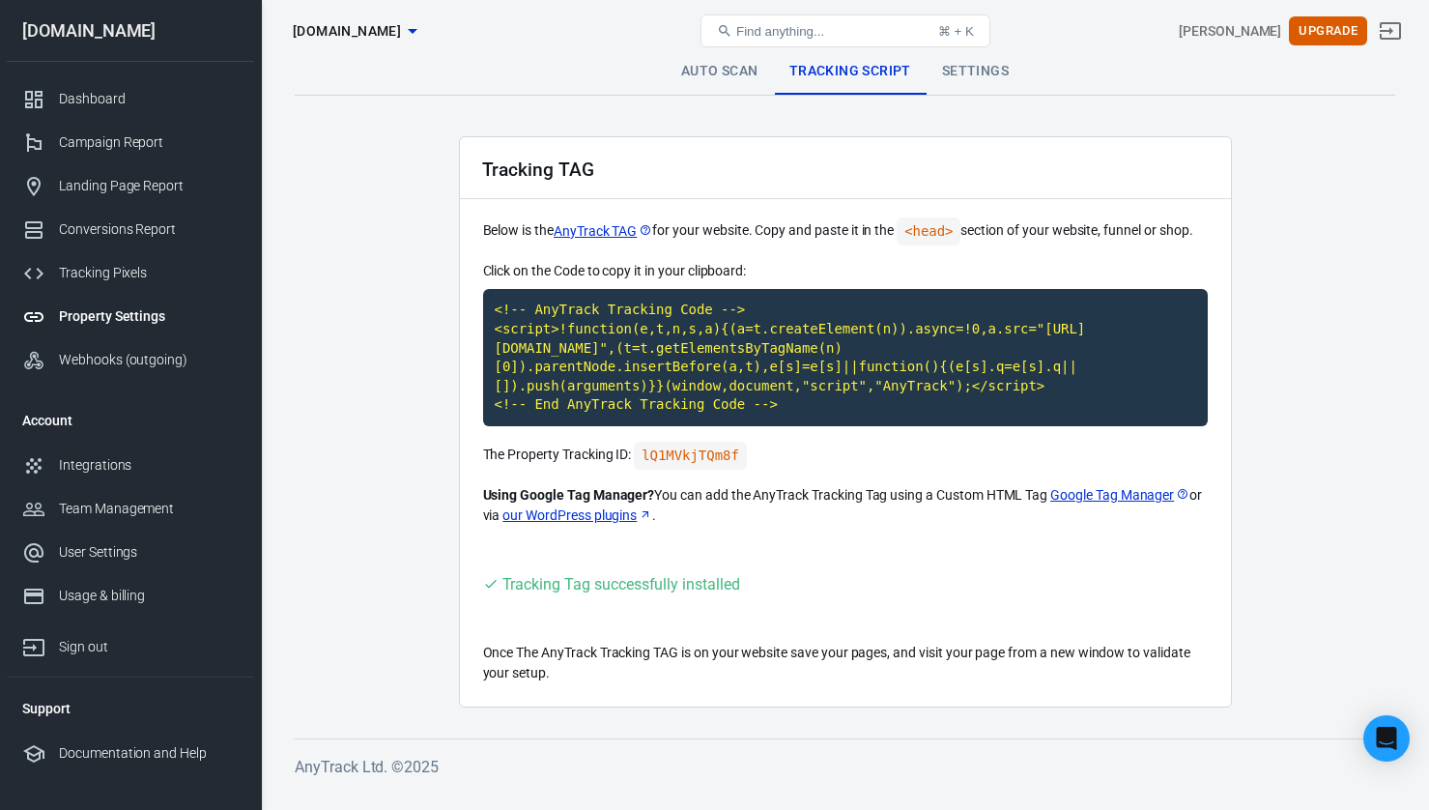
click at [713, 81] on link "Auto Scan" at bounding box center [720, 71] width 108 height 46
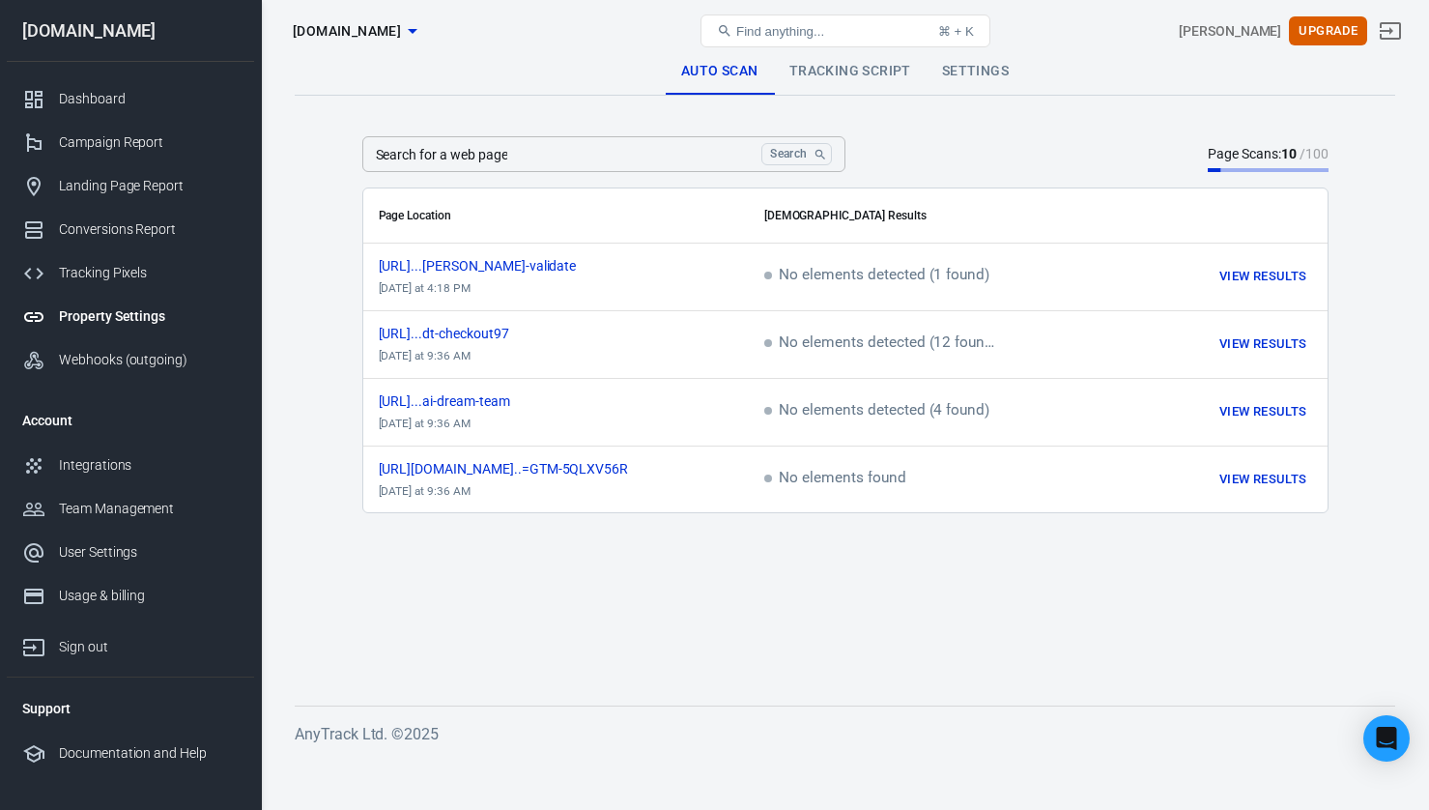
click at [379, 85] on div "Auto Scan Tracking Script Settings" at bounding box center [845, 71] width 1101 height 46
click at [81, 100] on div "Dashboard" at bounding box center [149, 99] width 180 height 20
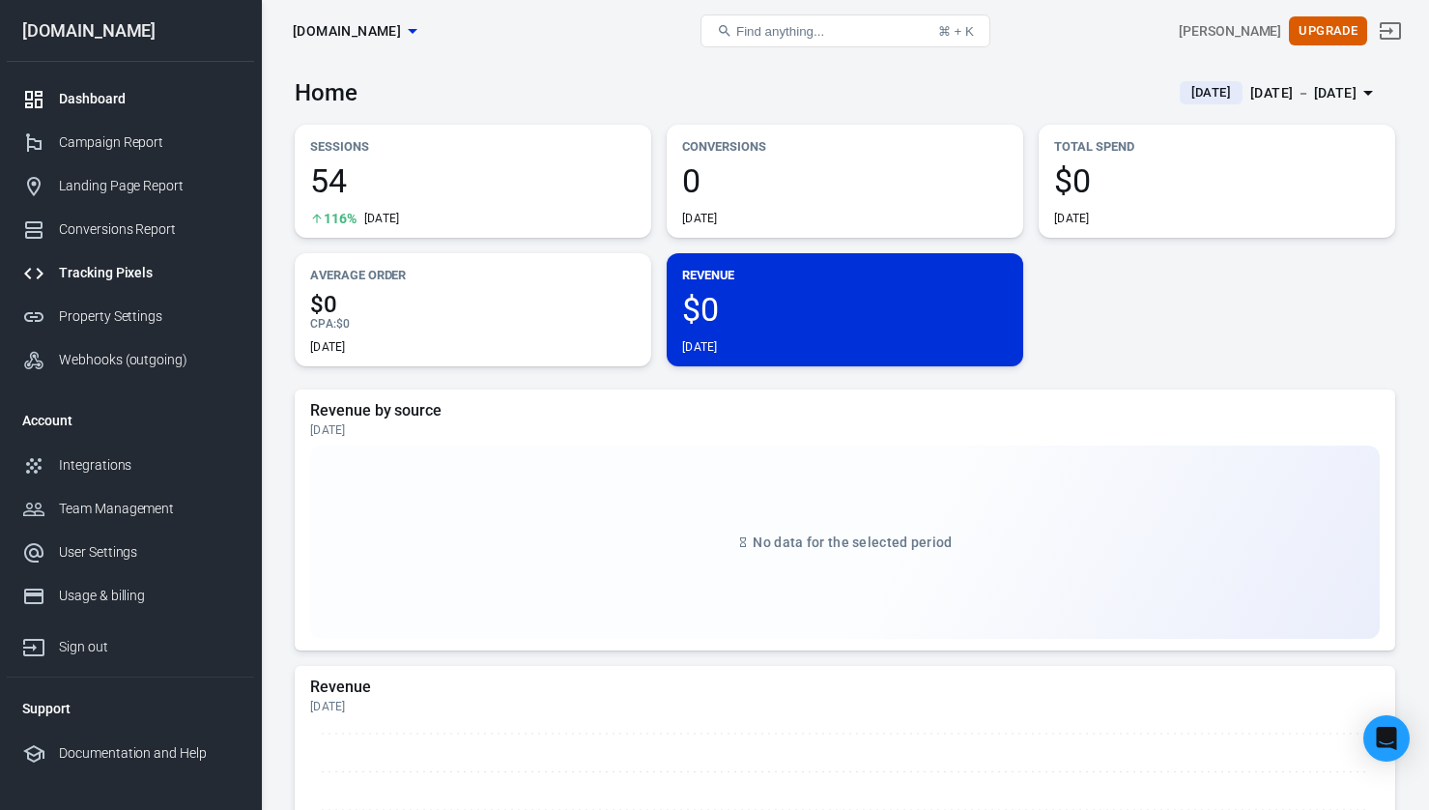
click at [124, 267] on div "Tracking Pixels" at bounding box center [149, 273] width 180 height 20
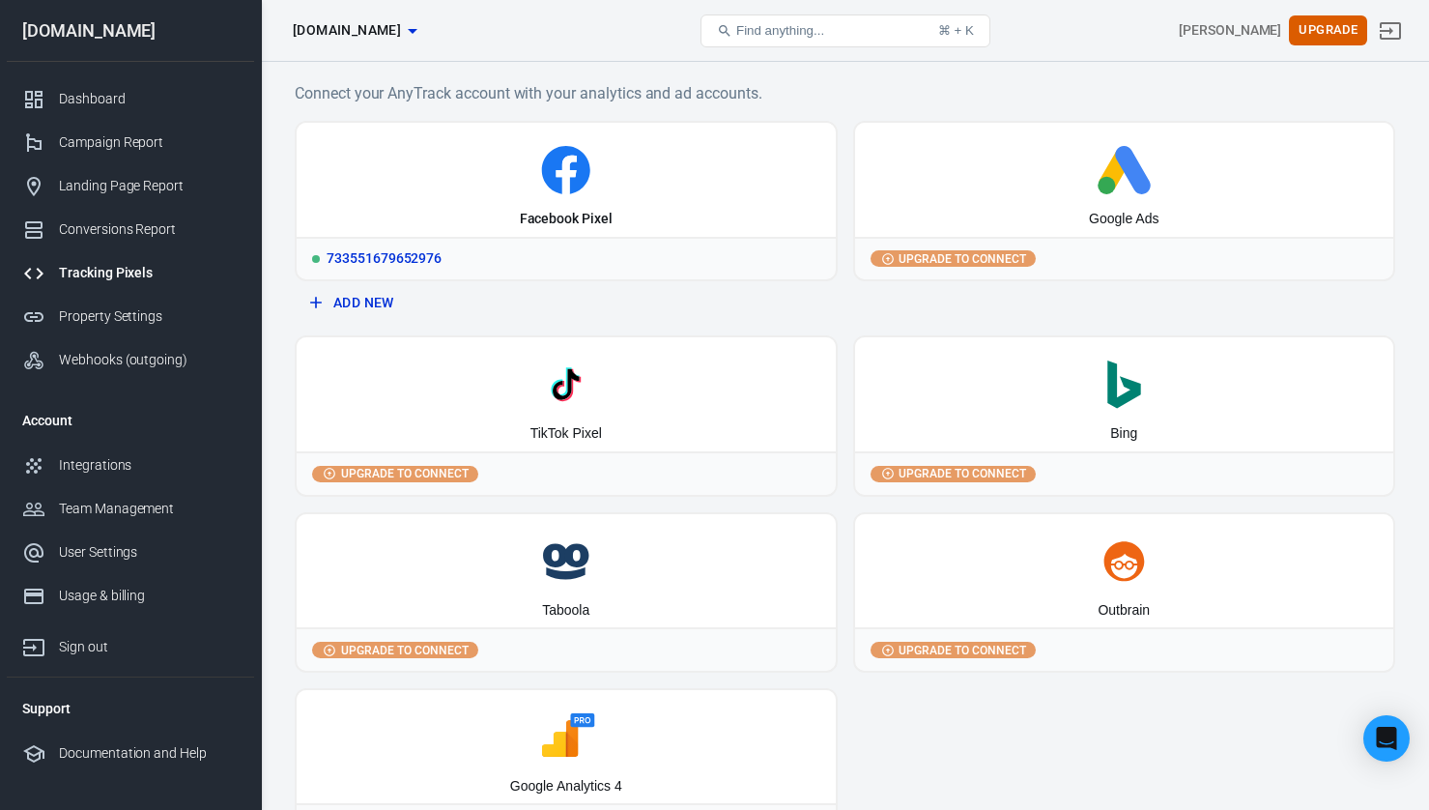
click at [395, 246] on div "733551679652976" at bounding box center [566, 258] width 539 height 43
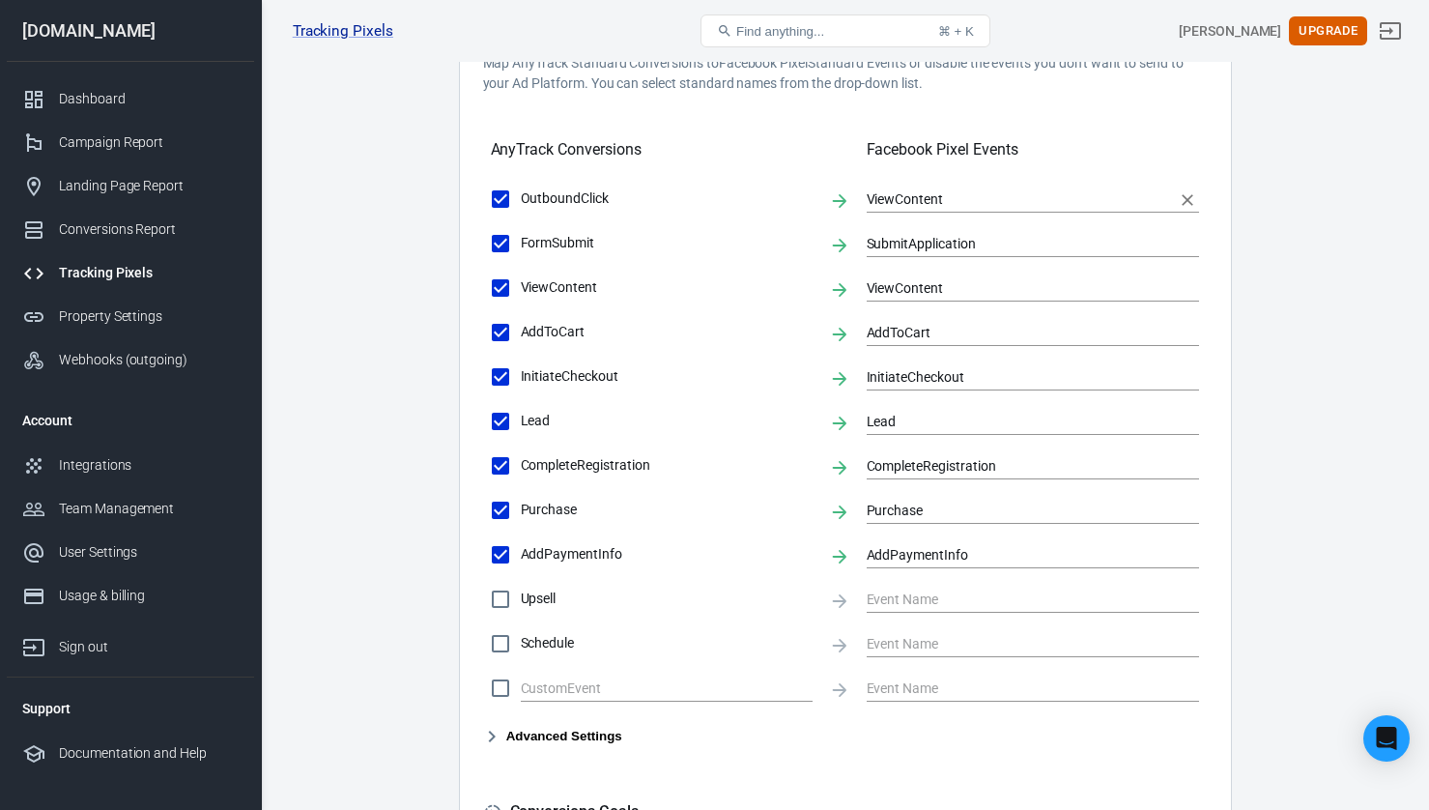
scroll to position [604, 0]
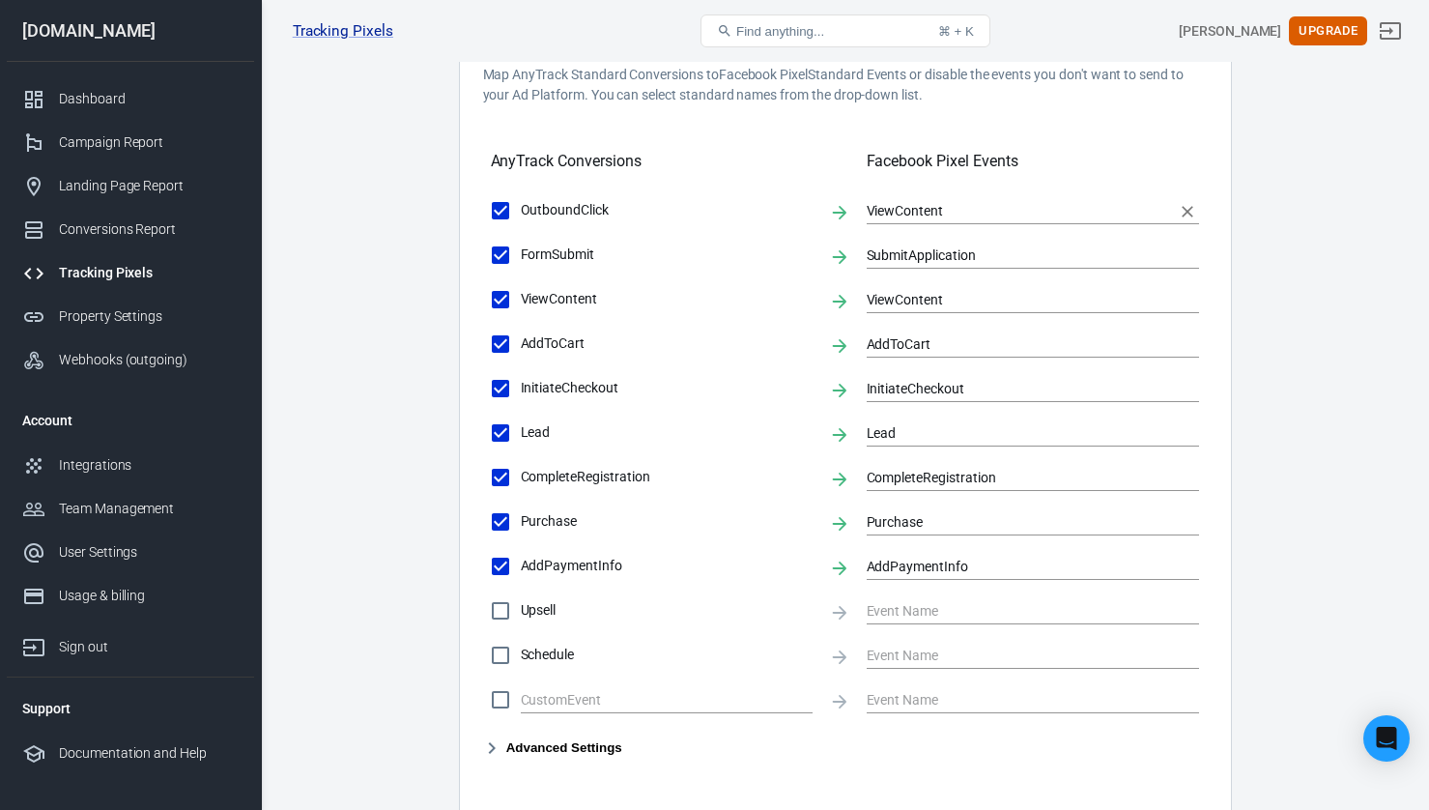
click at [1056, 215] on input "ViewContent" at bounding box center [1019, 210] width 304 height 24
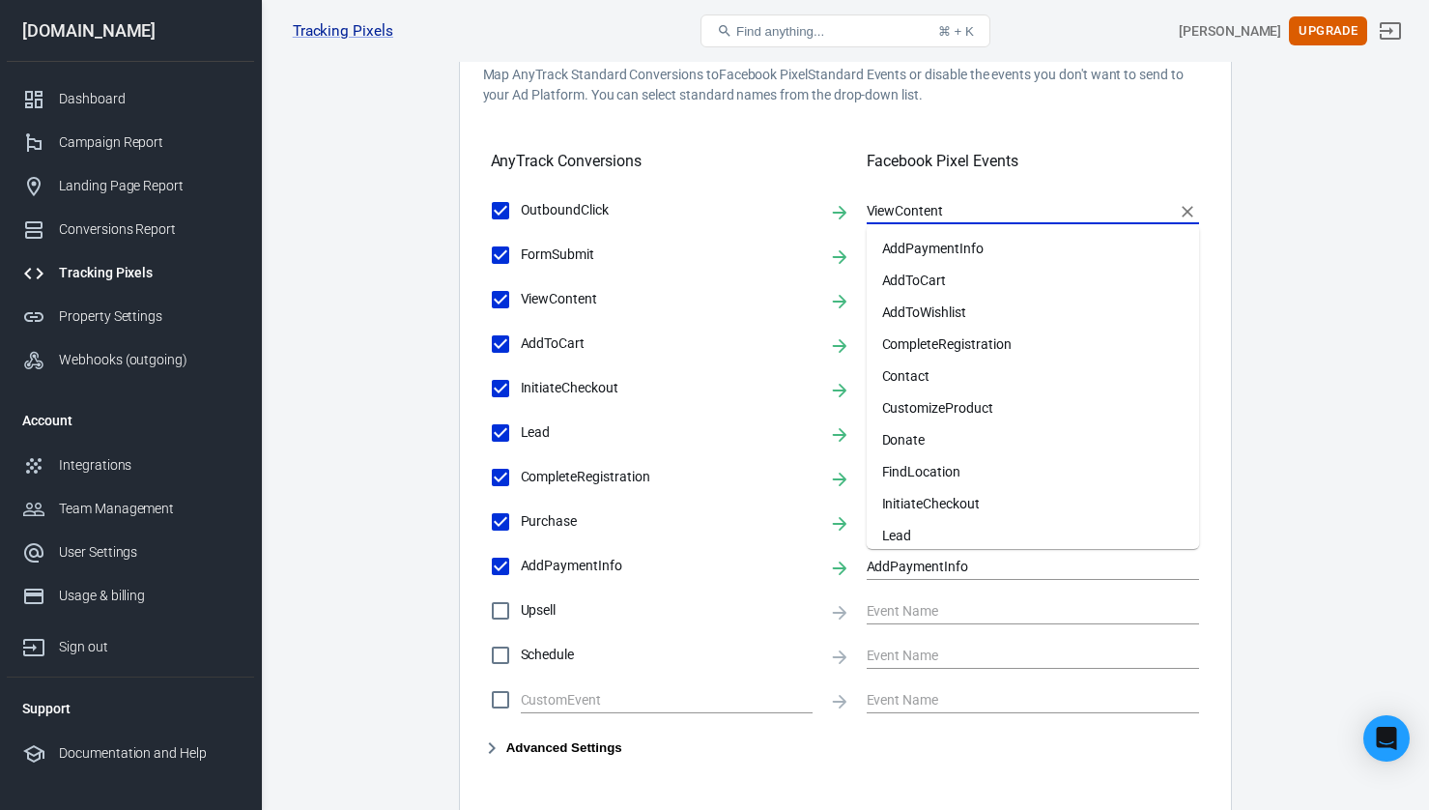
scroll to position [226, 0]
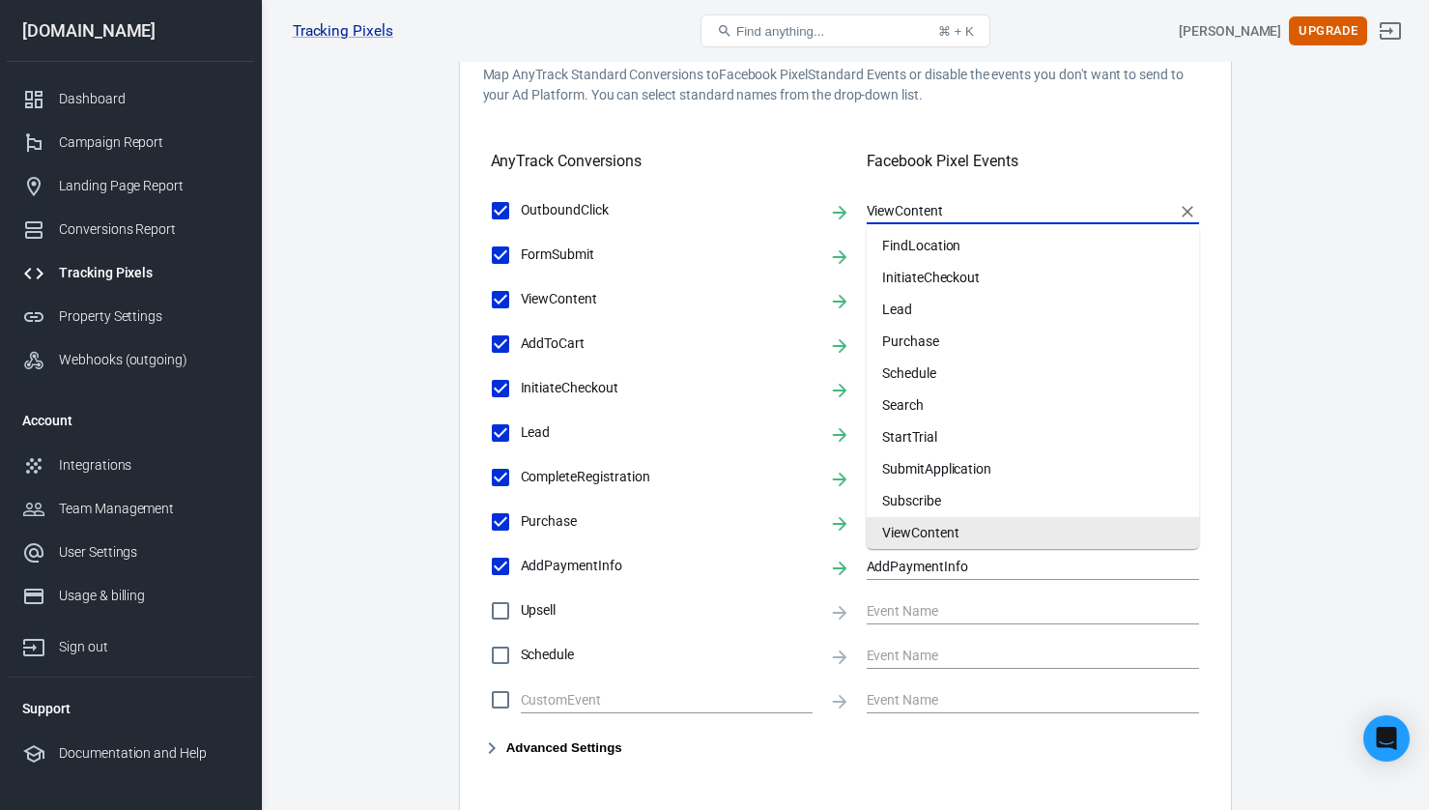
click at [1292, 192] on main "Conversions Ads Integration Settings Conversions Settings Account Connection Co…" at bounding box center [845, 229] width 1101 height 1571
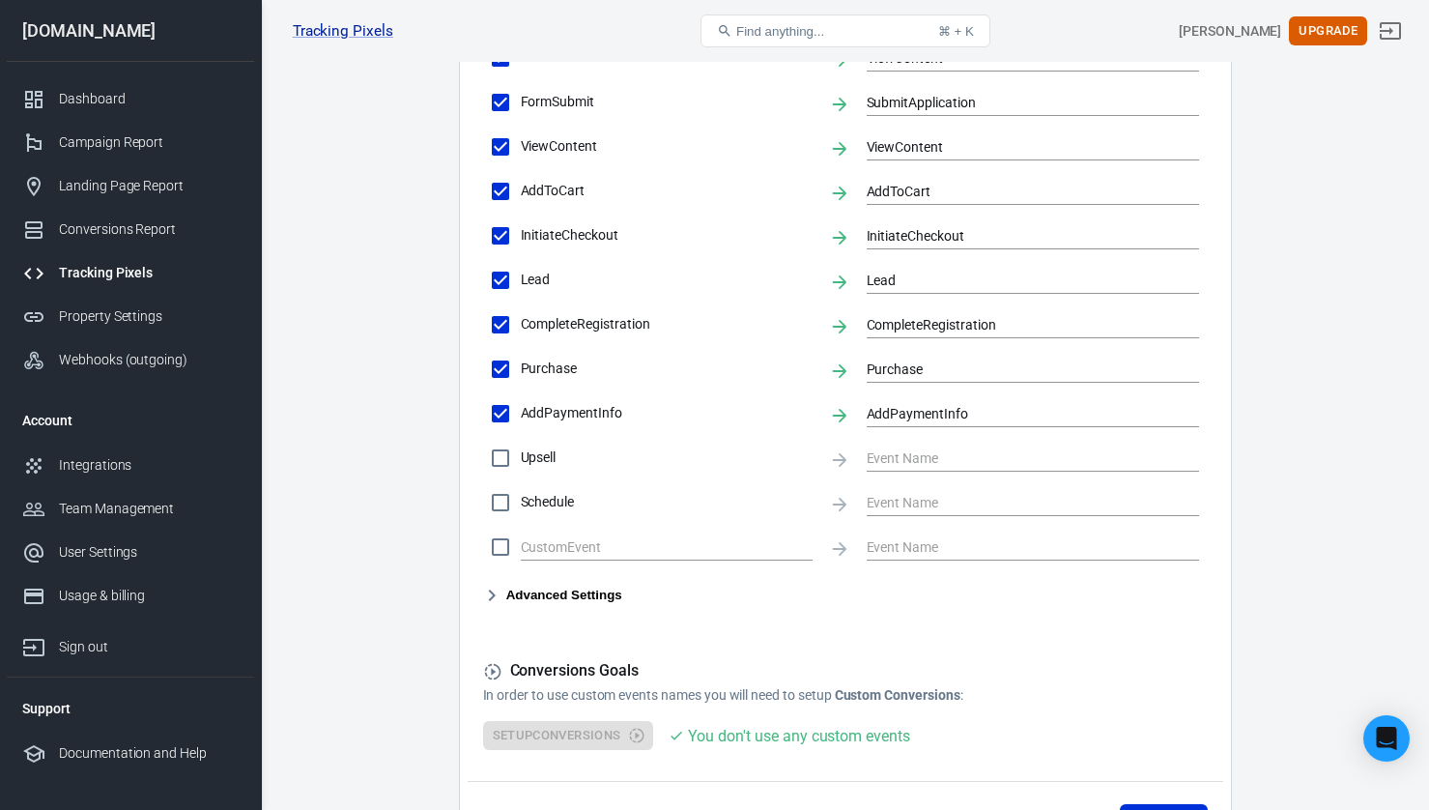
scroll to position [895, 0]
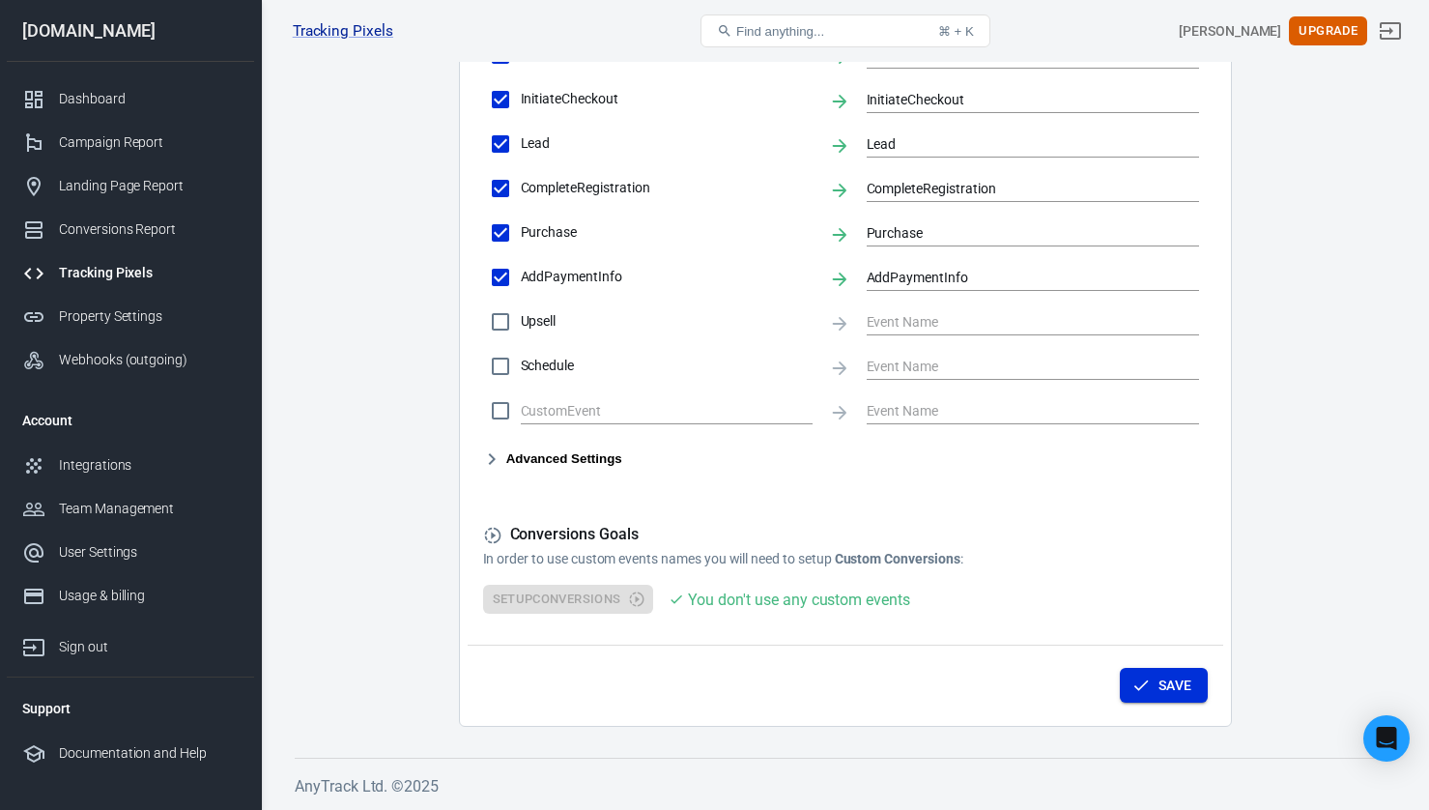
click at [1147, 687] on icon "button" at bounding box center [1141, 685] width 19 height 19
click at [143, 233] on div "Conversions Report" at bounding box center [149, 229] width 180 height 20
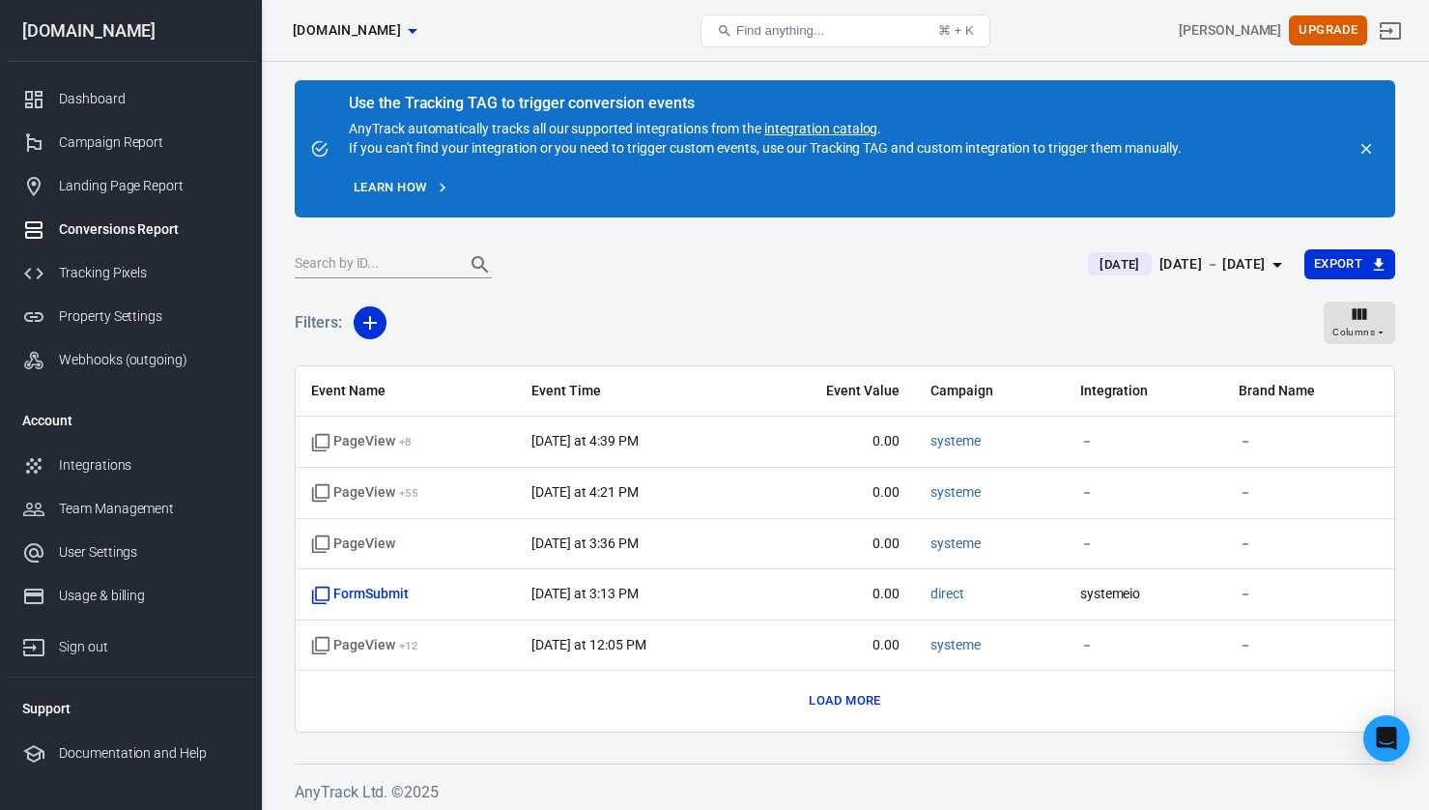
scroll to position [7, 0]
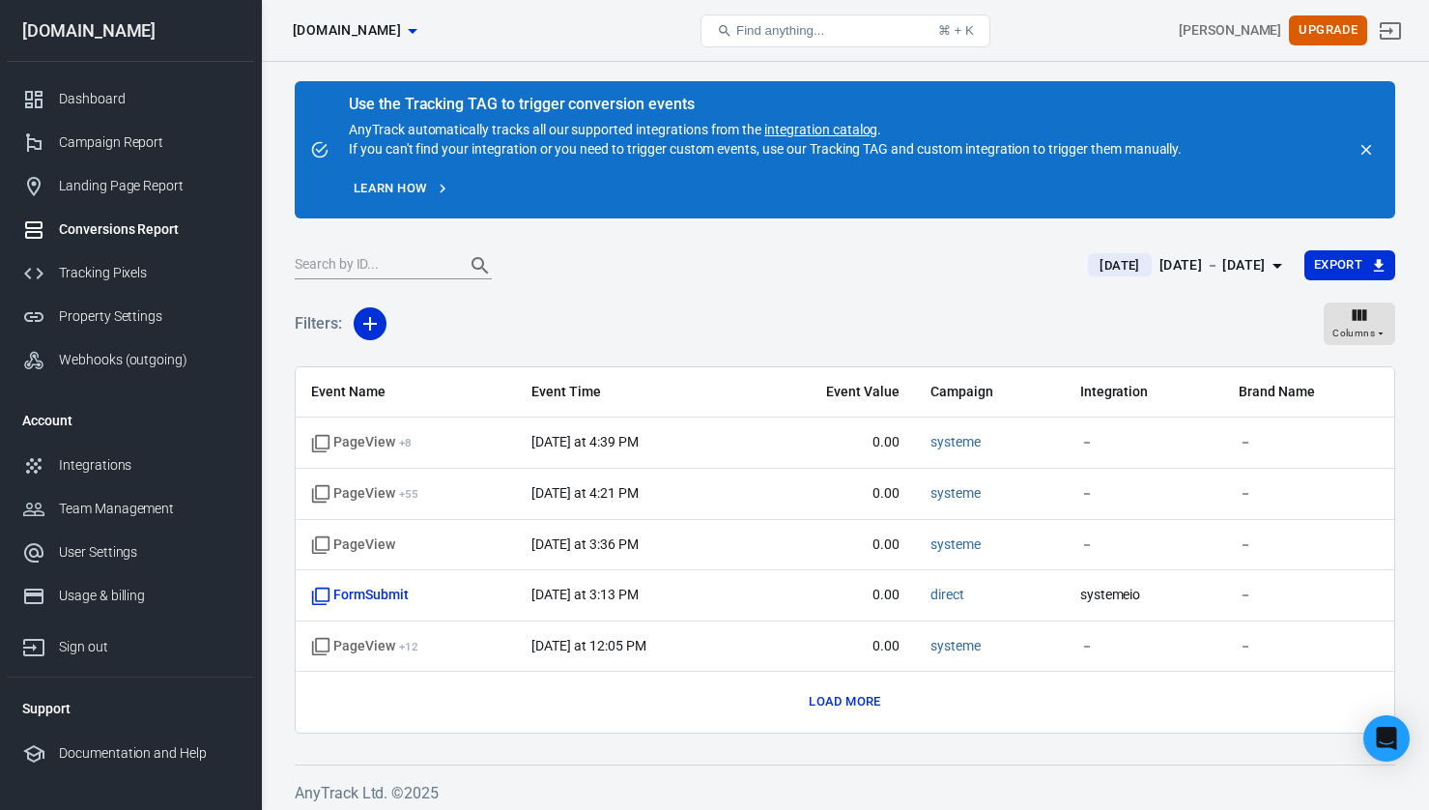
click at [839, 700] on button "Load more" at bounding box center [844, 702] width 81 height 30
click at [1385, 326] on div "Columns" at bounding box center [1360, 333] width 54 height 17
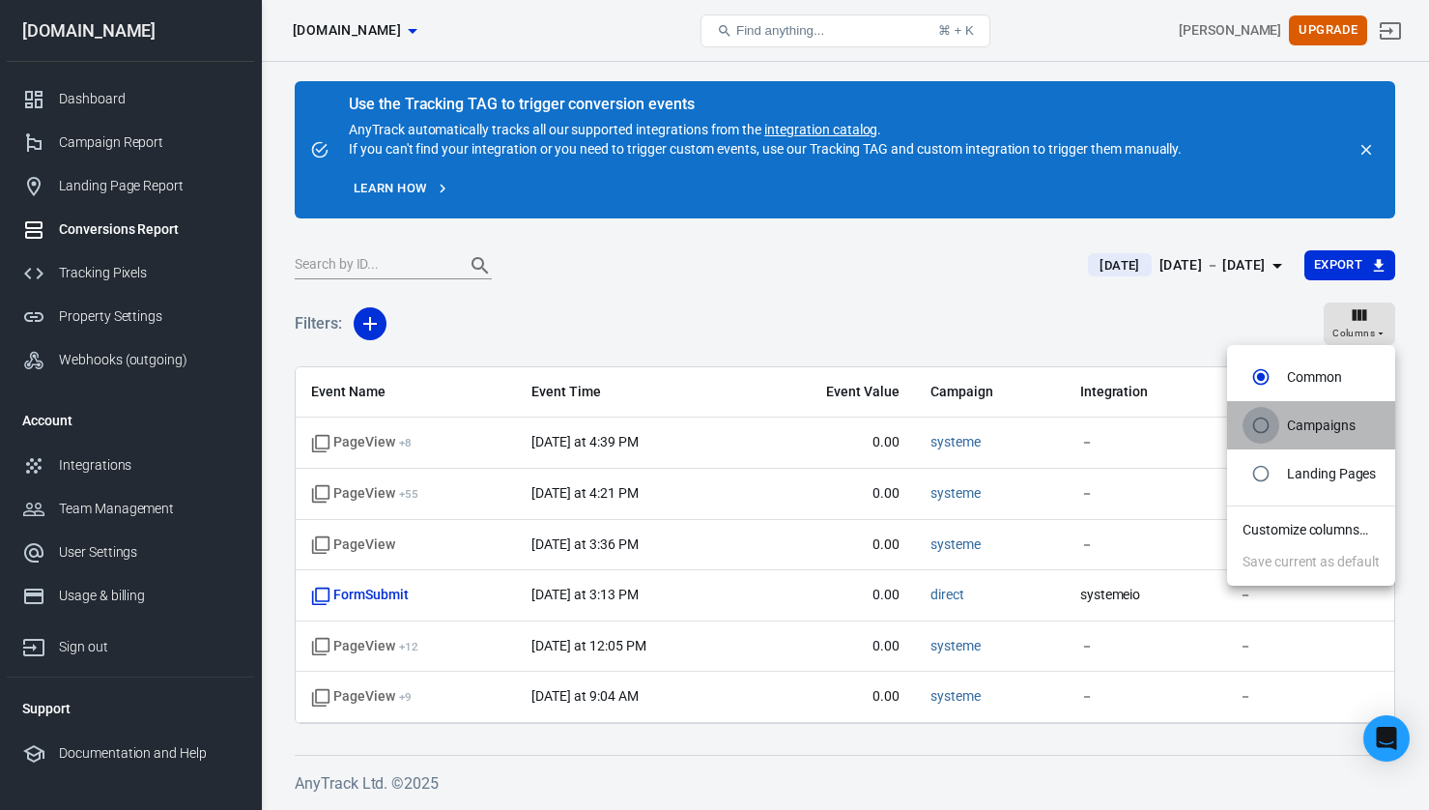
click at [1251, 425] on input "radio" at bounding box center [1261, 425] width 37 height 37
radio input "true"
radio input "false"
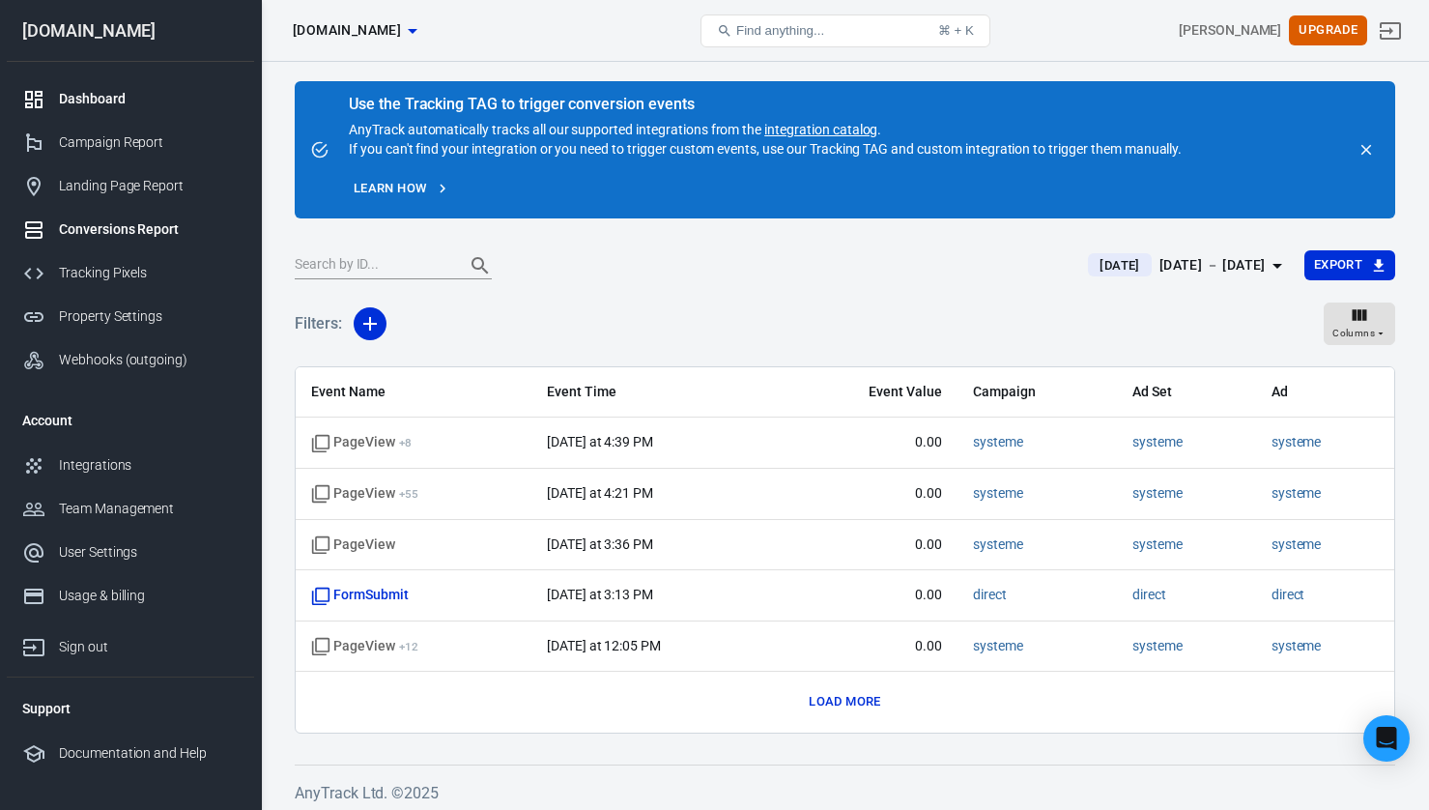
click at [118, 91] on div "Dashboard" at bounding box center [149, 99] width 180 height 20
